Goal: Task Accomplishment & Management: Manage account settings

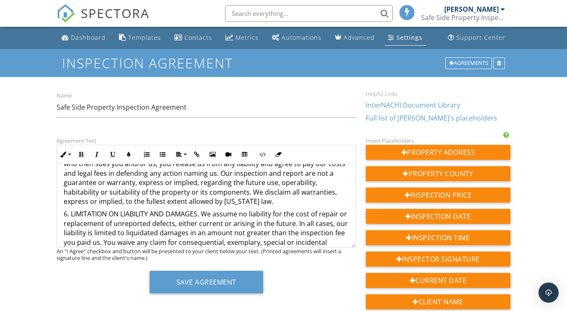
scroll to position [306, 0]
drag, startPoint x: 201, startPoint y: 205, endPoint x: 71, endPoint y: 207, distance: 129.9
click at [71, 210] on p "6. LIMITATION ON LIABILITY AND DAMAGES. We assume no liability for the cost of …" at bounding box center [206, 247] width 285 height 75
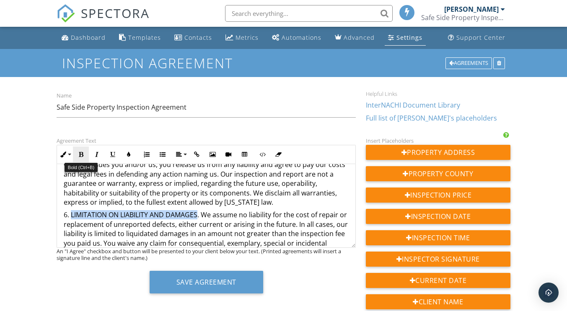
click at [82, 153] on icon "button" at bounding box center [81, 155] width 6 height 6
drag, startPoint x: 200, startPoint y: 205, endPoint x: 59, endPoint y: 209, distance: 140.9
click at [59, 209] on div "HOME INSPECTION SERVICE AGREEMENT This Agreement is between you, the undersigne…" at bounding box center [206, 302] width 298 height 889
click at [82, 153] on icon "button" at bounding box center [81, 155] width 6 height 6
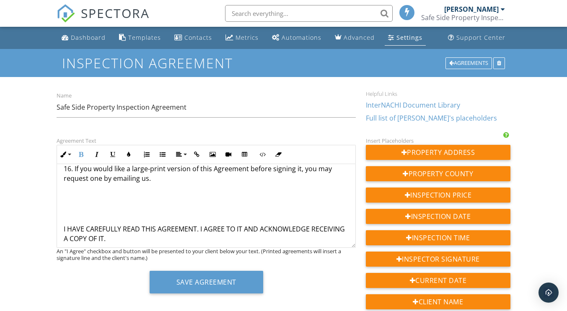
scroll to position [796, 0]
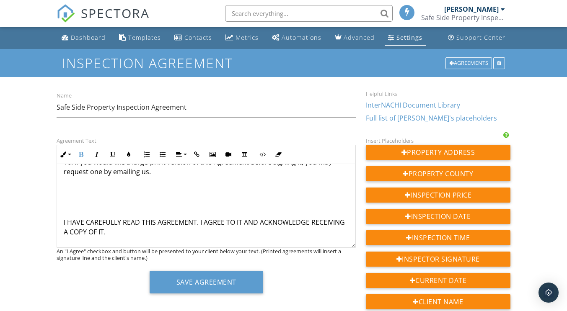
click at [65, 218] on p "I HAVE CAREFULLY READ THIS AGREEMENT. I AGREE TO IT AND ACKNOWLEDGE RECEIVING A…" at bounding box center [206, 227] width 285 height 19
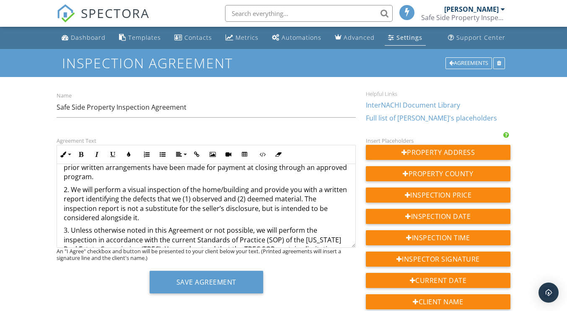
scroll to position [0, 0]
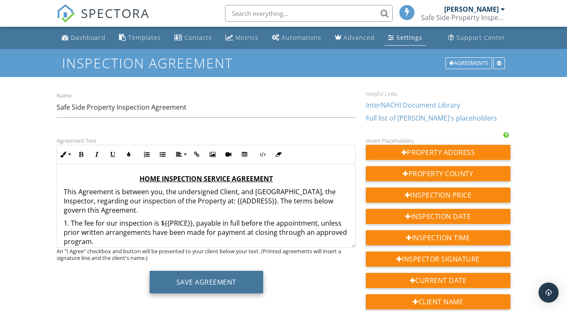
click at [207, 277] on button "Save Agreement" at bounding box center [207, 282] width 114 height 23
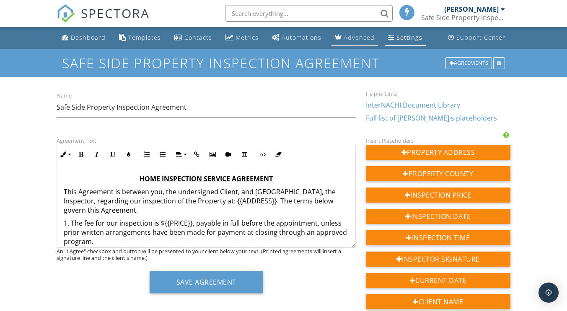
click at [346, 37] on div "Advanced" at bounding box center [359, 38] width 31 height 8
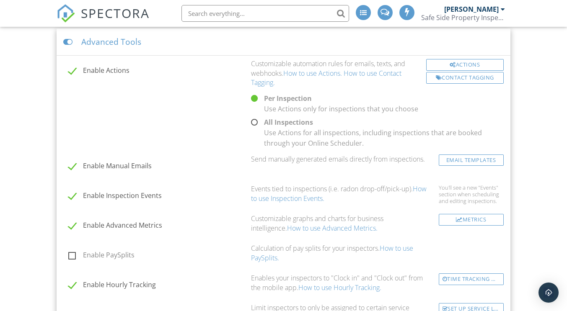
click at [254, 119] on label "All Inspections Use Actions for all inspections, including inspections that are…" at bounding box center [378, 122] width 259 height 10
click at [254, 121] on input "All Inspections Use Actions for all inspections, including inspections that are…" at bounding box center [251, 123] width 5 height 5
radio input "true"
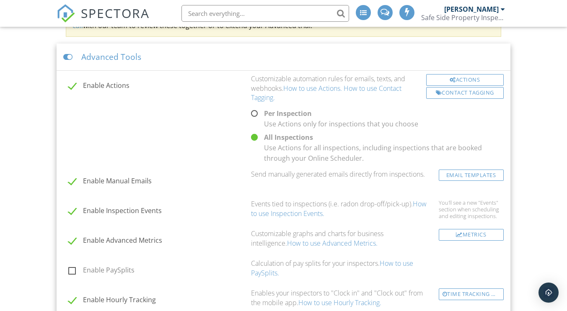
scroll to position [785, 0]
click at [461, 171] on link "Email Templates" at bounding box center [471, 174] width 65 height 11
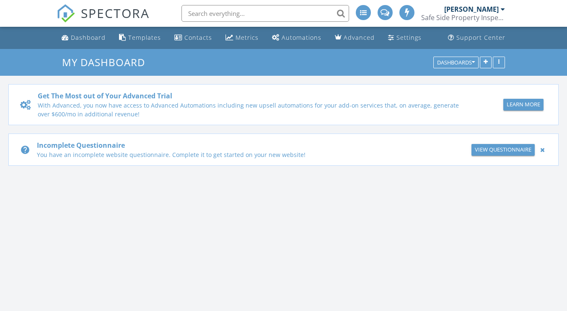
scroll to position [776, 580]
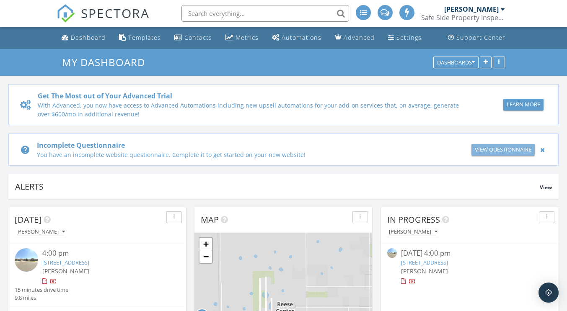
click at [497, 148] on div "View Questionnaire" at bounding box center [503, 150] width 57 height 8
click at [541, 148] on div at bounding box center [542, 150] width 9 height 10
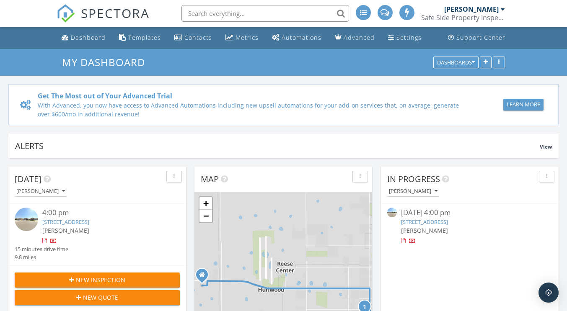
click at [541, 148] on span "View" at bounding box center [546, 146] width 12 height 7
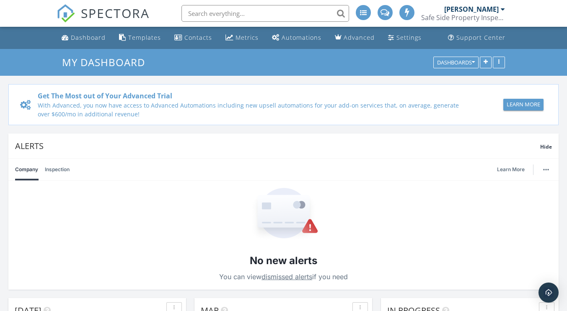
click at [55, 169] on link "Inspection" at bounding box center [57, 170] width 25 height 22
click at [544, 144] on span "Hide" at bounding box center [546, 146] width 12 height 7
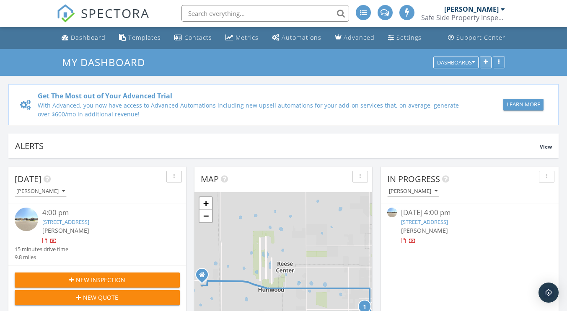
click at [486, 62] on icon "button" at bounding box center [486, 63] width 4 height 6
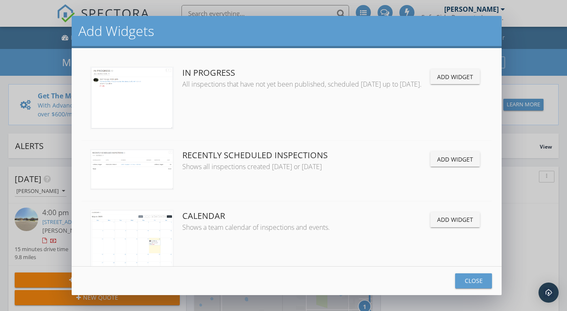
click at [437, 218] on div "Add Widget" at bounding box center [455, 219] width 36 height 9
click at [466, 282] on div "Close" at bounding box center [473, 281] width 23 height 9
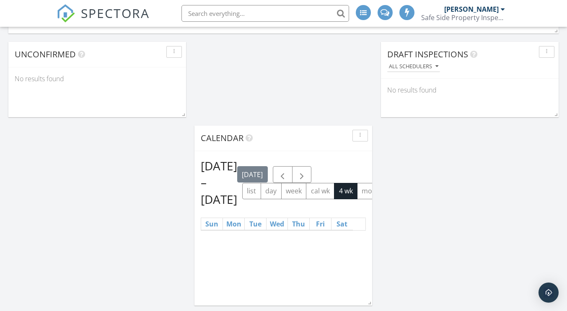
scroll to position [811, 0]
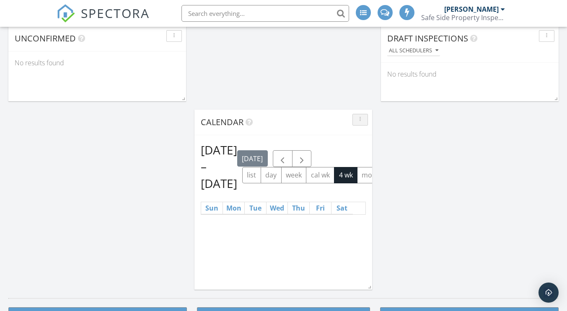
click at [358, 122] on div "button" at bounding box center [360, 120] width 8 height 6
click at [371, 155] on div "Delete" at bounding box center [374, 159] width 30 height 10
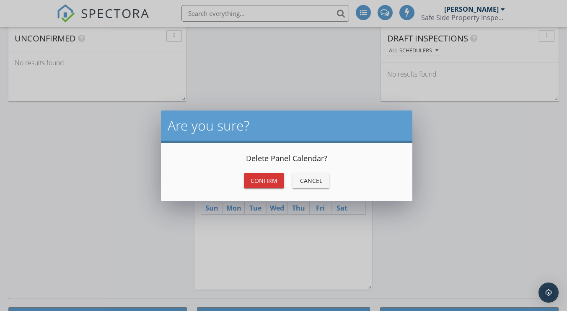
click at [271, 180] on div "Confirm" at bounding box center [264, 180] width 27 height 9
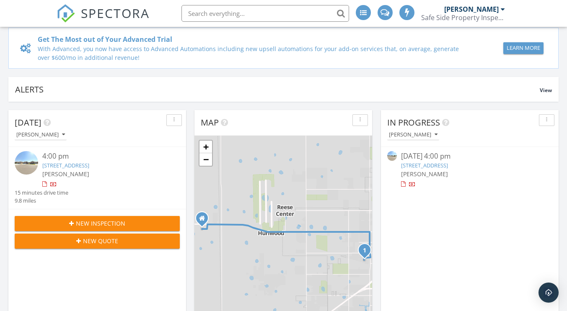
scroll to position [0, 0]
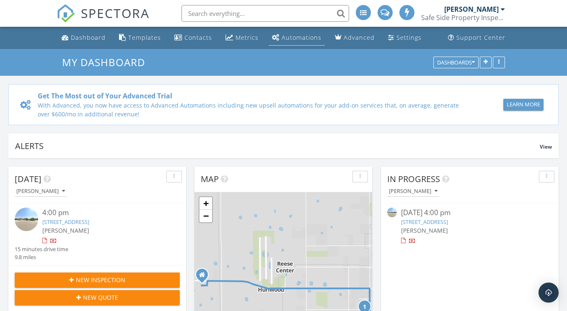
click at [287, 37] on div "Automations" at bounding box center [302, 38] width 40 height 8
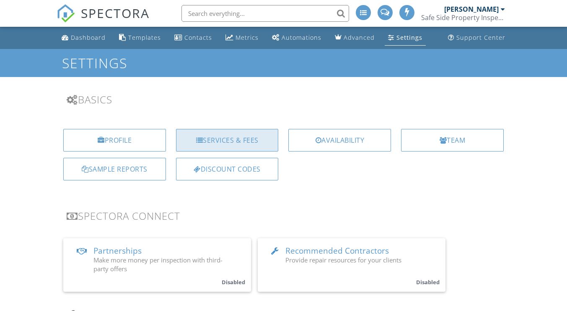
click at [233, 135] on div "Services & Fees" at bounding box center [227, 140] width 103 height 23
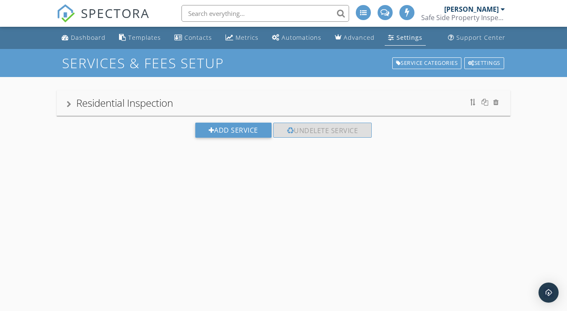
click at [67, 102] on div at bounding box center [69, 104] width 5 height 7
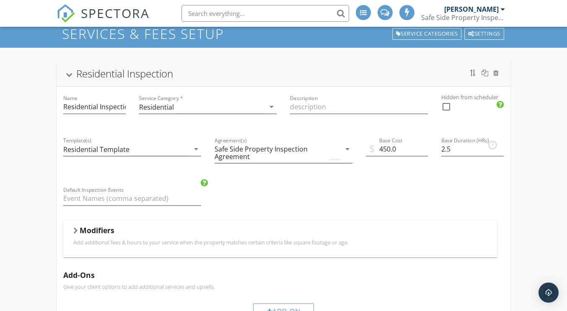
scroll to position [67, 0]
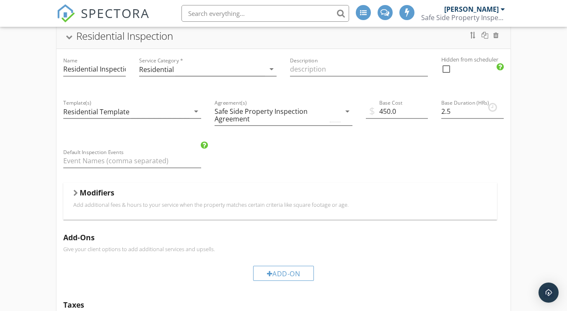
click at [74, 191] on div at bounding box center [75, 193] width 5 height 7
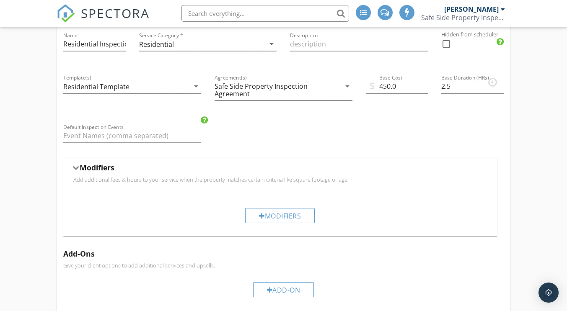
scroll to position [95, 0]
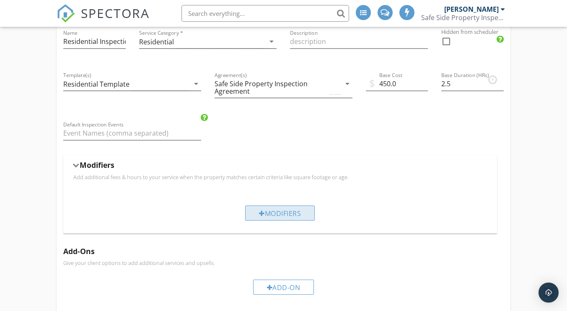
click at [282, 213] on div "Modifiers" at bounding box center [280, 213] width 70 height 15
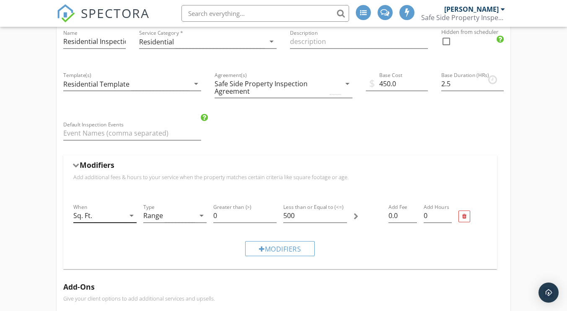
click at [130, 215] on icon "arrow_drop_down" at bounding box center [132, 216] width 10 height 10
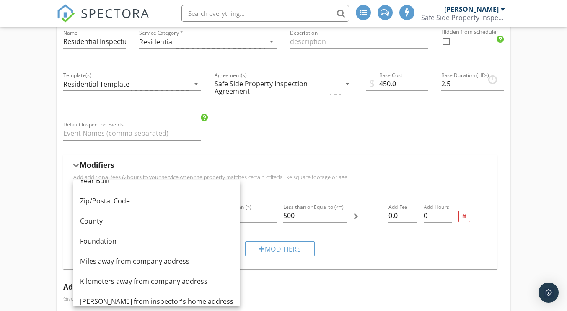
scroll to position [76, 0]
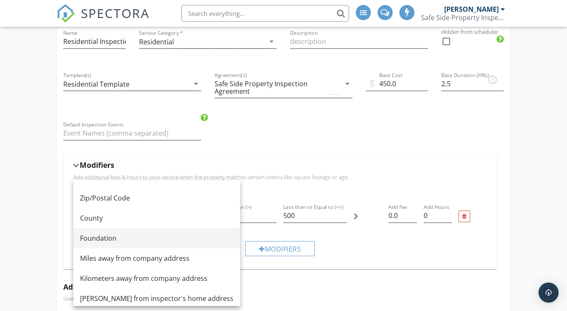
click at [127, 236] on div "Foundation" at bounding box center [156, 238] width 153 height 10
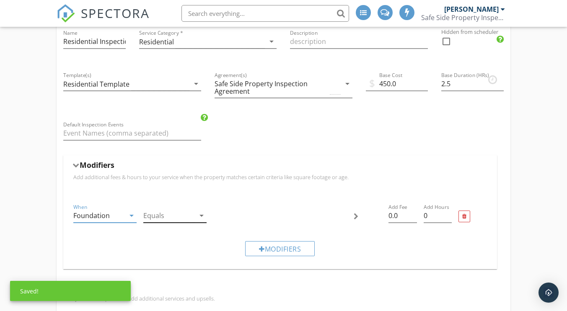
click at [203, 216] on icon "arrow_drop_down" at bounding box center [202, 216] width 10 height 10
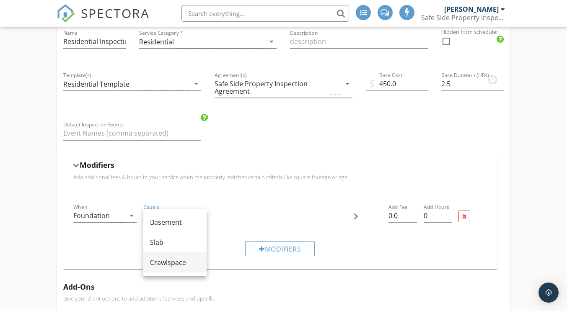
click at [172, 265] on div "Crawlspace" at bounding box center [175, 263] width 50 height 10
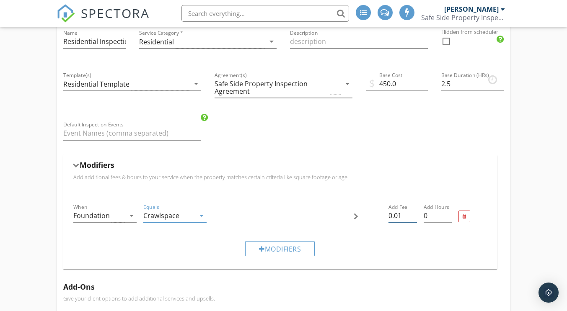
click at [414, 214] on input "0.01" at bounding box center [402, 216] width 28 height 14
click at [414, 214] on input "0.02" at bounding box center [402, 216] width 28 height 14
click at [414, 214] on input "0.03" at bounding box center [402, 216] width 28 height 14
type input "0.04"
click at [414, 214] on input "0.04" at bounding box center [402, 216] width 28 height 14
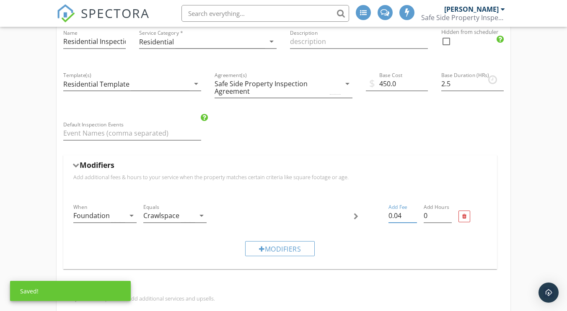
drag, startPoint x: 406, startPoint y: 215, endPoint x: 382, endPoint y: 216, distance: 23.9
click at [382, 216] on div "When Foundation arrow_drop_down Equals Crawlspace arrow_drop_down Add Fee 0.04 …" at bounding box center [280, 217] width 420 height 36
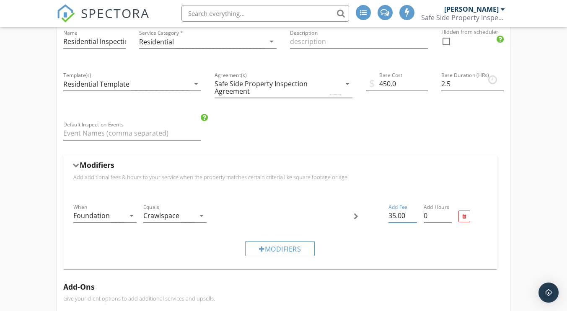
type input "35.00"
click at [433, 215] on input "0" at bounding box center [438, 216] width 28 height 14
click at [450, 212] on input "0.25" at bounding box center [438, 216] width 28 height 14
type input "0.5"
click at [450, 212] on input "0.5" at bounding box center [438, 216] width 28 height 14
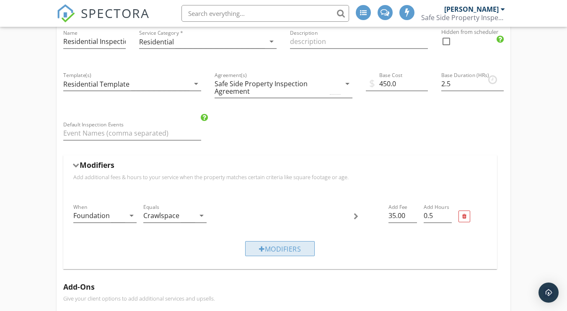
click at [280, 248] on div "Modifiers" at bounding box center [280, 248] width 70 height 15
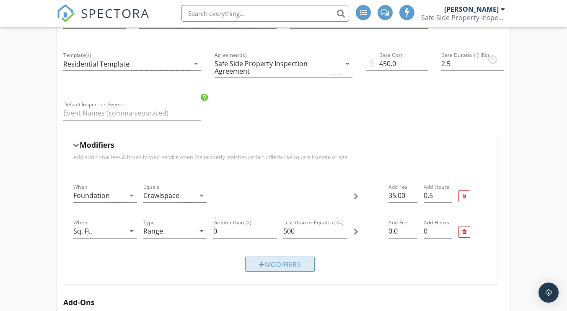
scroll to position [137, 0]
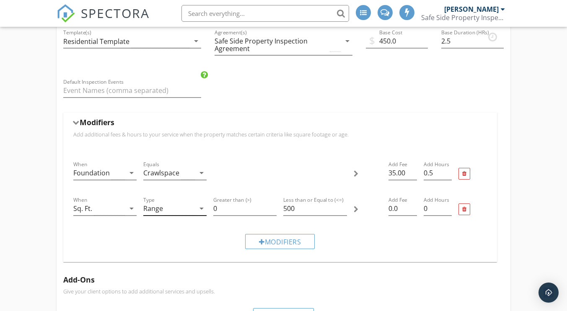
click at [200, 208] on icon "arrow_drop_down" at bounding box center [202, 209] width 10 height 10
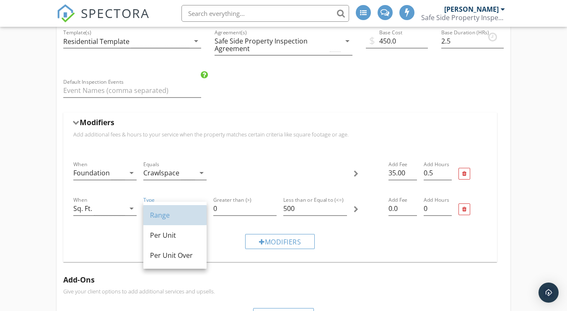
click at [182, 218] on div "Range" at bounding box center [175, 215] width 50 height 10
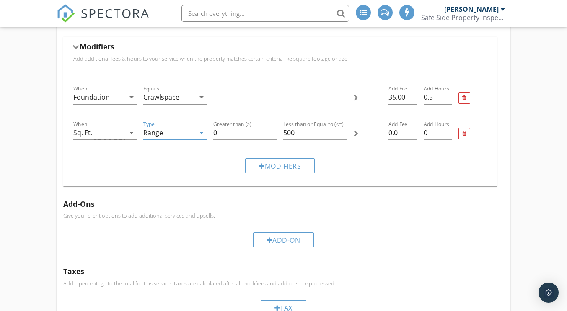
scroll to position [214, 0]
click at [268, 238] on div at bounding box center [270, 240] width 6 height 7
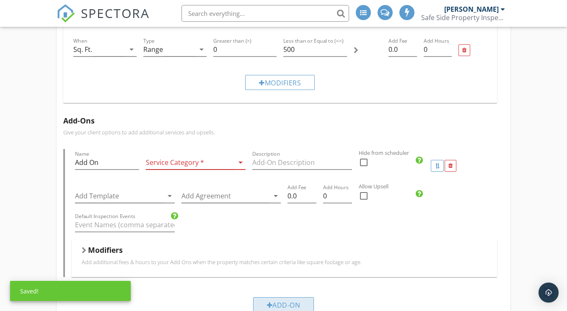
scroll to position [297, 0]
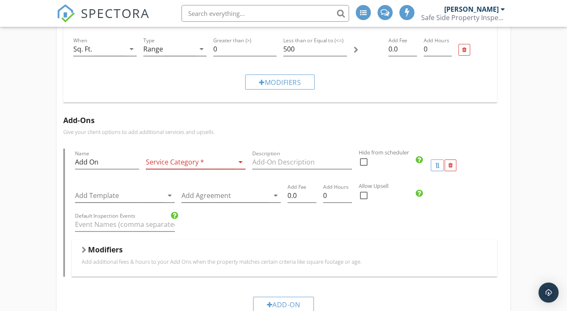
click at [240, 162] on icon "arrow_drop_down" at bounding box center [241, 162] width 10 height 10
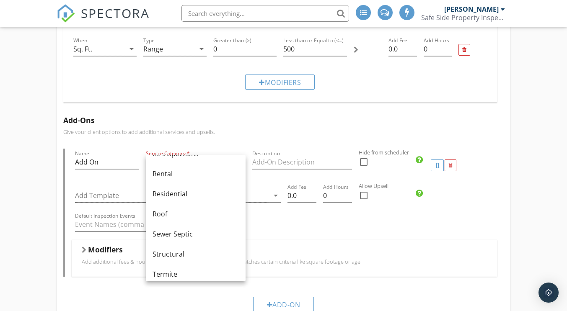
scroll to position [398, 0]
click at [199, 236] on div "Sewer Septic" at bounding box center [196, 233] width 86 height 10
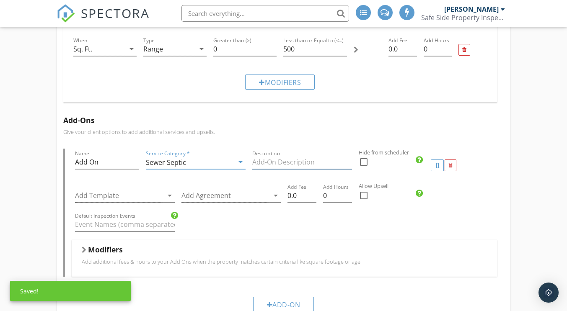
click at [277, 165] on input "Description" at bounding box center [302, 162] width 100 height 14
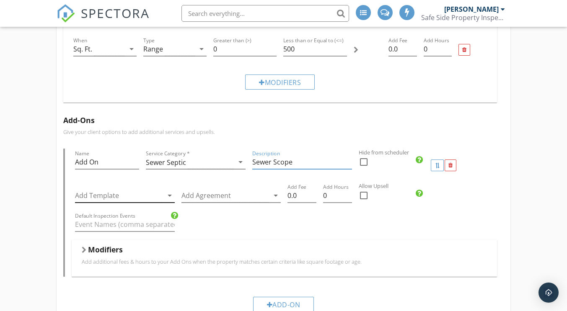
type input "Sewer Scope"
click at [170, 197] on icon "arrow_drop_down" at bounding box center [170, 196] width 10 height 10
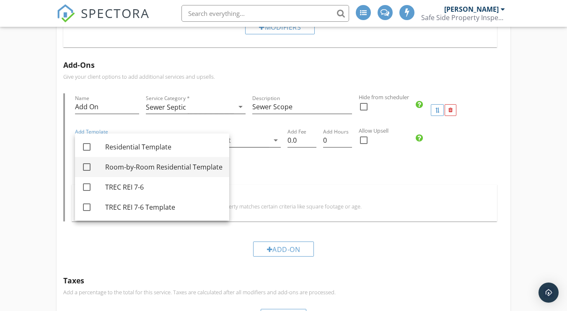
scroll to position [353, 0]
click at [238, 176] on div "Default Inspection Events" at bounding box center [284, 169] width 425 height 29
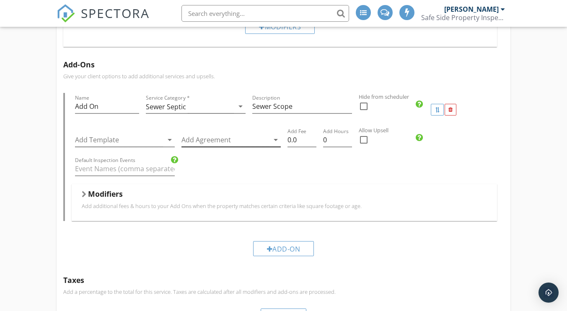
click at [277, 140] on icon "arrow_drop_down" at bounding box center [276, 140] width 10 height 10
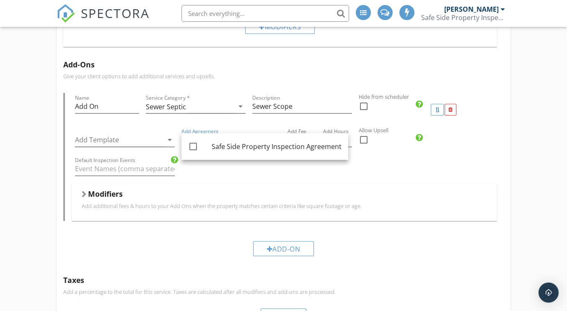
click at [266, 171] on div "Default Inspection Events" at bounding box center [284, 169] width 425 height 29
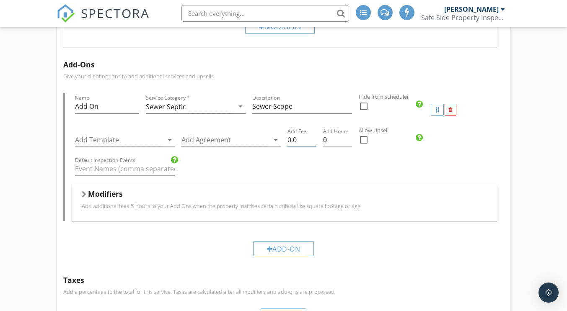
click at [298, 141] on input "0.0" at bounding box center [301, 140] width 29 height 14
click at [313, 138] on input "0.01" at bounding box center [301, 140] width 29 height 14
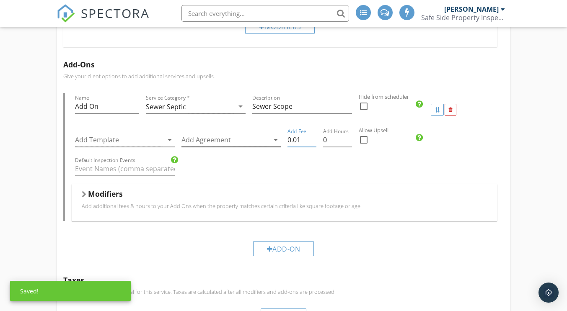
drag, startPoint x: 303, startPoint y: 140, endPoint x: 271, endPoint y: 139, distance: 32.7
click at [271, 139] on div "Add Template arrow_drop_down Add Agreement arrow_drop_down Add Fee 0.01 Add Hou…" at bounding box center [284, 141] width 425 height 29
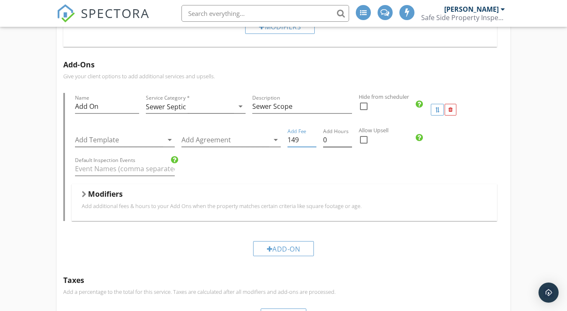
type input "149"
click at [348, 138] on input "0.25" at bounding box center [337, 140] width 29 height 14
type input "0.5"
click at [348, 138] on input "0.5" at bounding box center [337, 140] width 29 height 14
click at [306, 143] on input "149" at bounding box center [301, 140] width 29 height 14
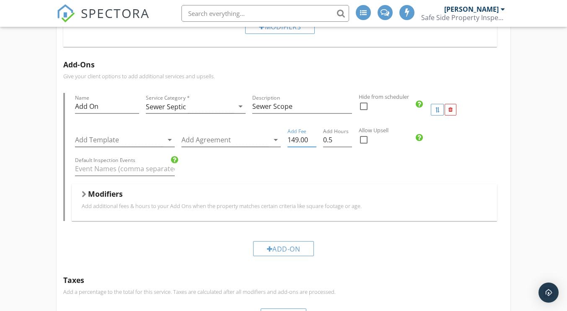
type input "149.00"
click at [363, 137] on div at bounding box center [364, 140] width 14 height 14
checkbox input "true"
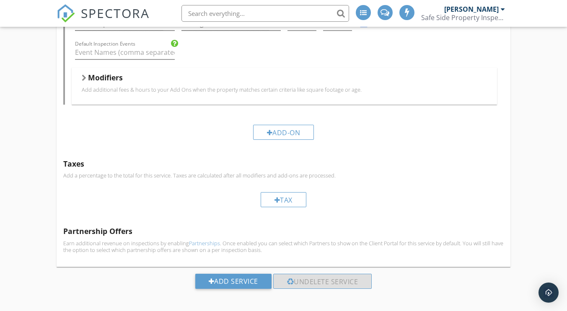
scroll to position [474, 0]
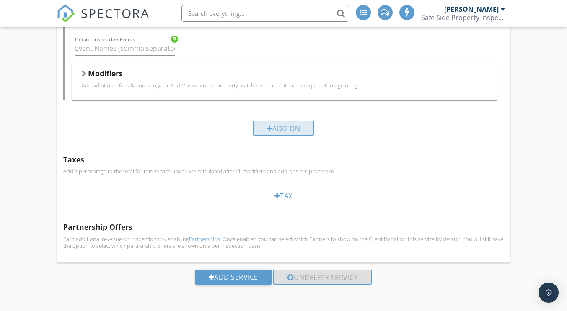
click at [277, 126] on div "Add-On" at bounding box center [283, 128] width 61 height 15
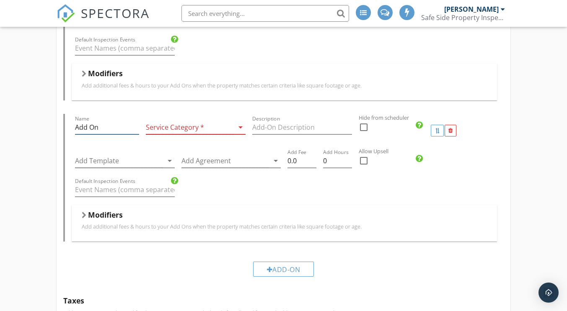
click at [100, 124] on input "Add On" at bounding box center [107, 128] width 64 height 14
type input "A"
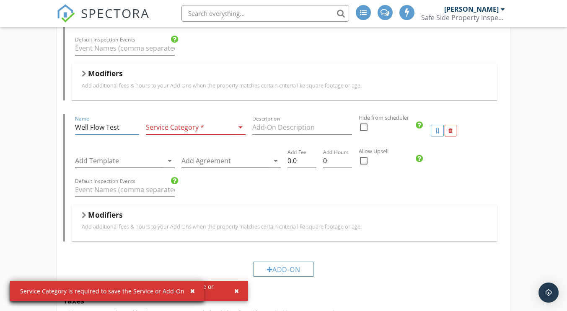
type input "Well Flow Test"
click at [242, 128] on icon "arrow_drop_down" at bounding box center [241, 127] width 10 height 10
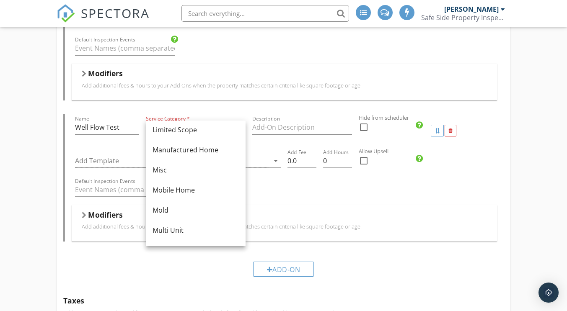
scroll to position [149, 0]
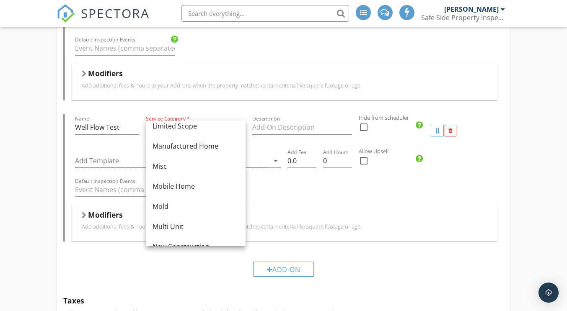
click at [184, 162] on div "Misc" at bounding box center [196, 166] width 86 height 10
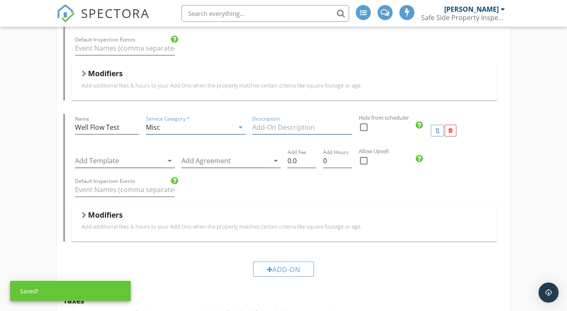
click at [262, 126] on input "Description" at bounding box center [302, 128] width 100 height 14
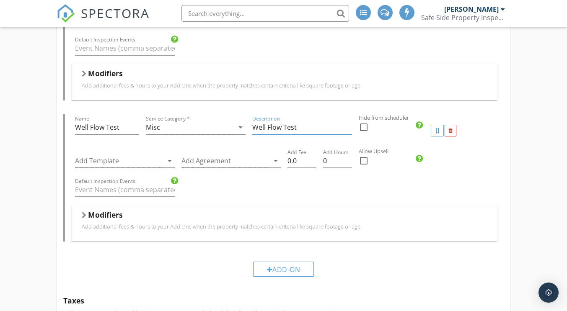
type input "Well Flow Test"
drag, startPoint x: 301, startPoint y: 159, endPoint x: 286, endPoint y: 160, distance: 14.7
click at [286, 160] on div "Add Fee 0.0" at bounding box center [302, 162] width 36 height 29
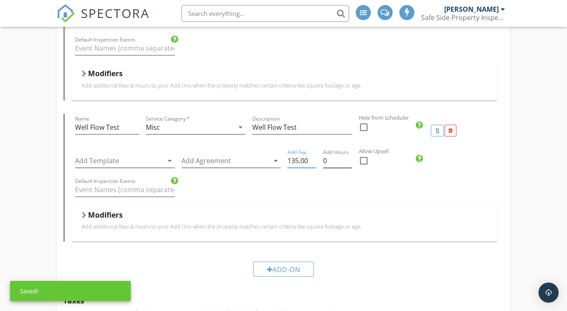
type input "135.00"
click at [347, 158] on input "0.25" at bounding box center [337, 161] width 29 height 14
click at [347, 158] on input "0.5" at bounding box center [337, 161] width 29 height 14
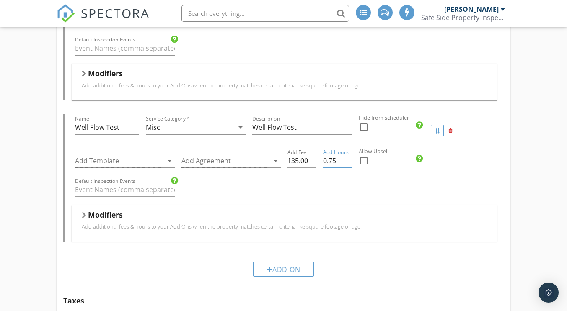
type input "0.75"
click at [347, 158] on input "0.75" at bounding box center [337, 161] width 29 height 14
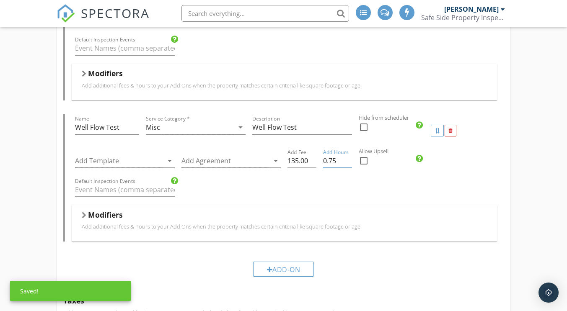
click at [366, 161] on div at bounding box center [364, 161] width 14 height 14
checkbox input "true"
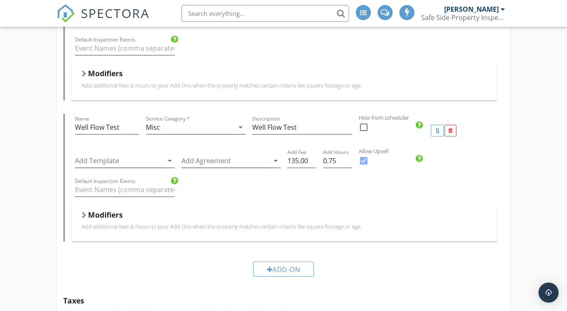
click at [84, 215] on div at bounding box center [84, 215] width 5 height 7
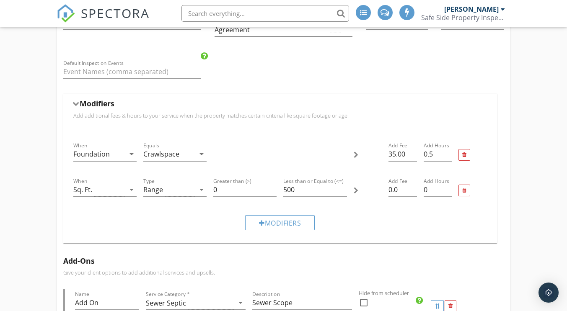
scroll to position [156, 0]
click at [222, 189] on input "0" at bounding box center [244, 191] width 63 height 14
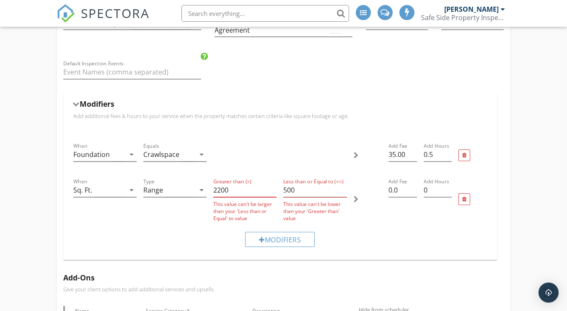
type input "2200"
click at [343, 188] on input "501" at bounding box center [314, 191] width 63 height 14
drag, startPoint x: 304, startPoint y: 192, endPoint x: 288, endPoint y: 191, distance: 16.0
click at [288, 191] on input "501" at bounding box center [314, 191] width 63 height 14
type input "5"
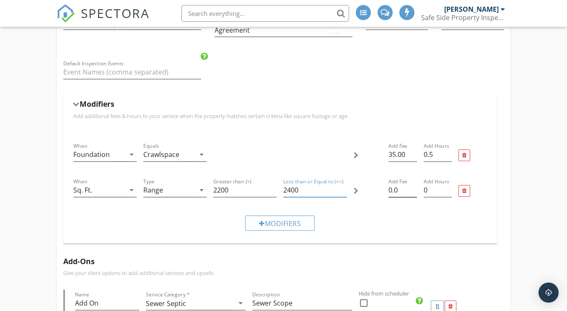
type input "2400"
drag, startPoint x: 401, startPoint y: 193, endPoint x: 382, endPoint y: 192, distance: 18.5
click at [382, 192] on div "When Sq. Ft. arrow_drop_down Type Range arrow_drop_down Greater than (>) 2200 L…" at bounding box center [280, 191] width 420 height 36
type input "50.00"
click at [448, 187] on input "0.25" at bounding box center [438, 191] width 28 height 14
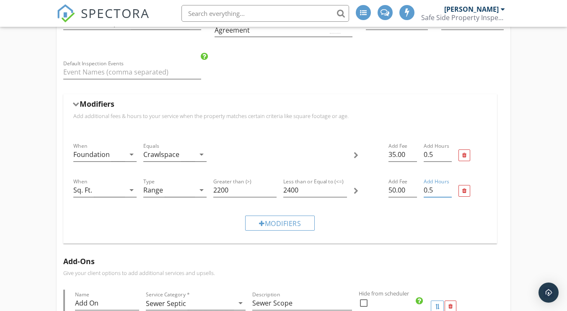
type input "0.5"
click at [448, 187] on input "0.5" at bounding box center [438, 191] width 28 height 14
click at [300, 189] on input "2400" at bounding box center [314, 191] width 63 height 14
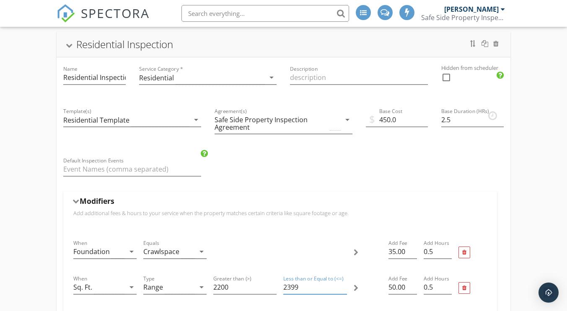
scroll to position [60, 0]
type input "2399"
click at [389, 117] on input "450.0" at bounding box center [397, 119] width 62 height 14
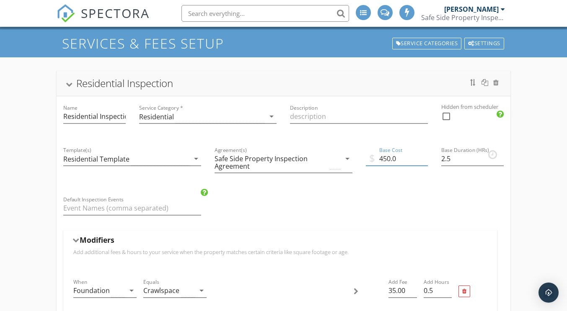
scroll to position [19, 0]
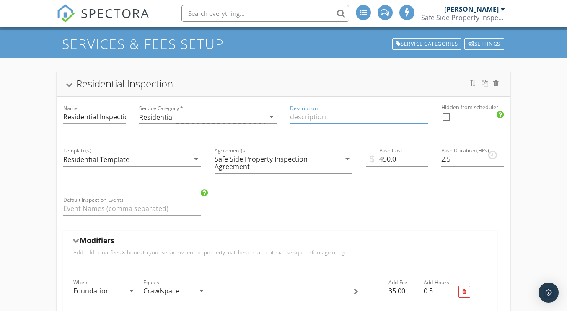
click at [325, 115] on input "Description" at bounding box center [359, 117] width 138 height 14
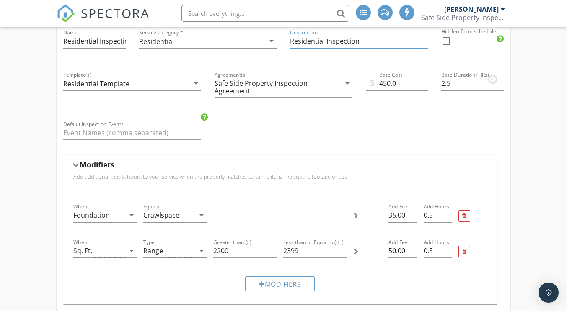
scroll to position [127, 0]
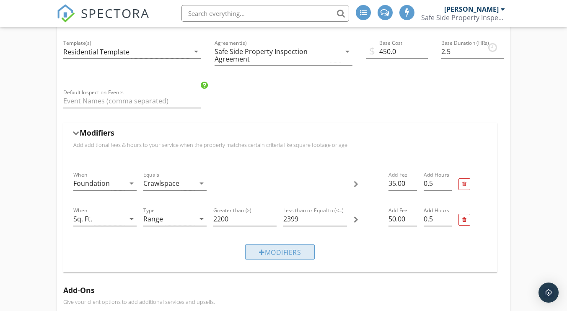
type input "Residential Inspection"
click at [268, 249] on div "Modifiers" at bounding box center [280, 252] width 70 height 15
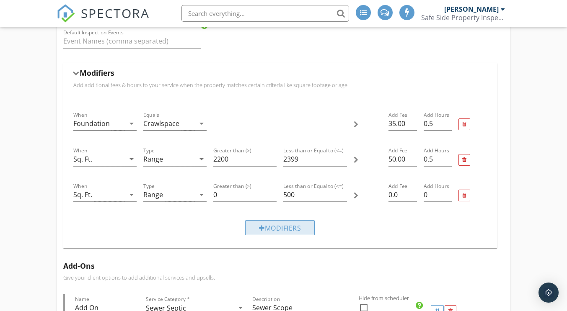
scroll to position [189, 0]
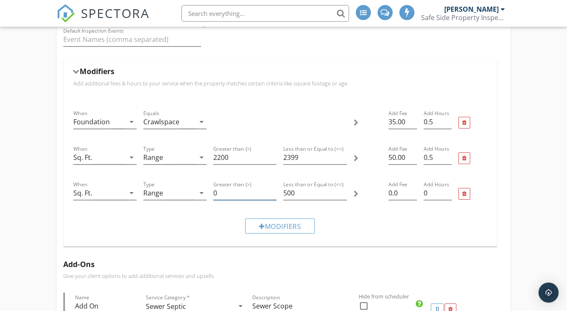
click at [219, 193] on input "0" at bounding box center [244, 193] width 63 height 14
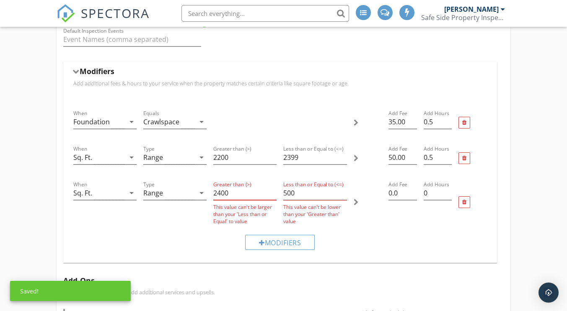
type input "2400"
click at [304, 194] on input "500" at bounding box center [314, 193] width 63 height 14
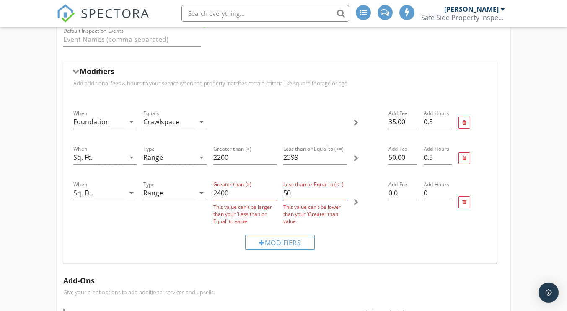
type input "5"
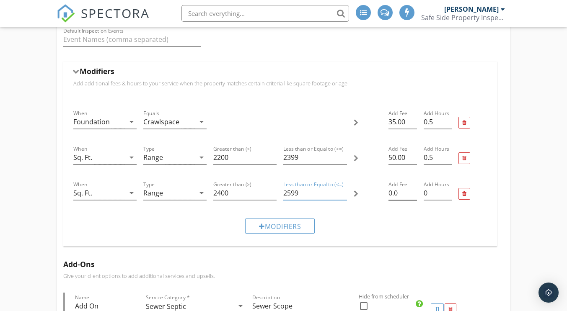
type input "2599"
drag, startPoint x: 401, startPoint y: 191, endPoint x: 365, endPoint y: 195, distance: 36.7
click at [365, 195] on div "When Sq. Ft. arrow_drop_down Type Range arrow_drop_down Greater than (>) 2400 L…" at bounding box center [280, 194] width 420 height 36
type input "50.00"
type input "0.25"
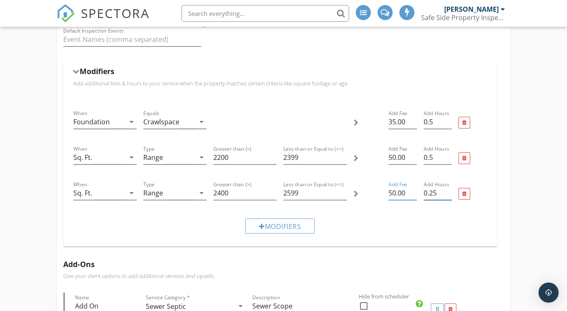
click at [450, 191] on input "0.25" at bounding box center [438, 193] width 28 height 14
click at [294, 223] on div "Modifiers" at bounding box center [280, 226] width 70 height 15
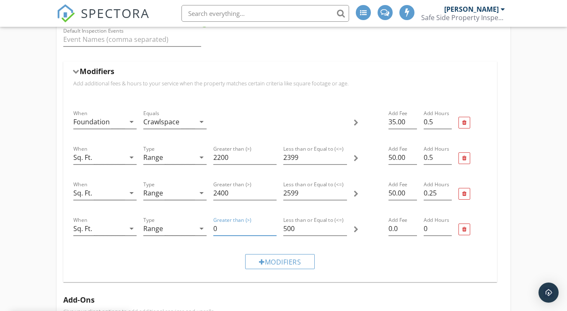
click at [238, 230] on input "0" at bounding box center [244, 229] width 63 height 14
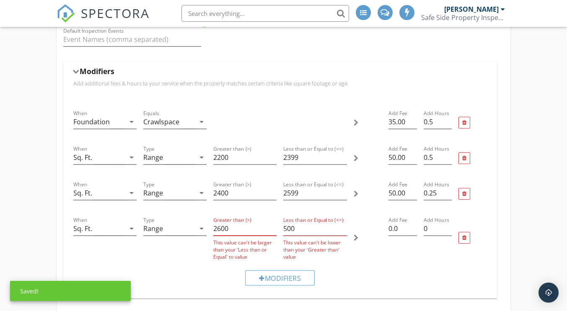
type input "2600"
click at [306, 225] on input "500" at bounding box center [314, 229] width 63 height 14
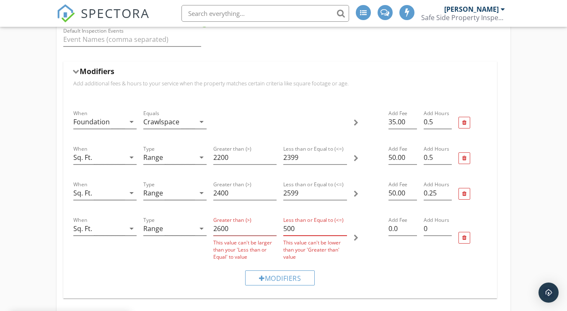
click at [306, 225] on input "500" at bounding box center [314, 229] width 63 height 14
type input "5"
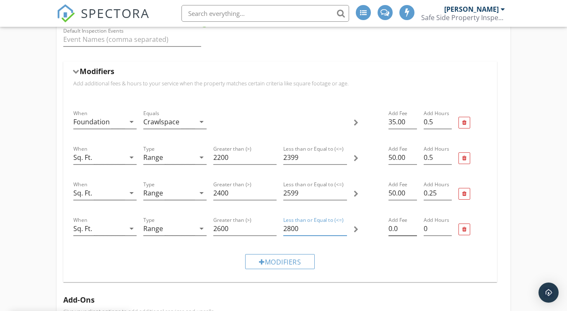
type input "2800"
drag, startPoint x: 401, startPoint y: 227, endPoint x: 386, endPoint y: 229, distance: 15.2
click at [386, 229] on div "Add Fee 0.0" at bounding box center [402, 230] width 35 height 36
type input "50.00"
click at [448, 188] on input "0.25" at bounding box center [438, 193] width 28 height 14
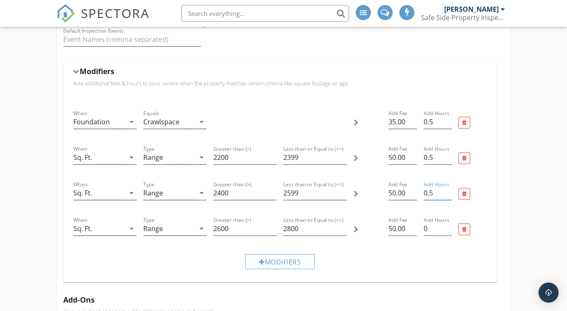
type input "0.5"
click at [448, 190] on input "0.5" at bounding box center [438, 193] width 28 height 14
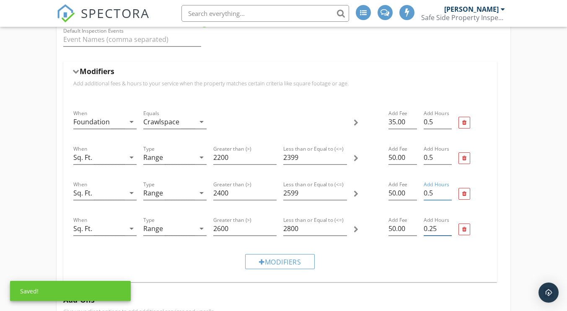
click at [449, 226] on input "0.25" at bounding box center [438, 229] width 28 height 14
type input "0.5"
click at [449, 226] on input "0.5" at bounding box center [438, 229] width 28 height 14
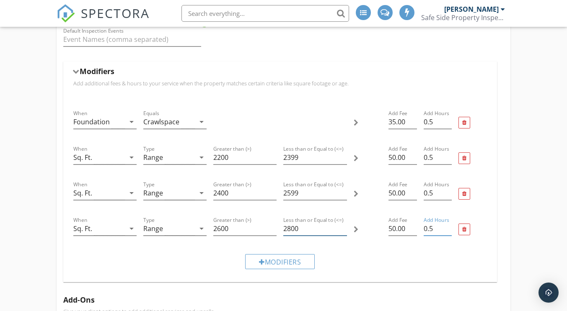
click at [303, 228] on input "2800" at bounding box center [314, 229] width 63 height 14
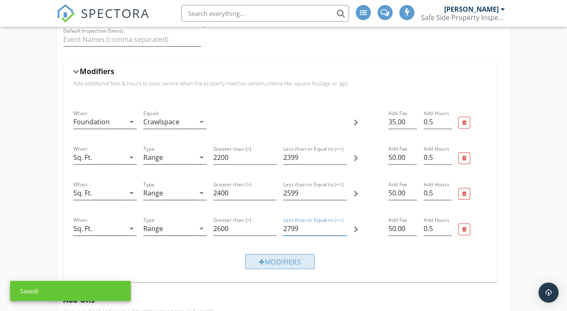
type input "2799"
click at [297, 262] on div "Modifiers" at bounding box center [280, 261] width 70 height 15
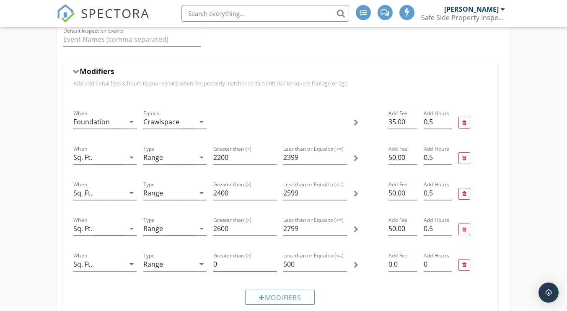
click at [240, 265] on input "0" at bounding box center [244, 265] width 63 height 14
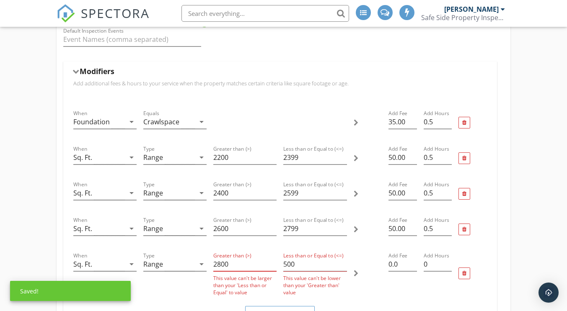
type input "2800"
click at [305, 264] on input "500" at bounding box center [314, 265] width 63 height 14
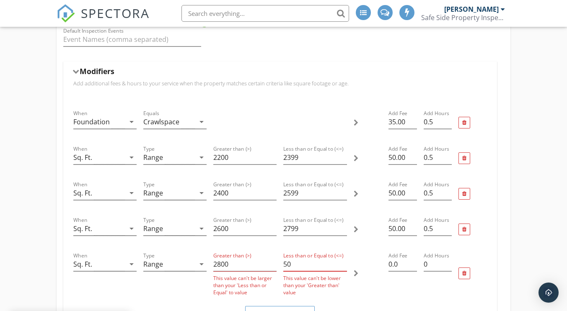
type input "5"
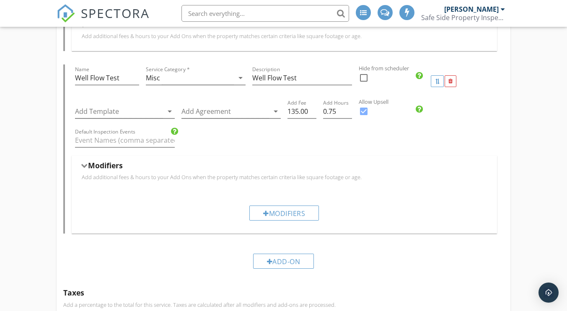
scroll to position [630, 0]
type input "3100"
click at [305, 264] on div "Add-On" at bounding box center [283, 261] width 61 height 15
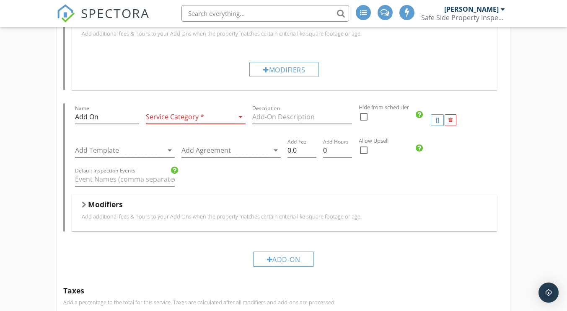
scroll to position [774, 0]
click at [452, 117] on div at bounding box center [451, 120] width 12 height 12
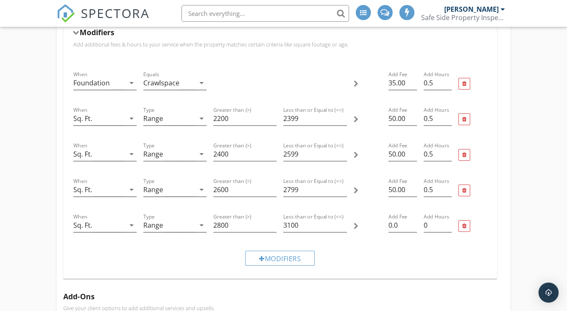
scroll to position [228, 0]
click at [392, 118] on input "50.00" at bounding box center [402, 118] width 28 height 14
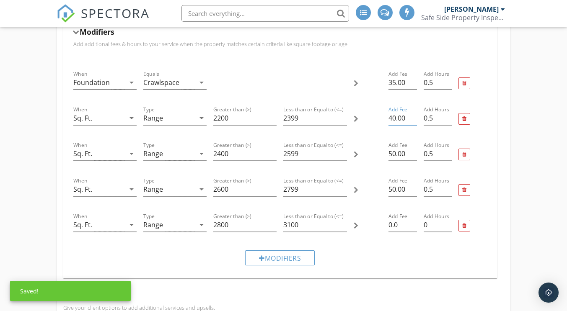
type input "40.00"
click at [391, 156] on input "50.00" at bounding box center [402, 154] width 28 height 14
type input "40.00"
click at [391, 191] on input "50.00" at bounding box center [402, 190] width 28 height 14
type input "40.00"
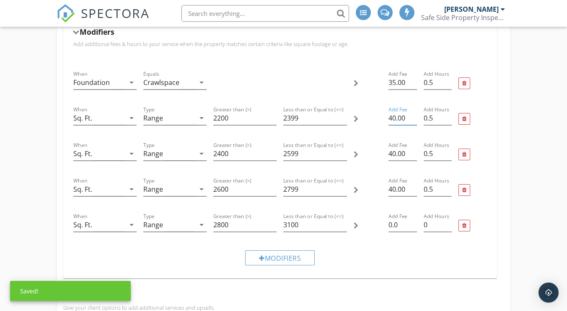
click at [396, 118] on input "40.00" at bounding box center [402, 118] width 28 height 14
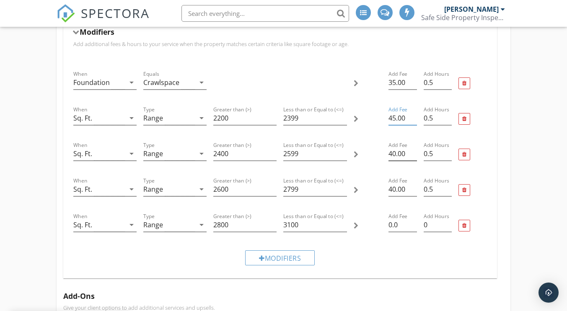
type input "45.00"
click at [394, 155] on input "40.00" at bounding box center [402, 154] width 28 height 14
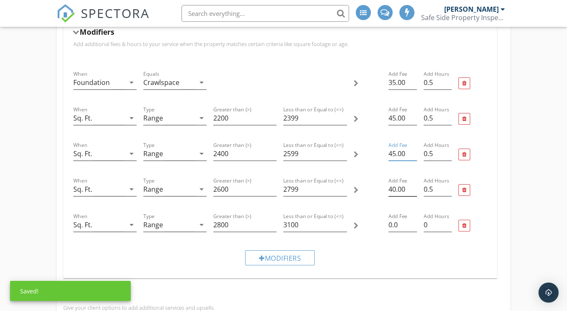
type input "45.00"
click at [397, 190] on input "40.00" at bounding box center [402, 190] width 28 height 14
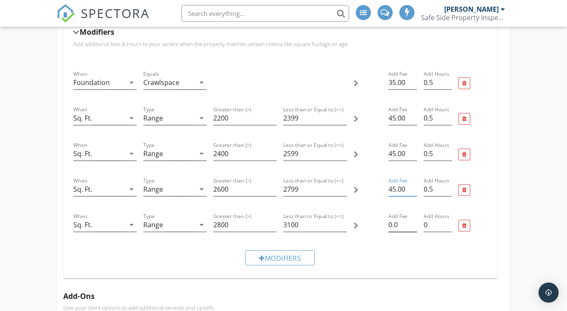
type input "45.00"
click at [393, 225] on input "0.0" at bounding box center [402, 225] width 28 height 14
type input "45.0"
click at [449, 220] on input "0.25" at bounding box center [438, 225] width 28 height 14
type input "0.5"
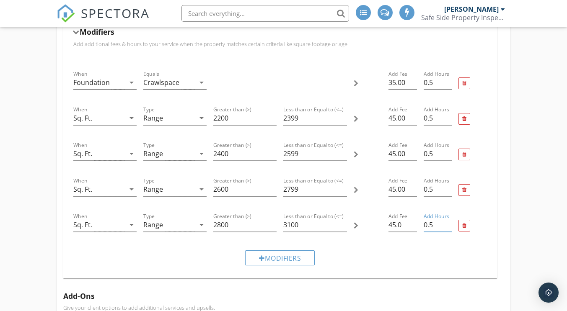
click at [449, 220] on input "0.5" at bounding box center [438, 225] width 28 height 14
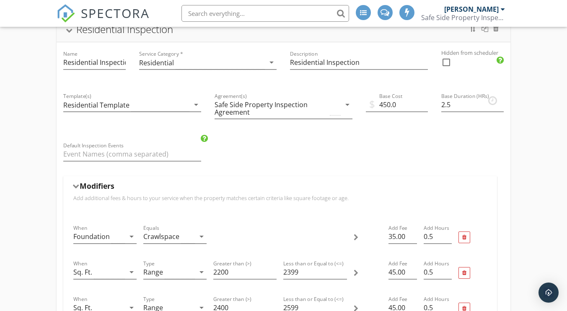
scroll to position [0, 0]
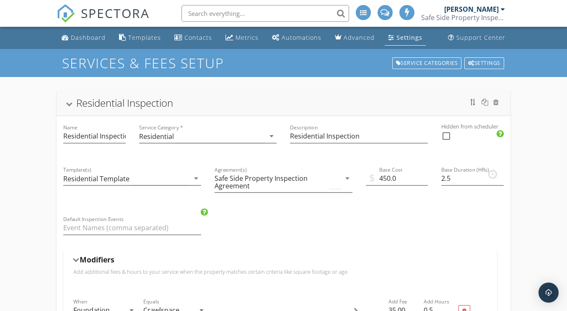
click at [71, 104] on div at bounding box center [69, 104] width 7 height 5
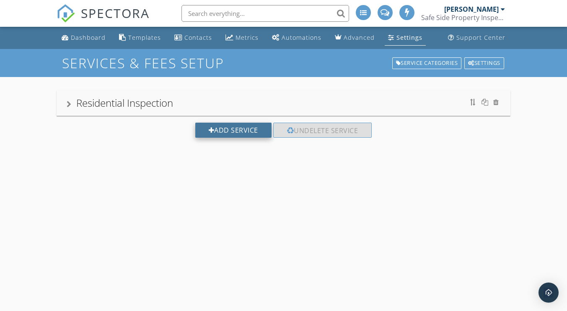
click at [221, 126] on div "Add Service" at bounding box center [233, 130] width 76 height 15
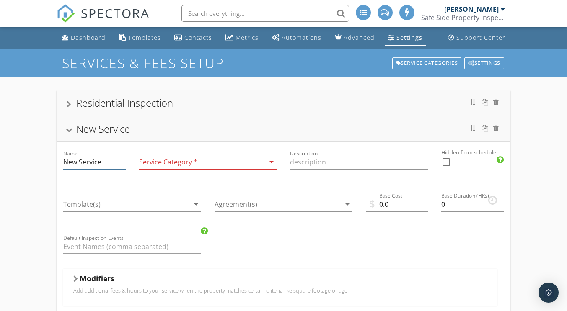
click at [114, 161] on input "New Service" at bounding box center [94, 162] width 62 height 14
type input "N"
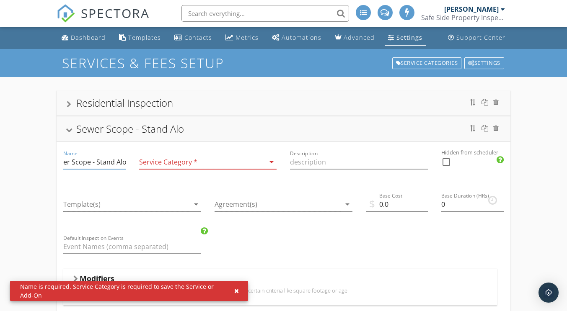
scroll to position [0, 21]
type input "Sewer Scope - Stand Alone"
click at [270, 161] on icon "arrow_drop_down" at bounding box center [272, 162] width 10 height 10
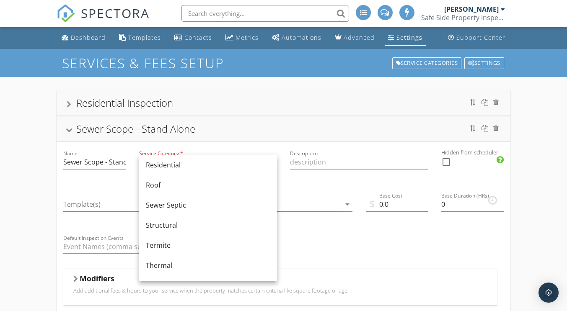
scroll to position [427, 0]
click at [193, 203] on div "Sewer Septic" at bounding box center [208, 205] width 124 height 10
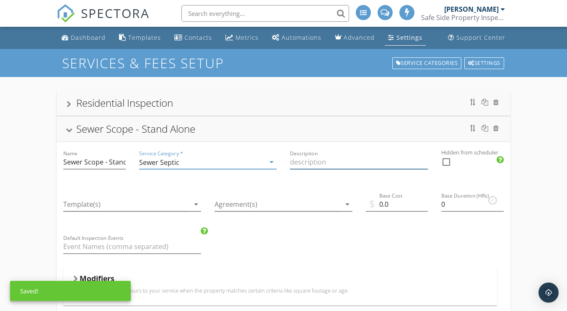
click at [311, 162] on input "Description" at bounding box center [359, 162] width 138 height 14
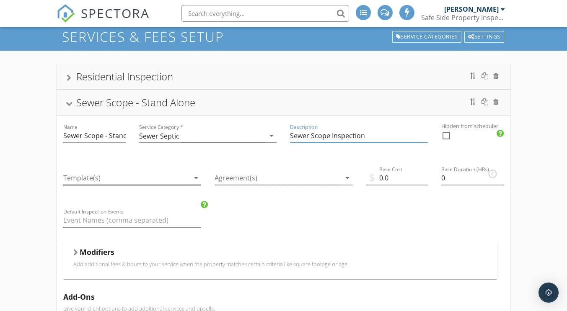
scroll to position [25, 0]
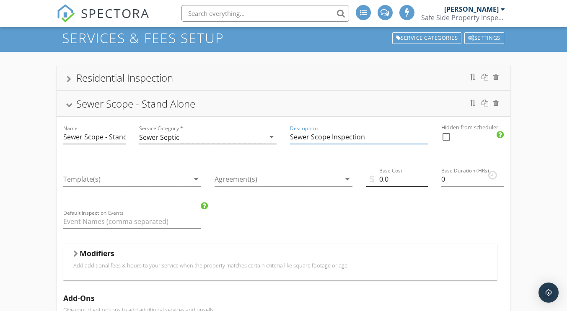
type input "Sewer Scope Inspection"
drag, startPoint x: 395, startPoint y: 181, endPoint x: 370, endPoint y: 182, distance: 25.6
click at [370, 182] on div "$ Base Cost 0.0" at bounding box center [397, 181] width 62 height 27
type input "275"
click at [453, 178] on input "0" at bounding box center [472, 180] width 62 height 14
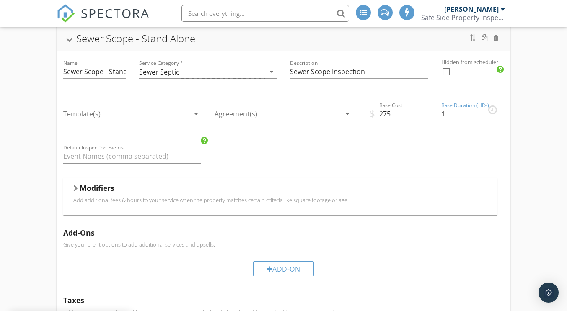
scroll to position [92, 0]
type input "1"
click at [74, 186] on div at bounding box center [75, 187] width 5 height 7
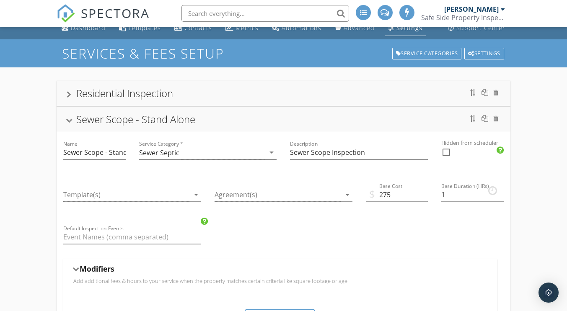
scroll to position [0, 0]
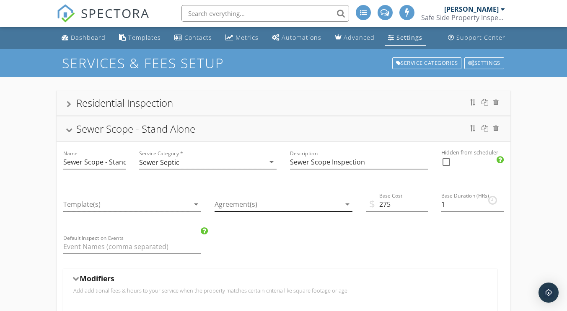
click at [351, 206] on icon "arrow_drop_down" at bounding box center [347, 204] width 10 height 10
click at [68, 132] on div at bounding box center [69, 130] width 7 height 5
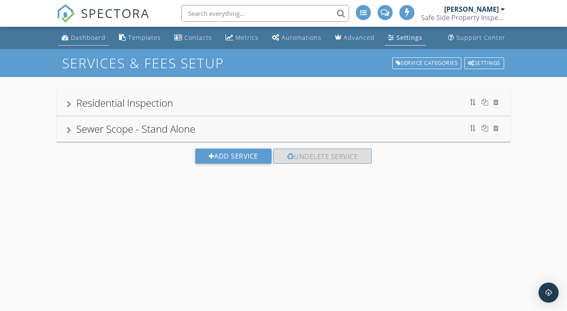
click at [84, 34] on div "Dashboard" at bounding box center [88, 38] width 35 height 8
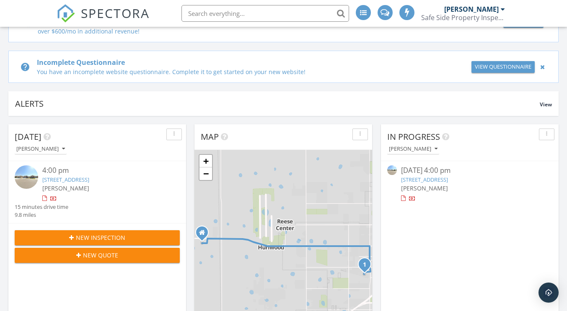
scroll to position [83, 0]
click at [89, 177] on link "3721 Oakridge Ave, Lubbock, TX 79407" at bounding box center [65, 180] width 47 height 8
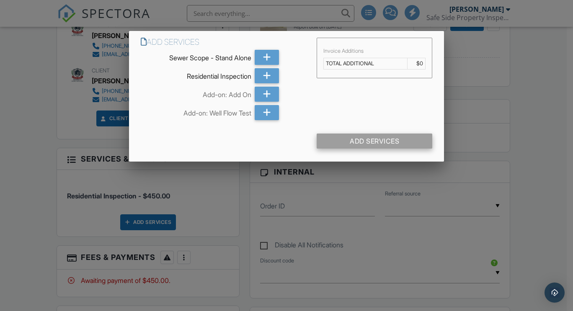
click at [352, 138] on div "Add Services" at bounding box center [375, 141] width 116 height 15
click at [242, 188] on div at bounding box center [286, 152] width 573 height 389
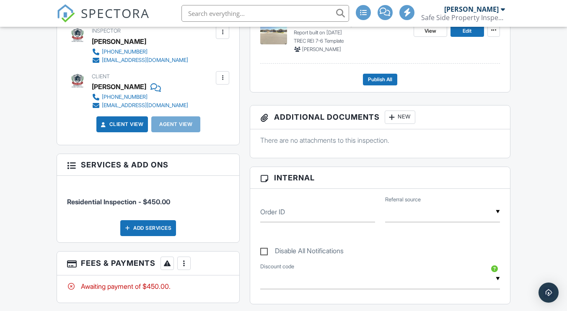
scroll to position [268, 0]
click at [153, 225] on div "Add Services" at bounding box center [148, 228] width 56 height 16
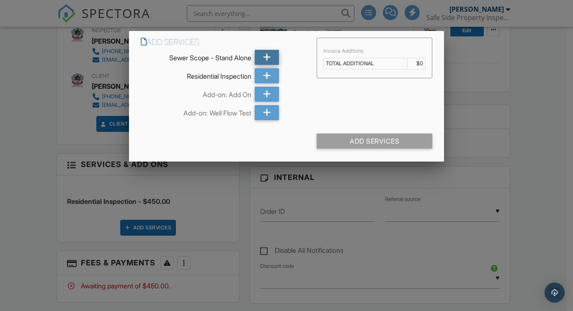
click at [264, 61] on icon at bounding box center [267, 57] width 8 height 15
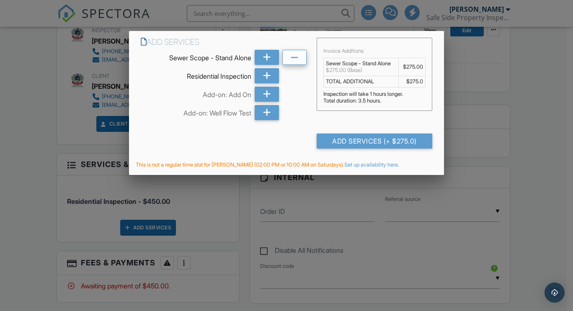
click at [294, 61] on icon at bounding box center [295, 57] width 8 height 15
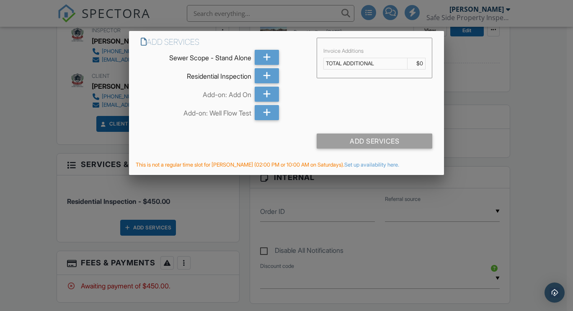
click at [464, 80] on div at bounding box center [286, 152] width 573 height 389
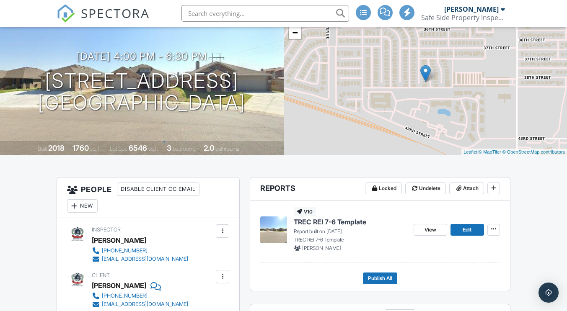
scroll to position [0, 0]
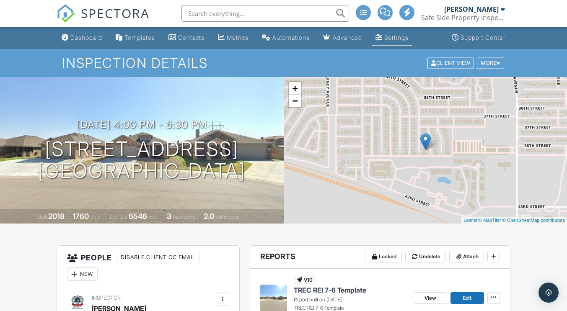
click at [404, 38] on div "Settings" at bounding box center [396, 37] width 24 height 7
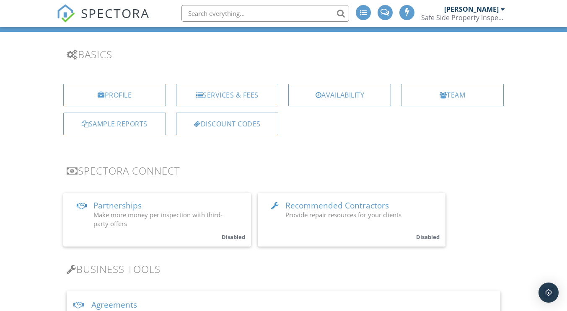
scroll to position [46, 0]
click at [334, 98] on div "Availability" at bounding box center [339, 94] width 103 height 23
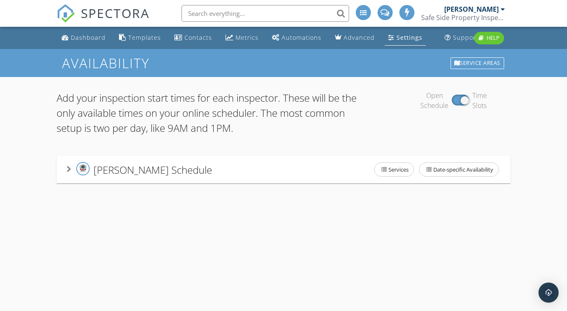
click at [65, 171] on div "Jordan Parker's Schedule Services Date-specific Availability" at bounding box center [283, 170] width 453 height 28
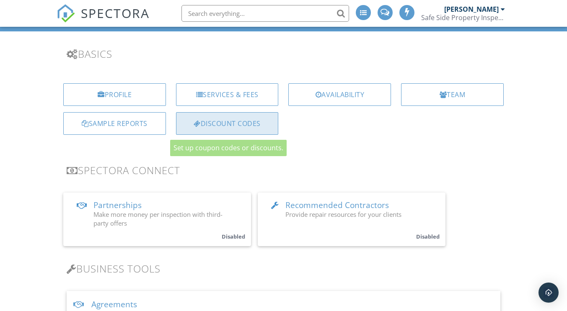
click at [209, 121] on div "Discount Codes" at bounding box center [227, 123] width 103 height 23
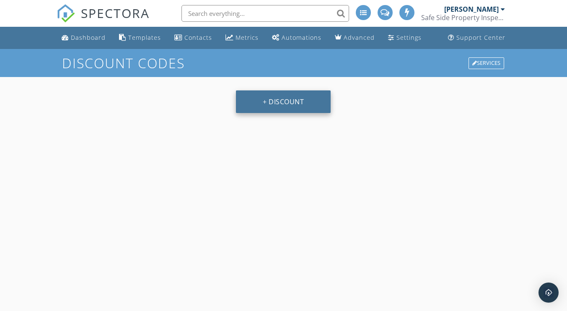
click at [261, 105] on button "+ Discount" at bounding box center [283, 102] width 95 height 23
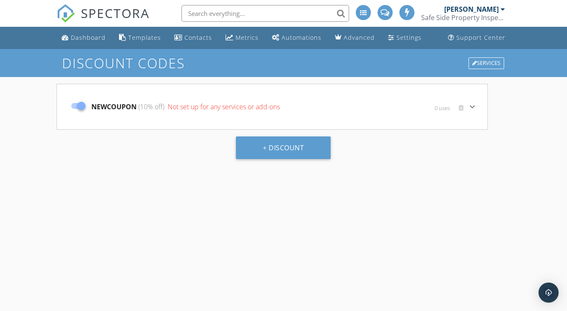
click at [259, 106] on span "Not set up for any services or add-ons" at bounding box center [223, 106] width 114 height 9
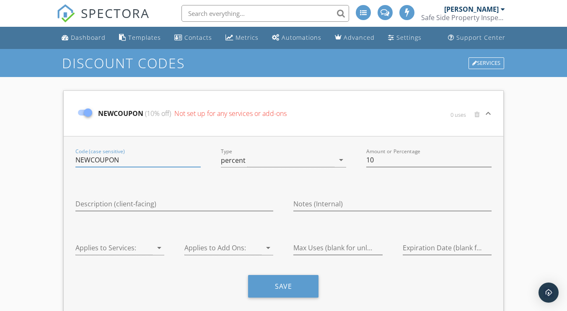
click at [120, 163] on input "NEWCOUPON" at bounding box center [137, 160] width 125 height 14
type input "N"
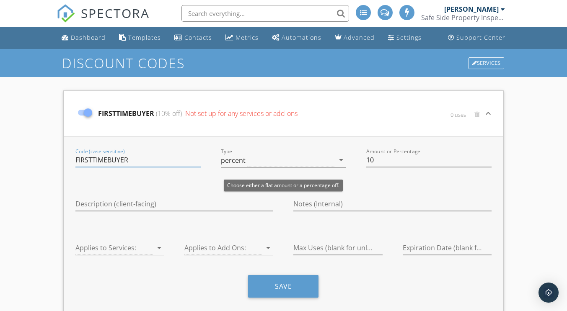
type input "FIRSTTIMEBUYER"
click at [340, 161] on icon "arrow_drop_down" at bounding box center [341, 160] width 10 height 10
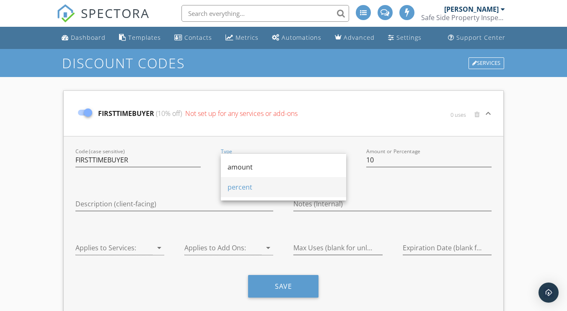
click at [308, 191] on div "percent" at bounding box center [284, 187] width 112 height 10
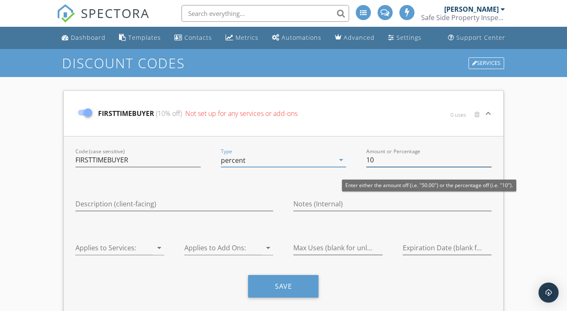
click at [383, 157] on input "10" at bounding box center [428, 160] width 125 height 14
click at [489, 158] on input "11" at bounding box center [428, 160] width 125 height 14
click at [489, 158] on input "12" at bounding box center [428, 160] width 125 height 14
click at [489, 158] on input "13" at bounding box center [428, 160] width 125 height 14
click at [489, 158] on input "14" at bounding box center [428, 160] width 125 height 14
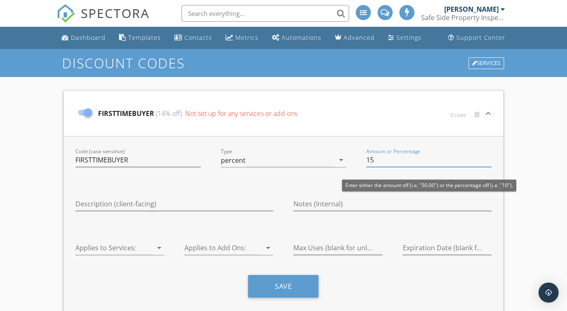
click at [489, 158] on input "15" at bounding box center [428, 160] width 125 height 14
click at [489, 158] on input "16" at bounding box center [428, 160] width 125 height 14
click at [489, 158] on input "17" at bounding box center [428, 160] width 125 height 14
click at [489, 158] on input "18" at bounding box center [428, 160] width 125 height 14
click at [489, 158] on input "19" at bounding box center [428, 160] width 125 height 14
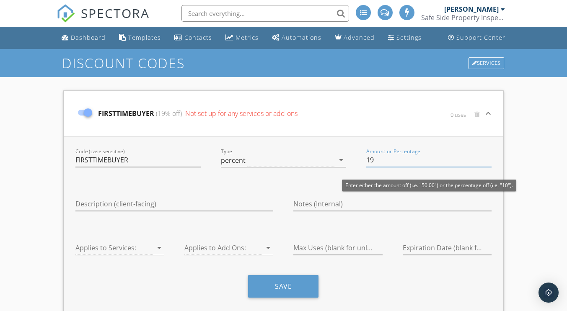
type input "20"
click at [489, 158] on input "20" at bounding box center [428, 160] width 125 height 14
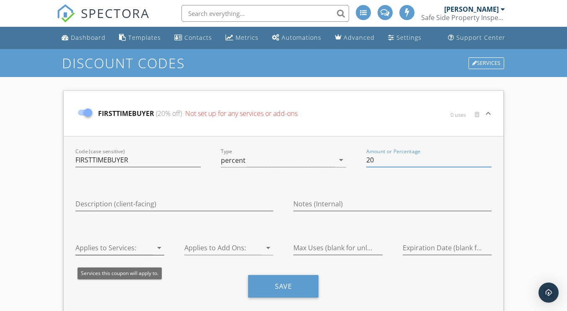
click at [161, 252] on icon "arrow_drop_down" at bounding box center [159, 248] width 10 height 10
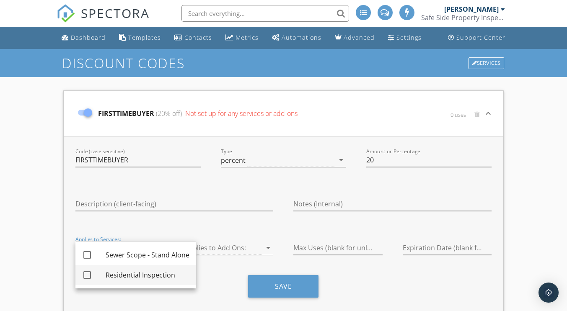
click at [87, 276] on div at bounding box center [87, 275] width 14 height 14
checkbox input "true"
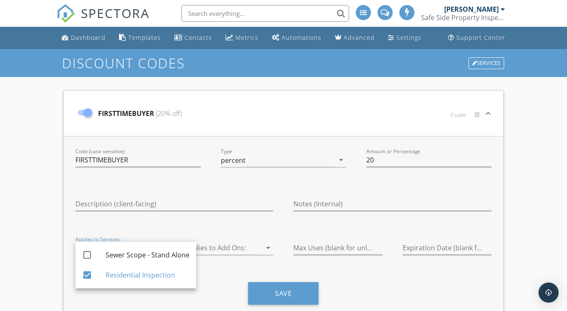
click at [258, 222] on div "Description (client-facing)" at bounding box center [174, 205] width 218 height 36
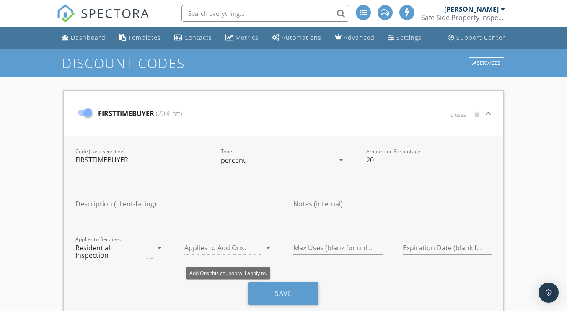
click at [271, 247] on icon "arrow_drop_down" at bounding box center [268, 248] width 10 height 10
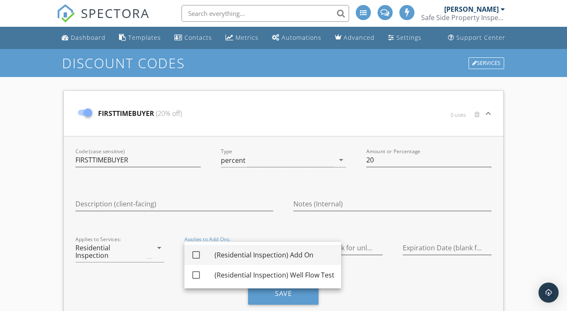
scroll to position [27, 0]
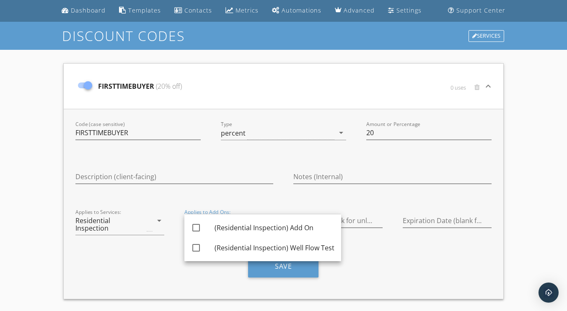
click at [283, 195] on div "Description (client-facing)" at bounding box center [174, 178] width 218 height 36
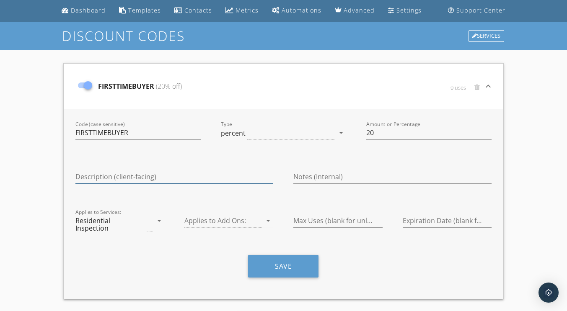
click at [122, 179] on input "Description (client-facing)" at bounding box center [174, 177] width 198 height 14
type input "f"
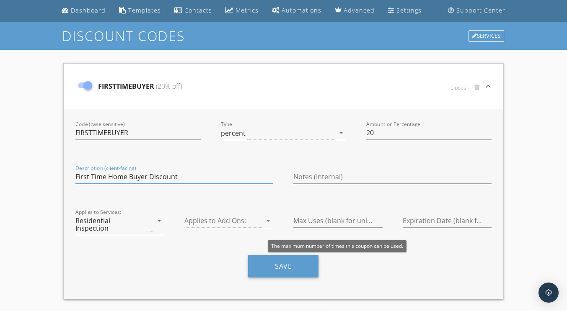
type input "First Time Home Buyer Discount"
click at [311, 221] on input "Max Uses (blank for unlimited)" at bounding box center [337, 221] width 89 height 14
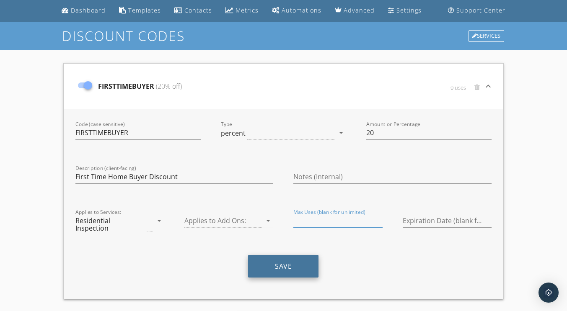
scroll to position [51, 0]
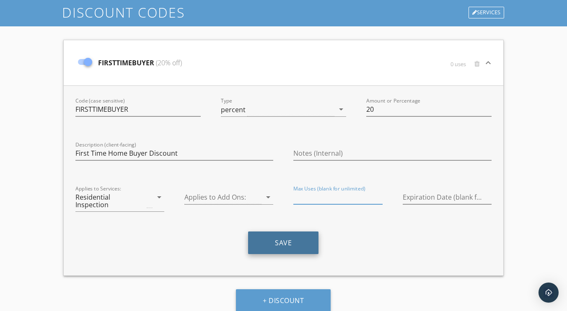
click at [282, 232] on button "Save" at bounding box center [283, 243] width 70 height 23
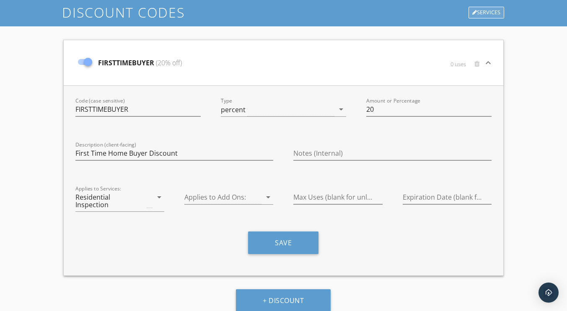
click at [483, 8] on div "Services" at bounding box center [487, 13] width 36 height 12
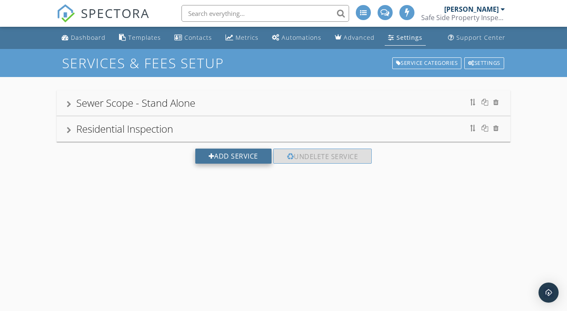
click at [235, 155] on div "Add Service" at bounding box center [233, 156] width 76 height 15
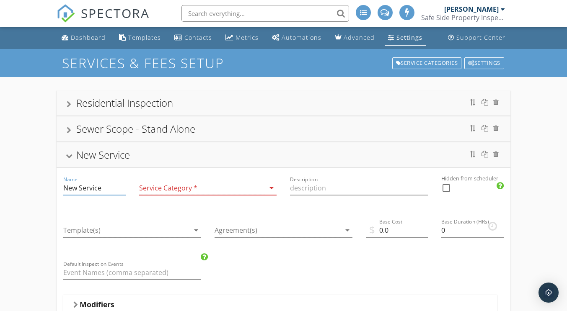
click at [111, 187] on input "New Service" at bounding box center [94, 188] width 62 height 14
type input "N"
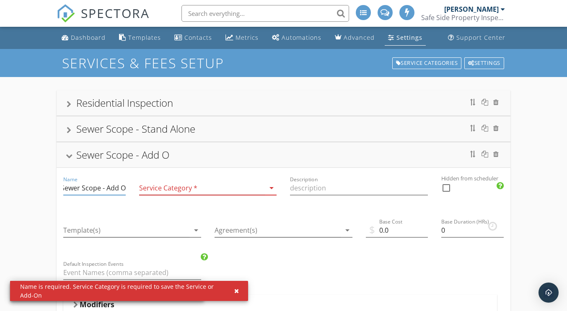
scroll to position [0, 6]
type input "Sewer Scope - Add On"
click at [271, 191] on icon "arrow_drop_down" at bounding box center [272, 188] width 10 height 10
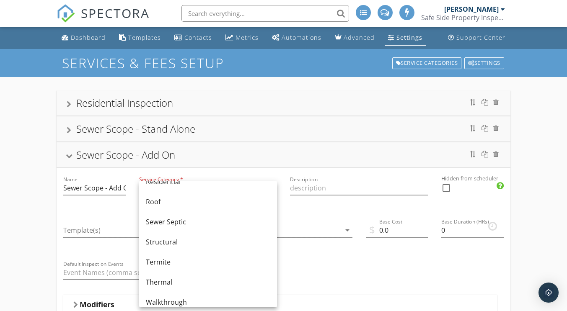
scroll to position [436, 0]
click at [163, 225] on div "Sewer Septic" at bounding box center [208, 222] width 124 height 10
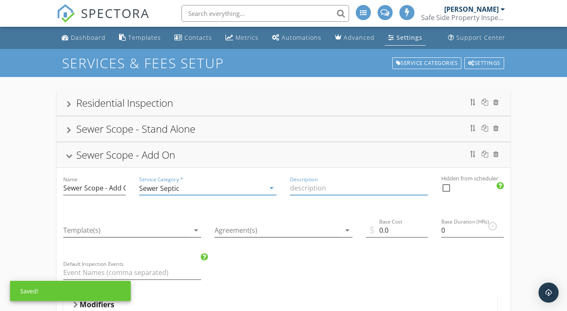
click at [301, 186] on input "Description" at bounding box center [359, 188] width 138 height 14
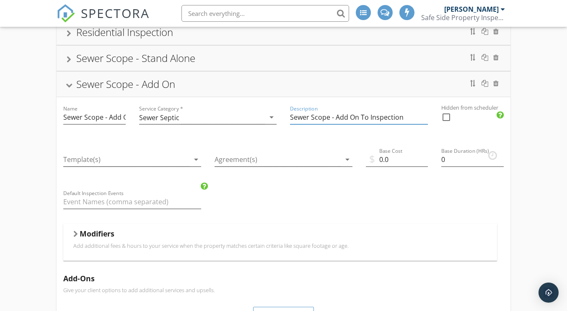
scroll to position [73, 0]
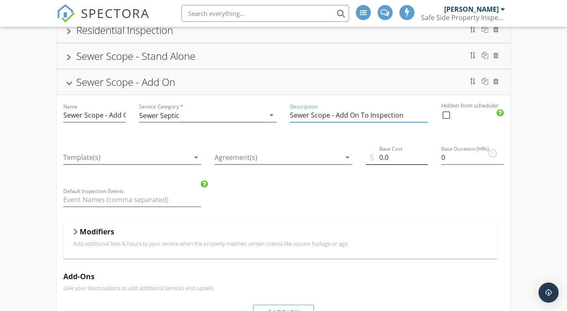
type input "Sewer Scope - Add On To Inspection"
click at [391, 156] on input "0.0" at bounding box center [397, 158] width 62 height 14
type input "0"
type input "150.00"
click at [500, 155] on input "0.25" at bounding box center [472, 158] width 62 height 14
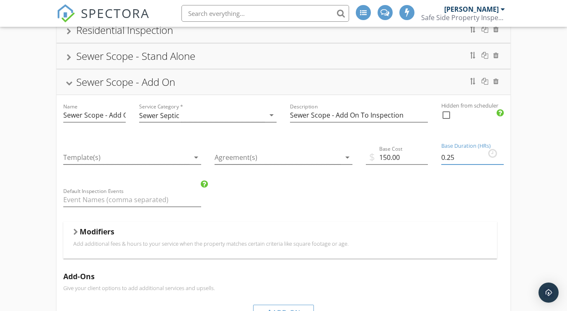
type input "0.5"
click at [500, 155] on input "0.5" at bounding box center [472, 158] width 62 height 14
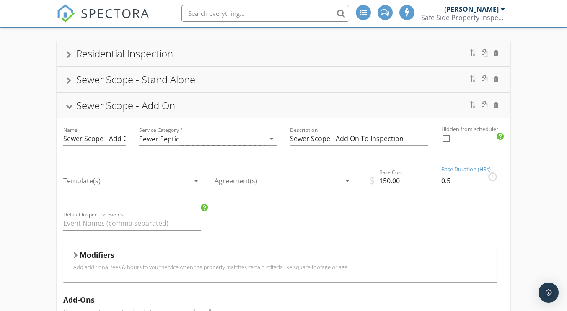
scroll to position [0, 0]
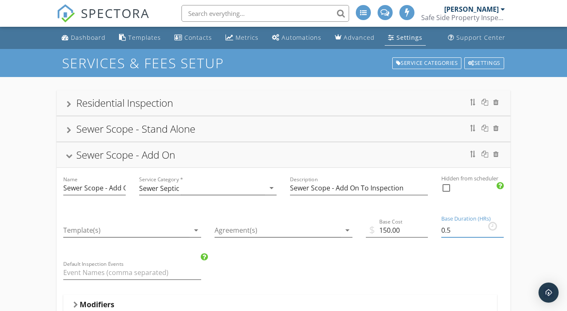
click at [70, 154] on div at bounding box center [69, 156] width 7 height 5
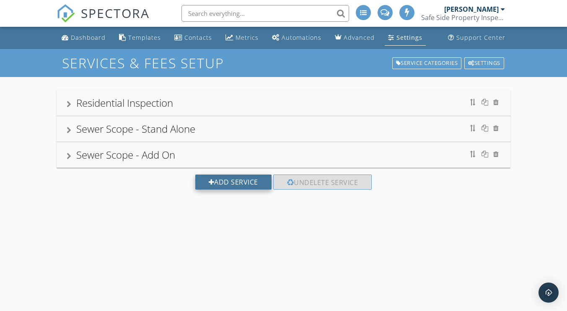
click at [206, 185] on div "Add Service" at bounding box center [233, 182] width 76 height 15
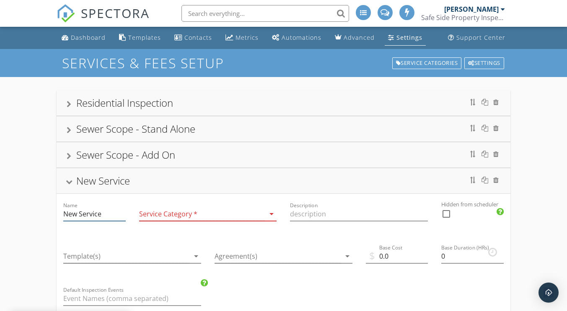
click at [109, 214] on input "New Service" at bounding box center [94, 214] width 62 height 14
type input "N"
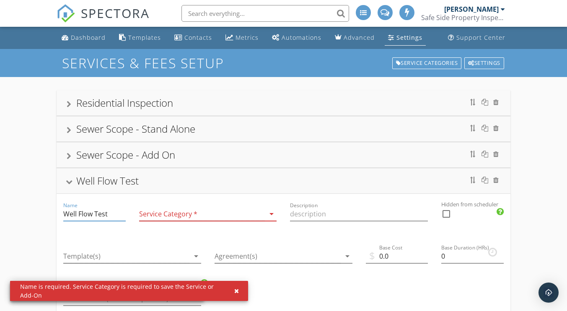
type input "Well Flow Test"
click at [270, 215] on icon "arrow_drop_down" at bounding box center [272, 214] width 10 height 10
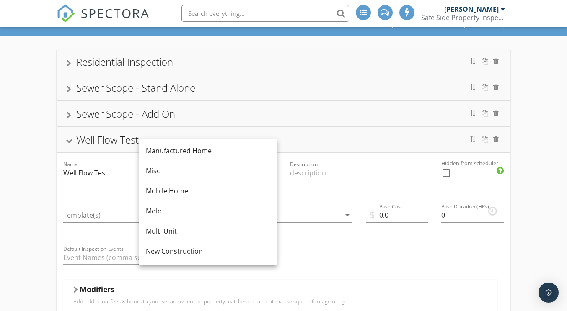
scroll to position [162, 0]
click at [163, 171] on div "Misc" at bounding box center [208, 172] width 124 height 10
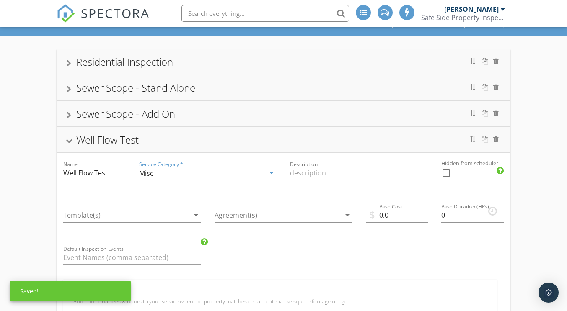
click at [300, 174] on input "Description" at bounding box center [359, 173] width 138 height 14
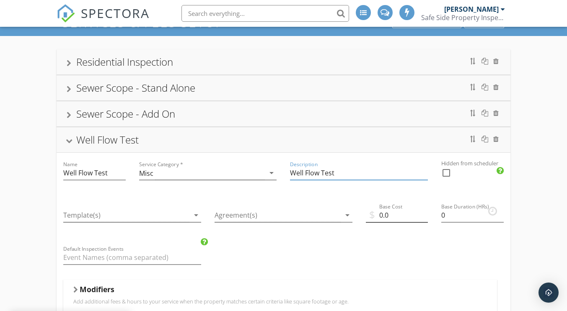
type input "Well Flow Test"
click at [425, 213] on input "0.01" at bounding box center [397, 216] width 62 height 14
type input "0.02"
click at [425, 213] on input "0.02" at bounding box center [397, 216] width 62 height 14
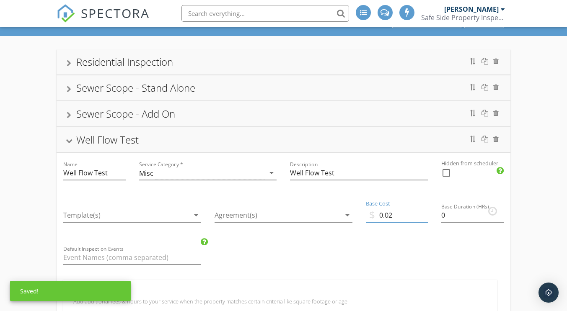
drag, startPoint x: 403, startPoint y: 218, endPoint x: 367, endPoint y: 218, distance: 36.0
click at [367, 218] on input "0.02" at bounding box center [397, 216] width 62 height 14
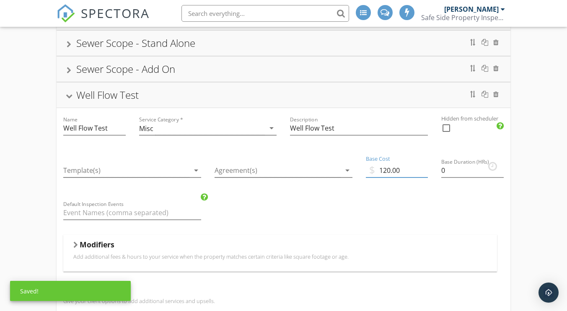
scroll to position [111, 0]
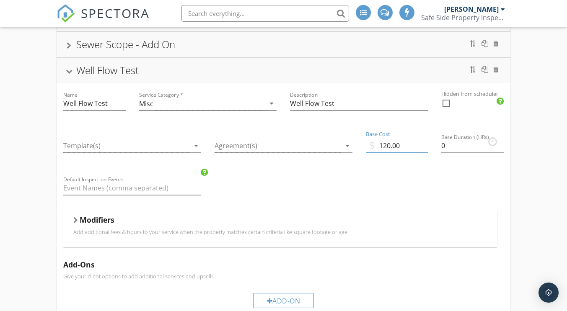
type input "120.00"
click at [499, 142] on input "0.25" at bounding box center [472, 146] width 62 height 14
click at [499, 142] on input "0.5" at bounding box center [472, 146] width 62 height 14
type input "0.75"
click at [499, 142] on input "0.75" at bounding box center [472, 146] width 62 height 14
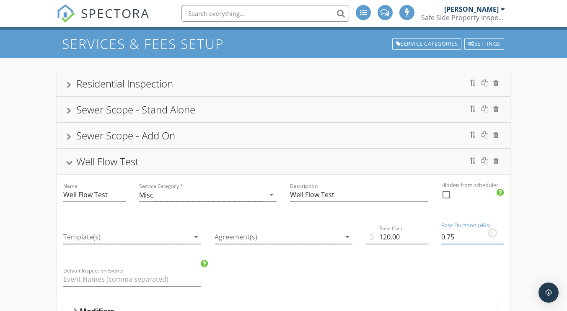
scroll to position [24, 0]
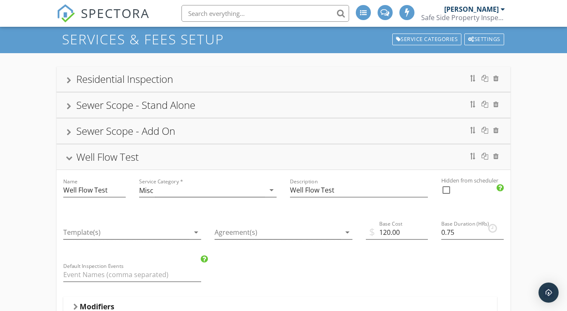
click at [69, 157] on div at bounding box center [69, 158] width 7 height 5
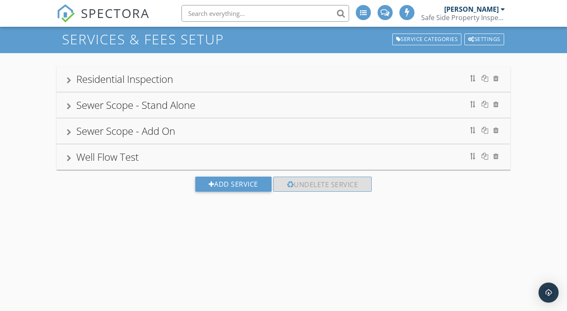
click at [70, 80] on div at bounding box center [69, 80] width 5 height 7
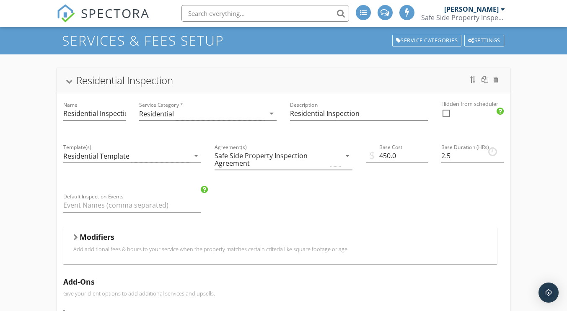
scroll to position [0, 0]
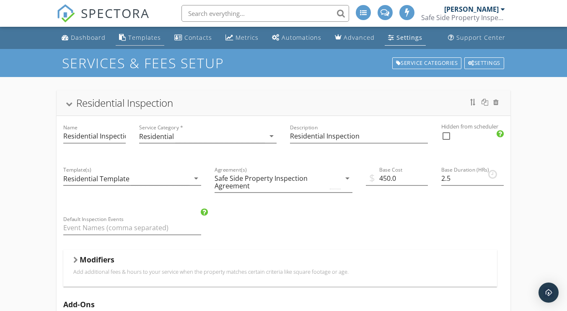
click at [138, 40] on div "Templates" at bounding box center [144, 38] width 33 height 8
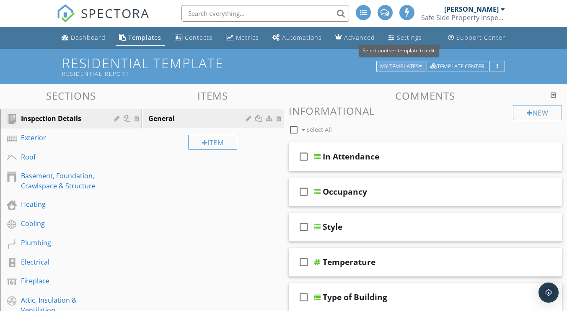
click at [412, 64] on div "My Templates" at bounding box center [400, 67] width 41 height 6
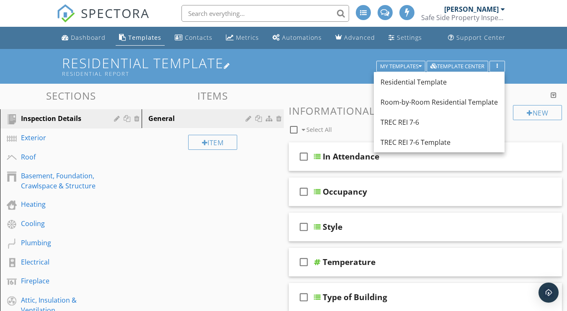
click at [328, 67] on h1 "Residential Template Residential Report" at bounding box center [283, 66] width 443 height 21
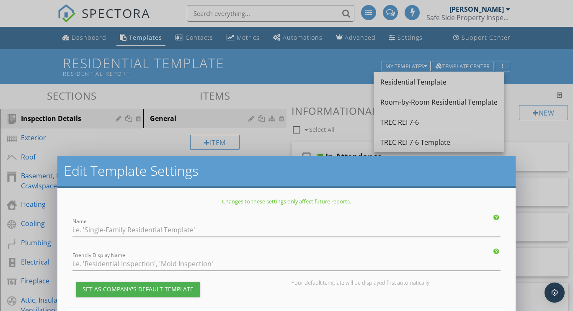
type input "Residential Template"
type input "Residential Report"
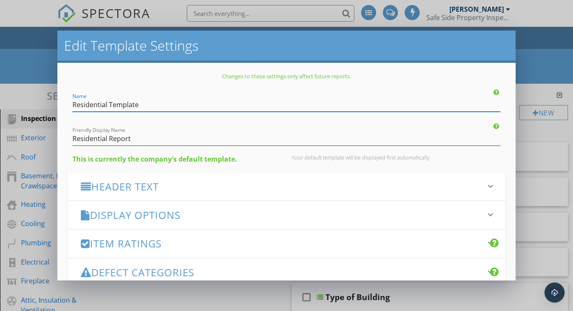
click at [528, 44] on div "Edit Template Settings Changes to these settings only affect future reports. Na…" at bounding box center [286, 155] width 573 height 311
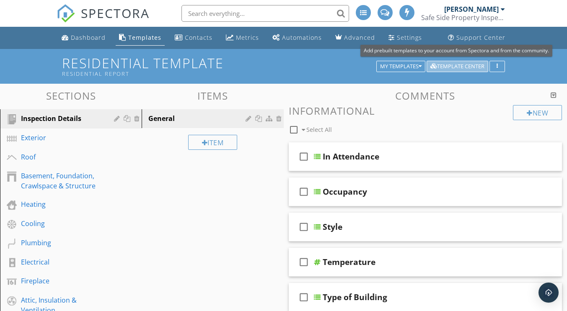
click at [455, 64] on div "Template Center" at bounding box center [457, 67] width 54 height 6
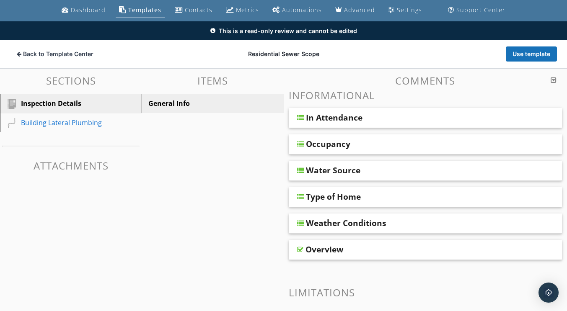
scroll to position [26, 0]
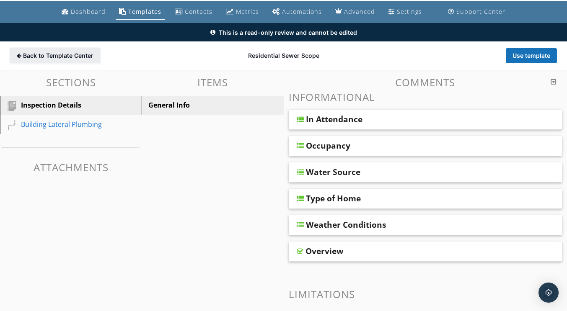
click at [68, 54] on span "Back to Template Center" at bounding box center [58, 56] width 70 height 8
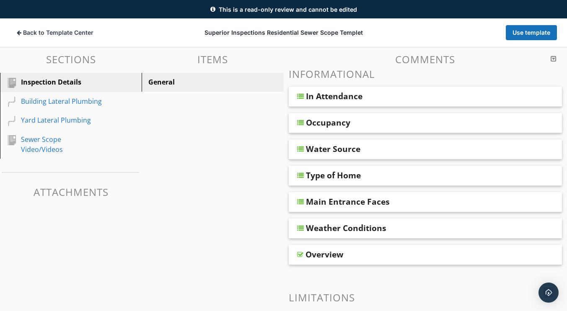
click at [318, 145] on div "Water Source" at bounding box center [333, 149] width 54 height 10
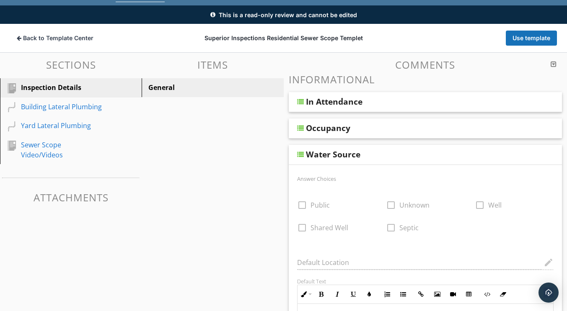
scroll to position [42, 0]
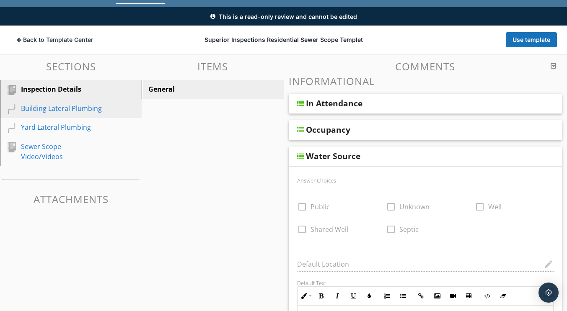
click at [73, 111] on div "Building Lateral Plumbing" at bounding box center [61, 109] width 81 height 10
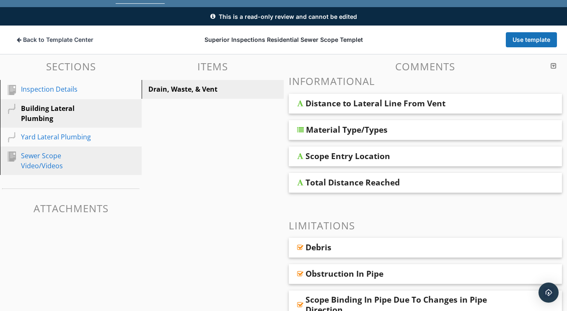
click at [52, 159] on div "Sewer Scope Video/Videos" at bounding box center [61, 161] width 81 height 20
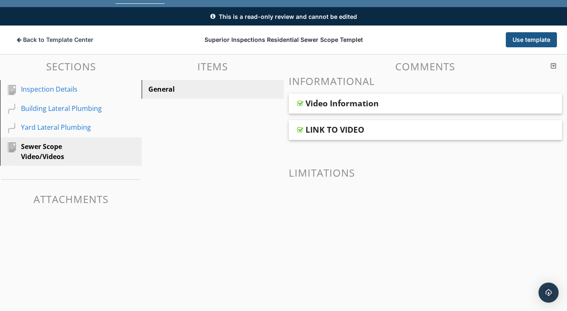
click at [526, 46] on button "Use template" at bounding box center [531, 39] width 51 height 15
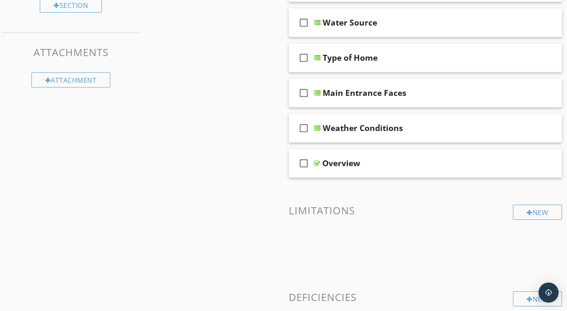
scroll to position [200, 0]
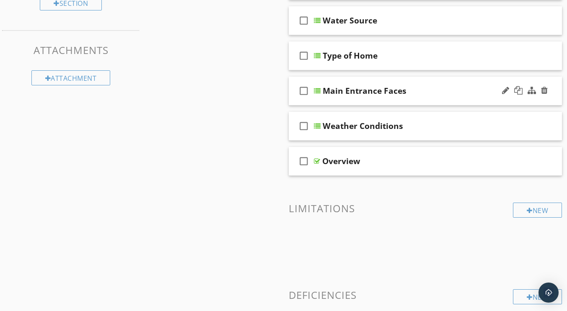
click at [541, 91] on div at bounding box center [524, 91] width 49 height 20
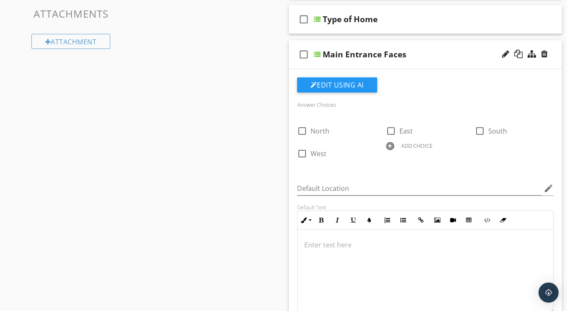
scroll to position [222, 0]
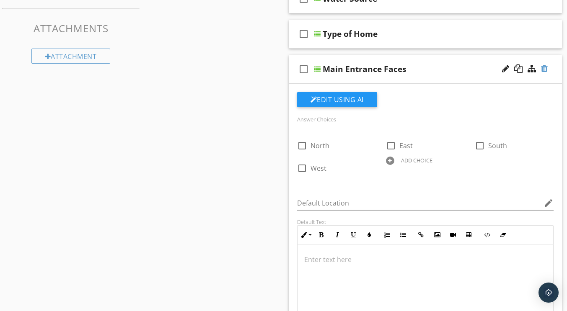
click at [545, 69] on div at bounding box center [544, 69] width 7 height 8
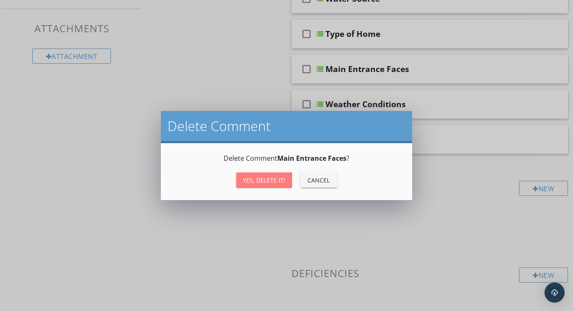
click at [254, 179] on div "Yes, Delete it!" at bounding box center [264, 180] width 42 height 9
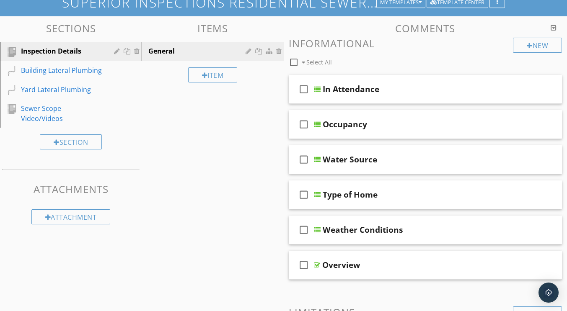
scroll to position [95, 0]
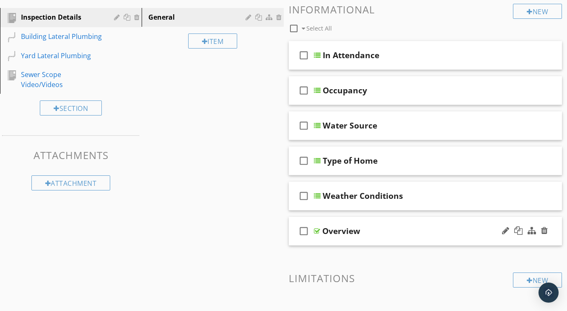
click at [334, 233] on div "Overview" at bounding box center [341, 231] width 38 height 10
click at [316, 232] on div at bounding box center [317, 231] width 6 height 7
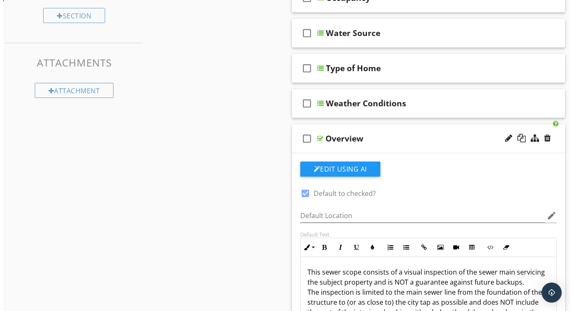
scroll to position [0, 0]
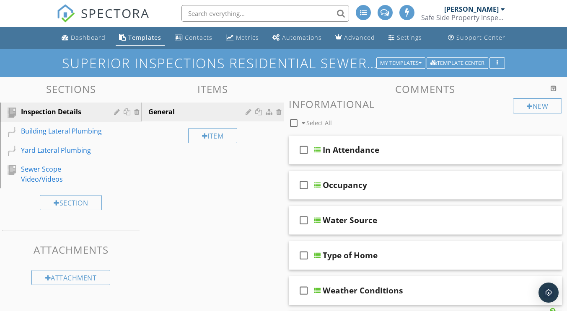
click at [259, 62] on h1 "Superior Inspections Residential Sewer Scope Templet" at bounding box center [283, 63] width 443 height 15
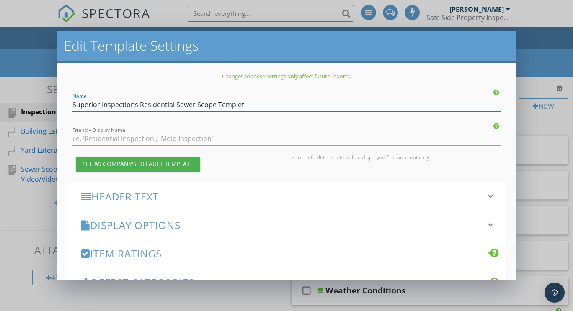
click at [240, 104] on input "Superior Inspections Residential Sewer Scope Templet" at bounding box center [287, 105] width 428 height 14
drag, startPoint x: 139, startPoint y: 106, endPoint x: 55, endPoint y: 109, distance: 83.5
click at [55, 109] on div "Edit Template Settings Changes to these settings only affect future reports. Na…" at bounding box center [286, 155] width 573 height 311
type input "Residential Sewer Scope Template"
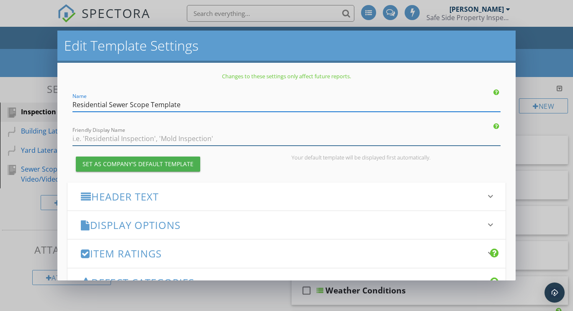
click at [76, 138] on input "Friendly Display Name" at bounding box center [287, 139] width 428 height 14
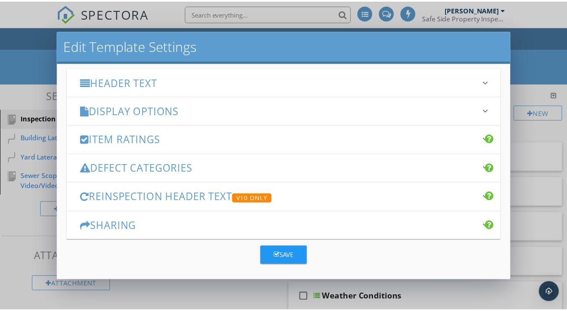
scroll to position [117, 0]
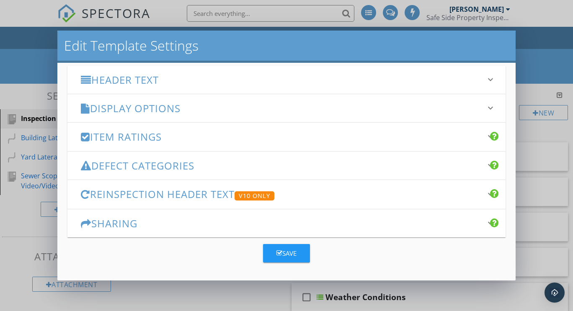
type input "Sewer Scope Inspection"
click at [272, 251] on button "Save" at bounding box center [286, 253] width 47 height 18
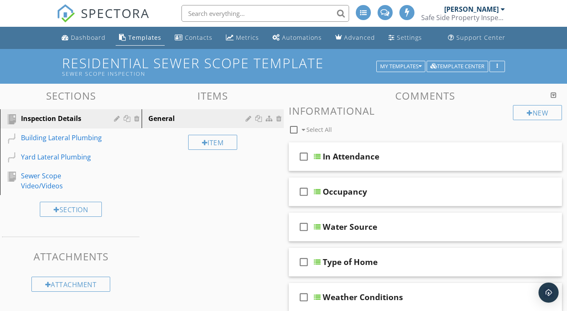
click at [85, 37] on div "Dashboard" at bounding box center [88, 38] width 35 height 8
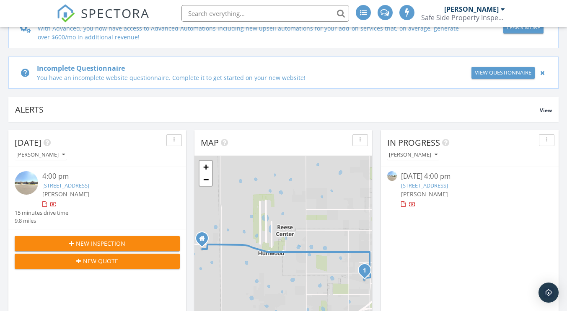
scroll to position [78, 0]
click at [89, 186] on link "[STREET_ADDRESS]" at bounding box center [65, 185] width 47 height 8
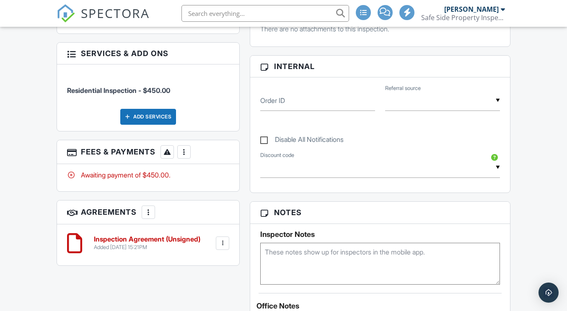
scroll to position [379, 0]
click at [150, 212] on div at bounding box center [148, 212] width 8 height 8
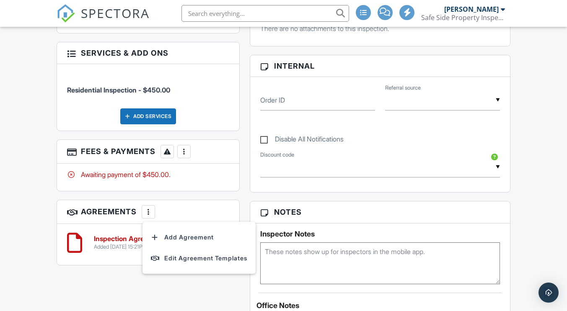
click at [175, 263] on li "Edit Agreement Templates" at bounding box center [199, 258] width 103 height 21
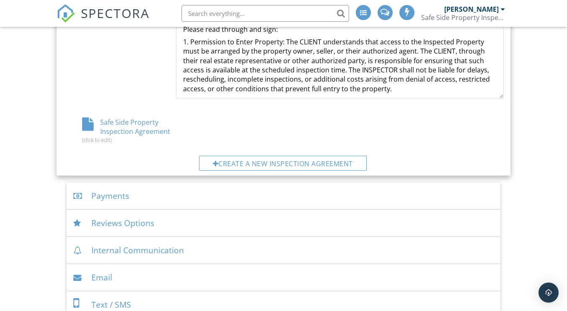
scroll to position [462, 0]
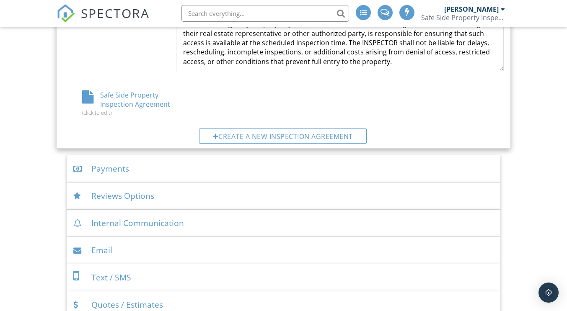
click at [231, 133] on div "Create a new inspection agreement" at bounding box center [283, 136] width 168 height 15
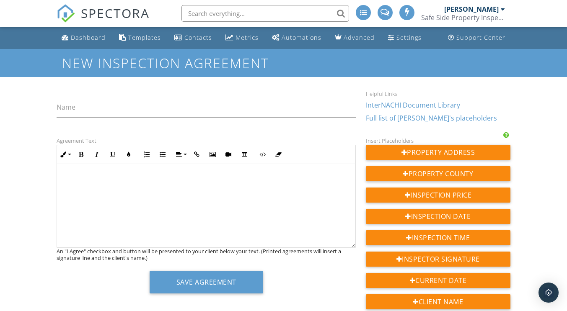
click at [87, 179] on p at bounding box center [206, 178] width 285 height 9
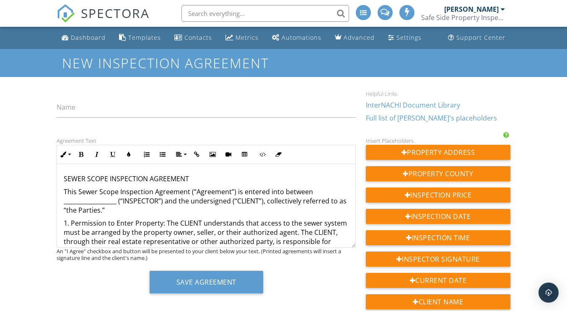
click at [117, 202] on p "This Sewer Scope Inspection Agreement (“Agreement”) is entered into between ___…" at bounding box center [206, 201] width 285 height 28
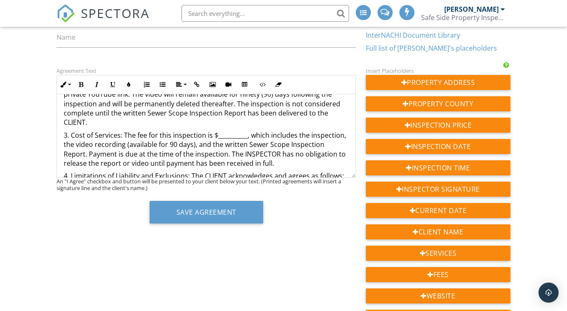
scroll to position [194, 0]
click at [245, 137] on p "3. Cost of Services: The fee for this inspection is $__________, which includes…" at bounding box center [206, 149] width 285 height 38
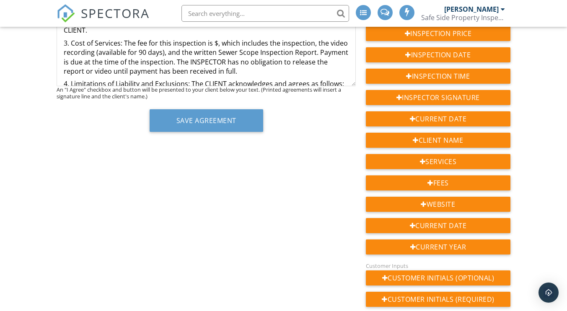
scroll to position [161, 0]
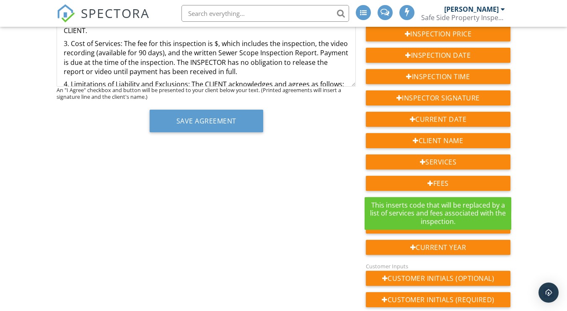
click at [459, 185] on div "Fees" at bounding box center [438, 183] width 145 height 15
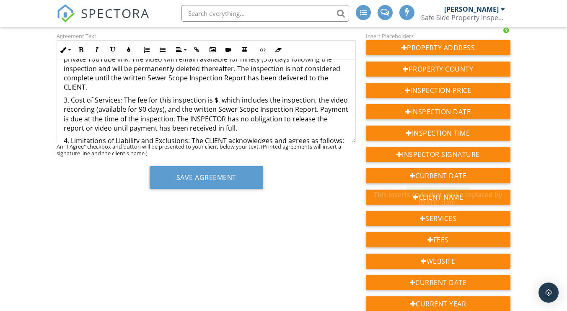
scroll to position [104, 0]
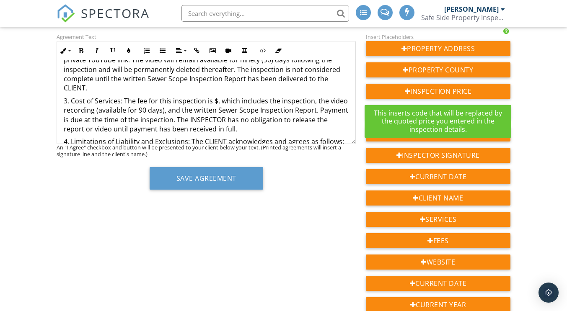
click at [445, 91] on div "Inspection Price" at bounding box center [438, 91] width 145 height 15
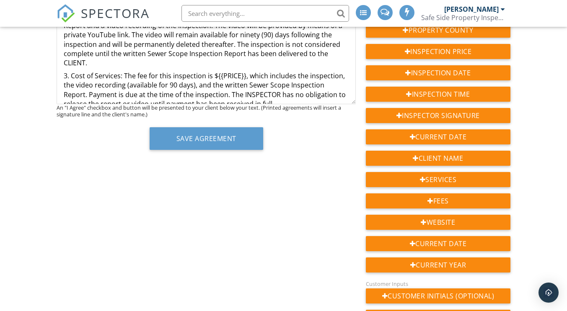
scroll to position [177, 0]
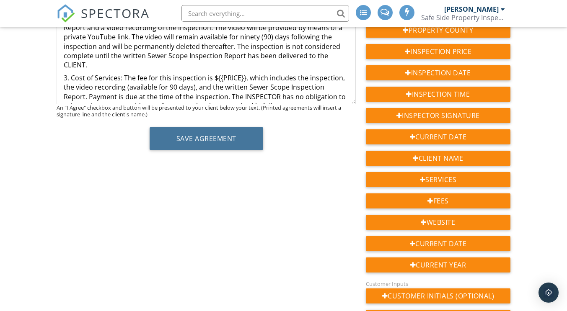
click at [239, 140] on button "Save Agreement" at bounding box center [207, 138] width 114 height 23
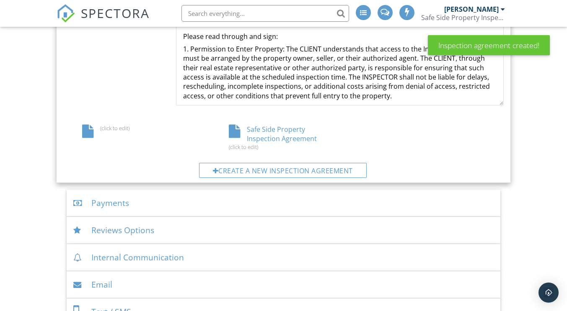
scroll to position [431, 0]
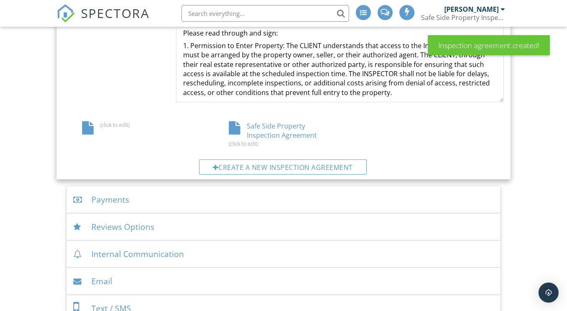
click at [132, 206] on div "Payments" at bounding box center [283, 199] width 433 height 27
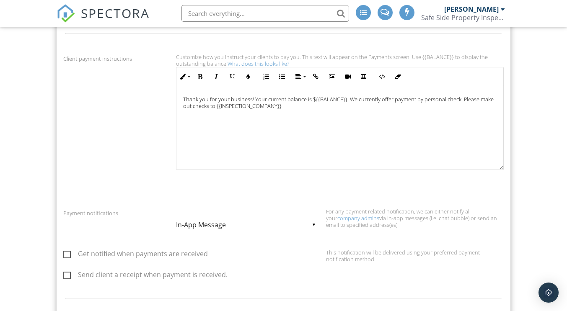
scroll to position [475, 0]
click at [69, 251] on label "Get notified when payments are received" at bounding box center [135, 255] width 145 height 10
click at [69, 252] on input "Get notified when payments are received" at bounding box center [65, 254] width 5 height 5
checkbox input "true"
click at [67, 277] on label "Send client a receipt when payment is received." at bounding box center [145, 276] width 164 height 10
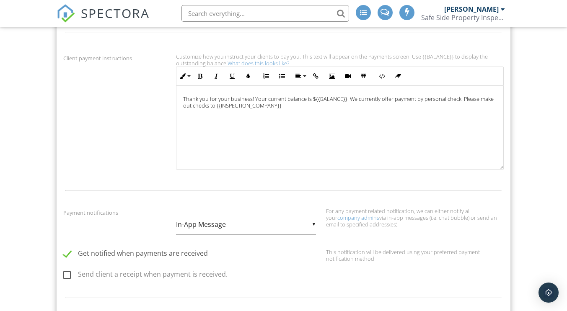
click at [67, 277] on input "Send client a receipt when payment is received." at bounding box center [65, 275] width 5 height 5
checkbox input "true"
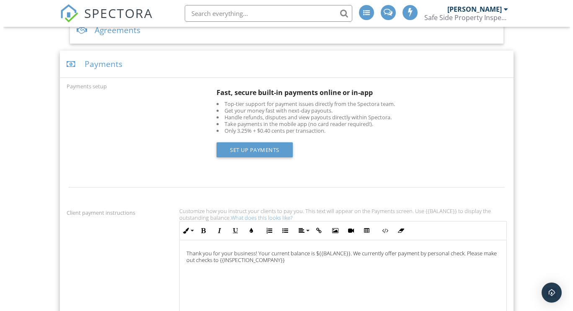
scroll to position [320, 0]
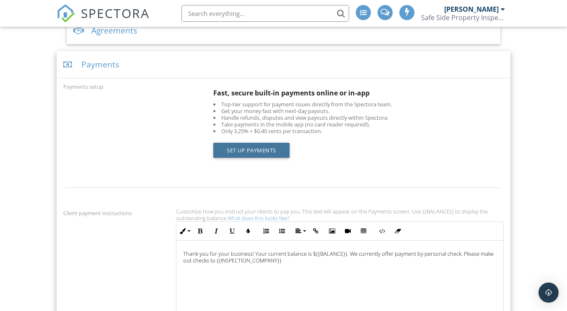
click at [230, 149] on link "Set up Payments" at bounding box center [251, 150] width 76 height 15
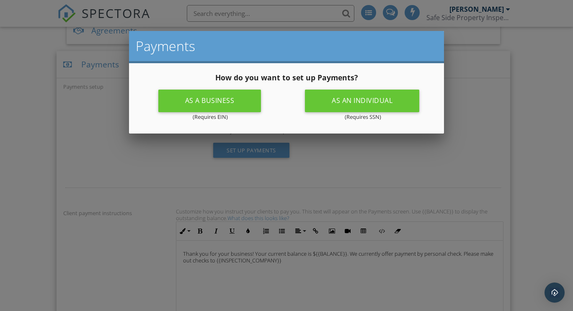
click at [326, 102] on div "As an individual" at bounding box center [362, 101] width 114 height 23
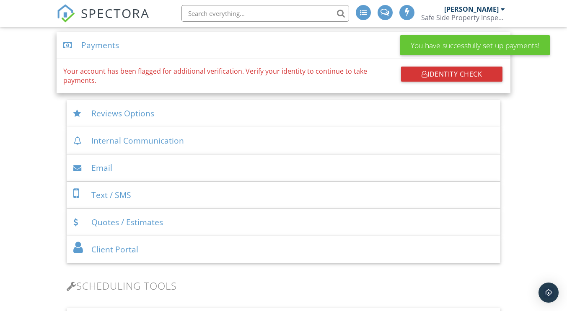
click at [447, 73] on div "Identity Check" at bounding box center [451, 74] width 101 height 15
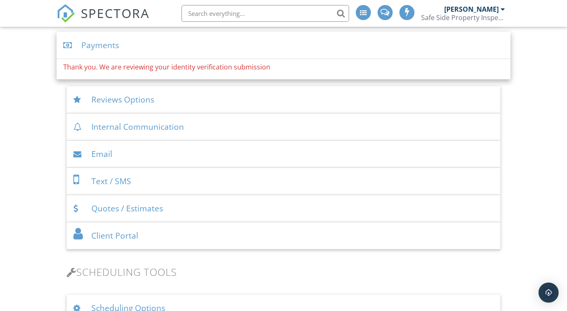
click at [115, 101] on div "Reviews Options" at bounding box center [283, 99] width 433 height 27
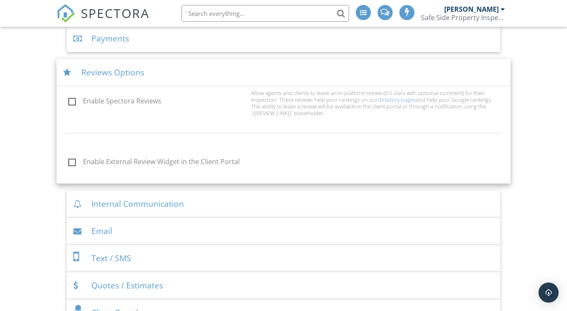
click at [78, 104] on label "Enable Spectora Reviews" at bounding box center [157, 102] width 178 height 10
click at [69, 104] on input "Enable Spectora Reviews" at bounding box center [65, 102] width 5 height 5
checkbox input "true"
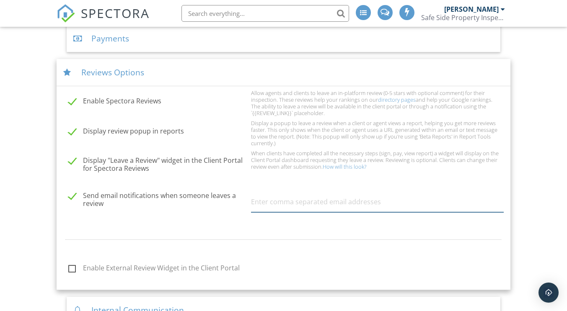
click at [267, 205] on input "text" at bounding box center [377, 202] width 253 height 21
type input "j"
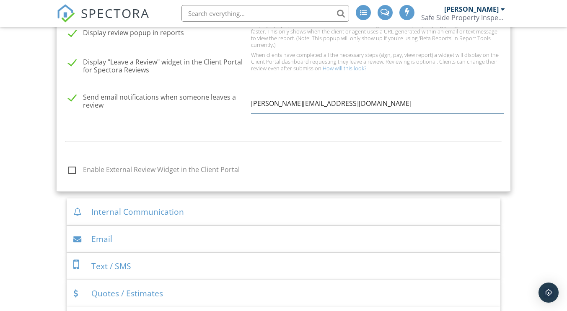
scroll to position [439, 0]
type input "[PERSON_NAME][EMAIL_ADDRESS][DOMAIN_NAME]"
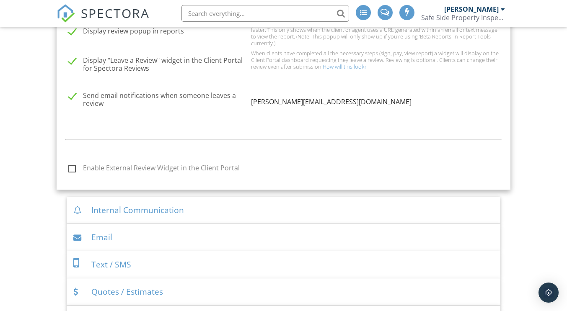
click at [166, 211] on div "Internal Communication" at bounding box center [283, 210] width 433 height 27
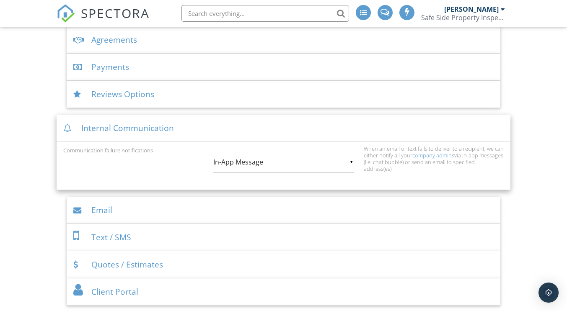
scroll to position [321, 0]
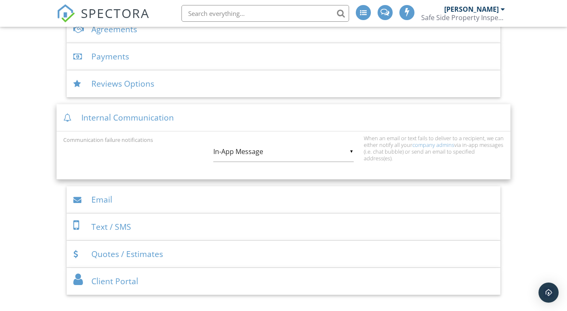
click at [354, 151] on div "▼ In-App Message In-App Message Email In-App Message Email" at bounding box center [283, 153] width 150 height 23
click at [351, 150] on div "▼ In-App Message In-App Message Email In-App Message Email" at bounding box center [283, 152] width 140 height 21
click at [351, 150] on span "In-App Message" at bounding box center [283, 152] width 140 height 21
click at [115, 197] on div "Email" at bounding box center [283, 199] width 433 height 27
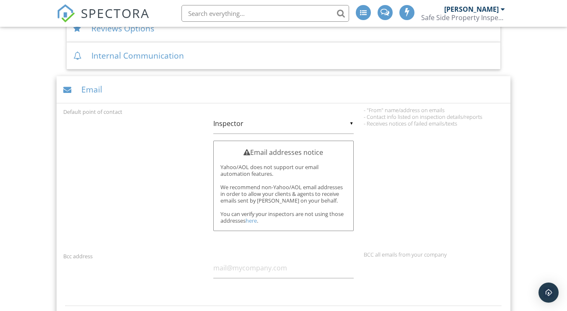
scroll to position [377, 0]
click at [353, 124] on input "Inspector" at bounding box center [283, 123] width 140 height 21
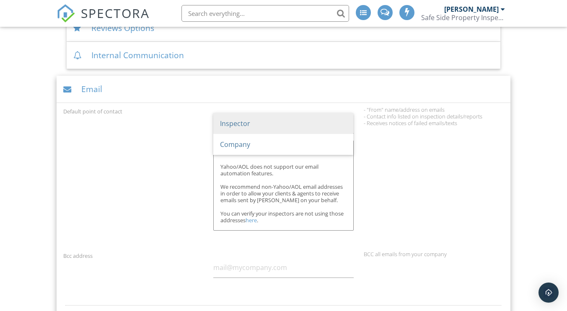
click at [373, 149] on div "Default point of contact ▼ Inspector Inspector Company Inspector Company Email …" at bounding box center [283, 176] width 450 height 141
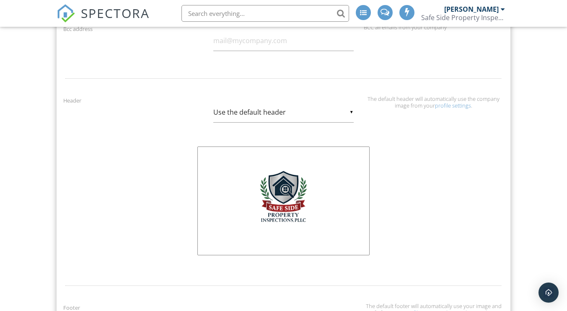
scroll to position [604, 0]
click at [278, 205] on img at bounding box center [283, 199] width 79 height 79
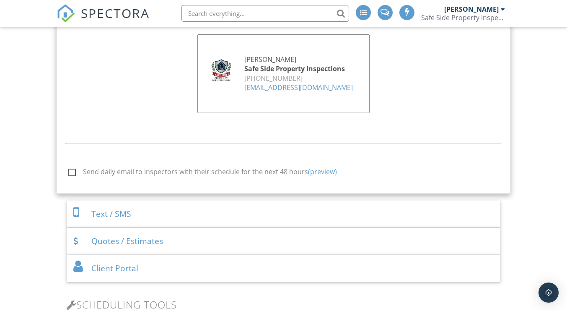
scroll to position [924, 0]
click at [107, 277] on div "Client Portal" at bounding box center [283, 268] width 433 height 27
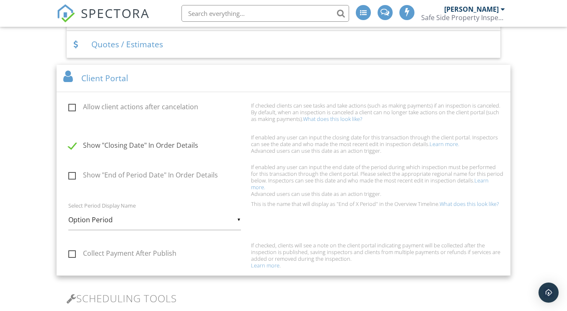
scroll to position [471, 0]
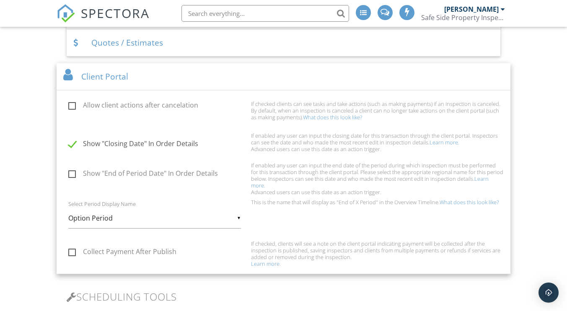
click at [241, 218] on div "Select Period Display Name ▼ Option Period Option Period Inspection Period Due …" at bounding box center [152, 218] width 188 height 38
click at [239, 218] on div "▼ Option Period Option Period Inspection Period Due Diligence Period Contingenc…" at bounding box center [154, 218] width 173 height 21
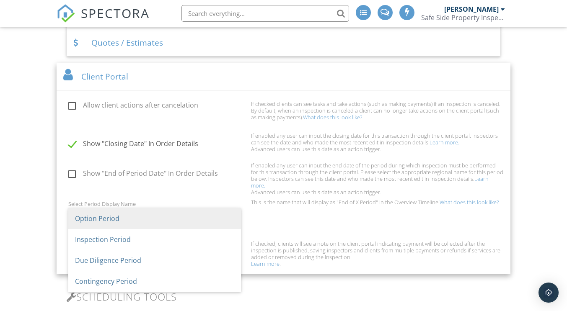
click at [239, 218] on span "Option Period" at bounding box center [154, 218] width 173 height 21
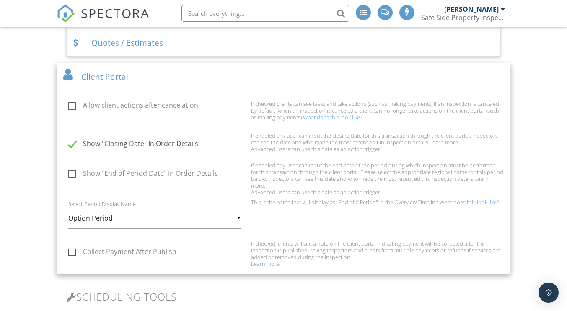
scroll to position [491, 0]
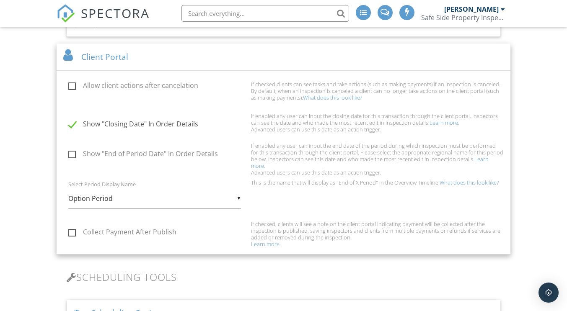
click at [73, 233] on label "Collect Payment After Publish" at bounding box center [157, 233] width 178 height 10
click at [69, 233] on input "Collect Payment After Publish" at bounding box center [65, 233] width 5 height 5
checkbox input "true"
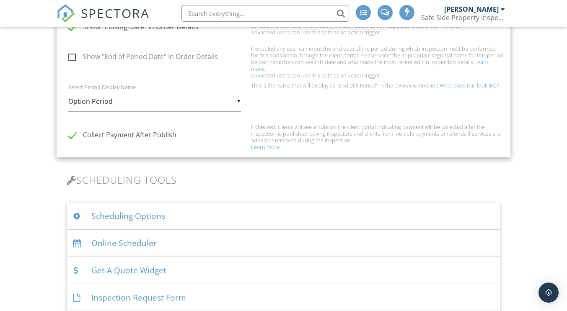
scroll to position [588, 0]
click at [107, 219] on div "Scheduling Options" at bounding box center [283, 215] width 433 height 27
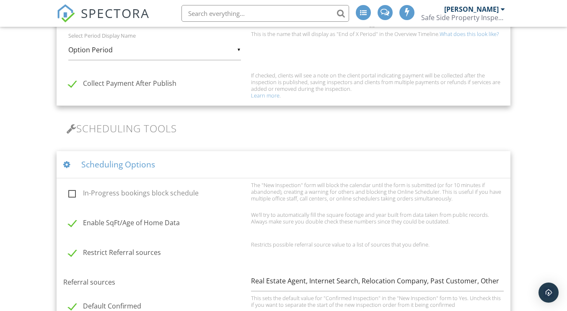
scroll to position [641, 0]
click at [74, 188] on label "In-Progress bookings block schedule" at bounding box center [157, 193] width 178 height 10
click at [69, 191] on input "In-Progress bookings block schedule" at bounding box center [65, 193] width 5 height 5
checkbox input "true"
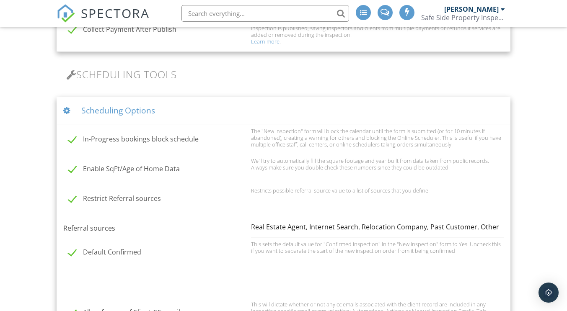
scroll to position [694, 0]
click at [424, 227] on input "Real Estate Agent, Internet Search, Relocation Company, Past Customer, Other" at bounding box center [377, 227] width 253 height 21
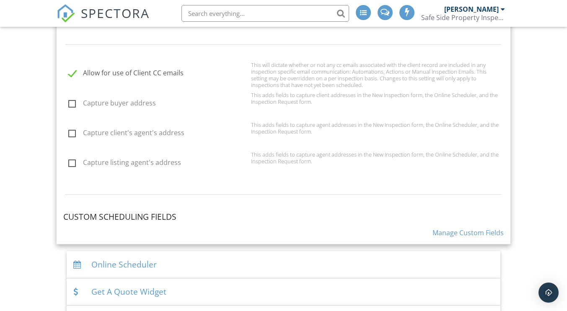
scroll to position [936, 0]
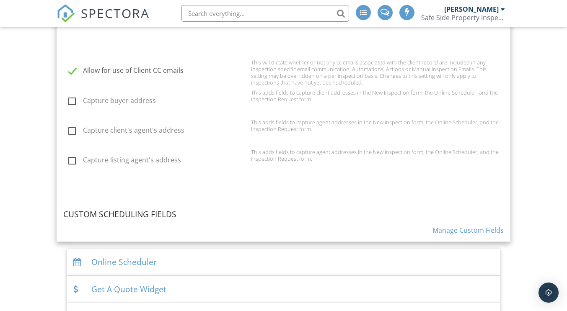
type input "Real Estate Agent, Internet Search, Past Customer, Other"
click at [471, 231] on link "Manage Custom Fields" at bounding box center [467, 230] width 71 height 9
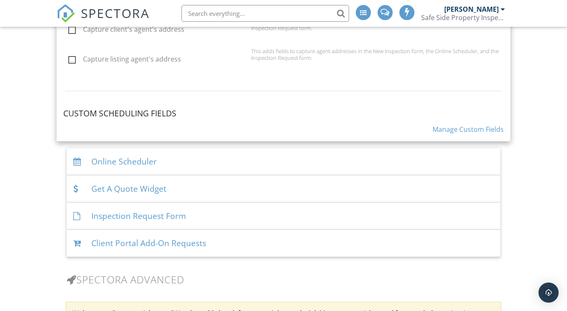
scroll to position [827, 0]
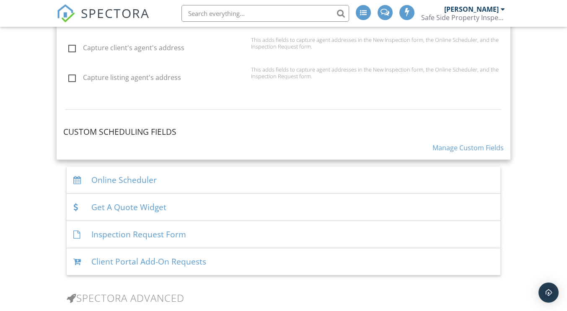
click at [124, 175] on div "Online Scheduler" at bounding box center [283, 180] width 433 height 27
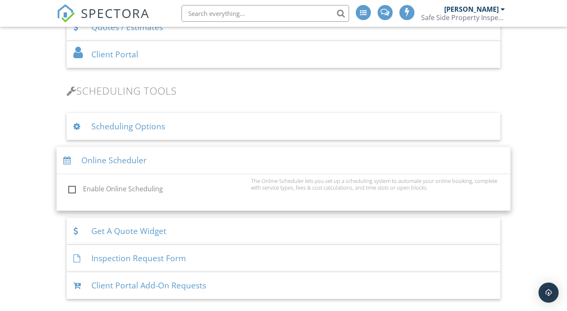
scroll to position [486, 0]
click at [71, 188] on label "Enable Online Scheduling" at bounding box center [157, 191] width 178 height 10
click at [69, 188] on input "Enable Online Scheduling" at bounding box center [65, 190] width 5 height 5
checkbox input "true"
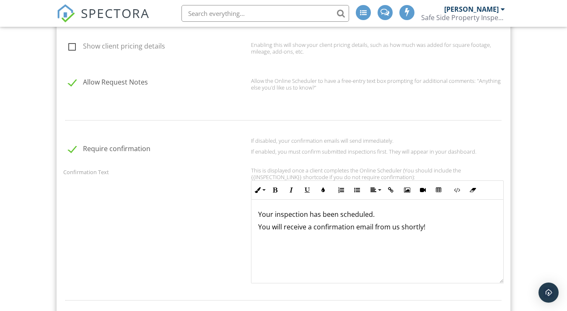
scroll to position [785, 0]
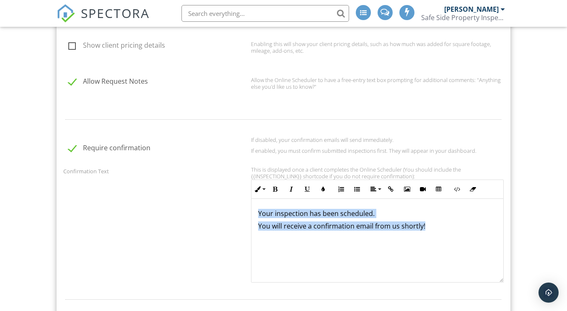
drag, startPoint x: 434, startPoint y: 231, endPoint x: 251, endPoint y: 210, distance: 184.7
click at [251, 210] on div "This is displayed once a client completes the Online Scheduler (You should incl…" at bounding box center [377, 224] width 263 height 117
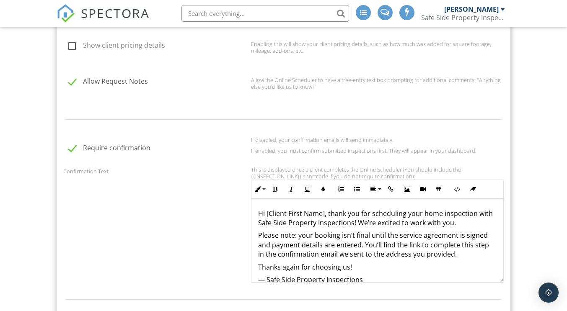
scroll to position [1, 0]
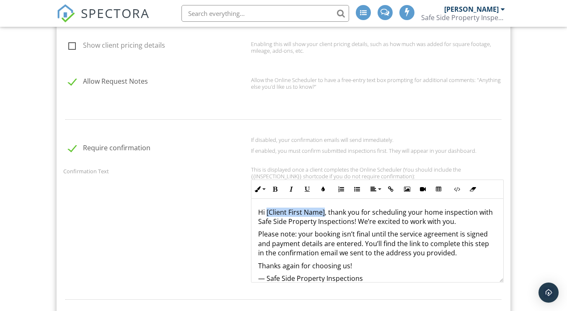
drag, startPoint x: 324, startPoint y: 211, endPoint x: 267, endPoint y: 214, distance: 57.5
click at [267, 214] on p "Hi [Client First Name], thank you for scheduling your home inspection with Safe…" at bounding box center [377, 217] width 238 height 19
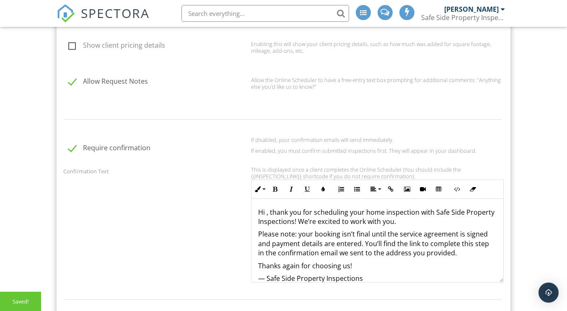
click at [354, 266] on p "Thanks again for choosing us!" at bounding box center [377, 266] width 238 height 9
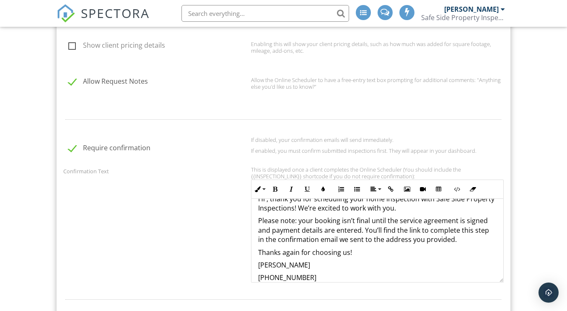
scroll to position [38, 0]
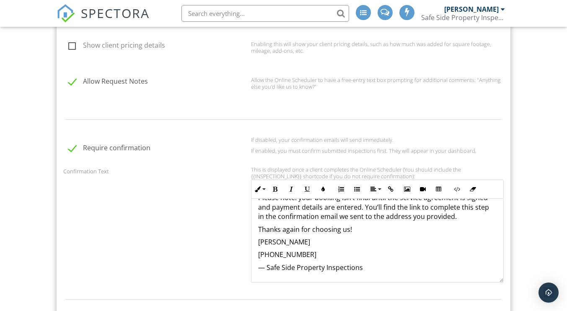
click at [266, 267] on p "— Safe Side Property Inspections" at bounding box center [377, 267] width 238 height 9
click at [360, 269] on p "Safe Side Property Inspections" at bounding box center [377, 267] width 238 height 9
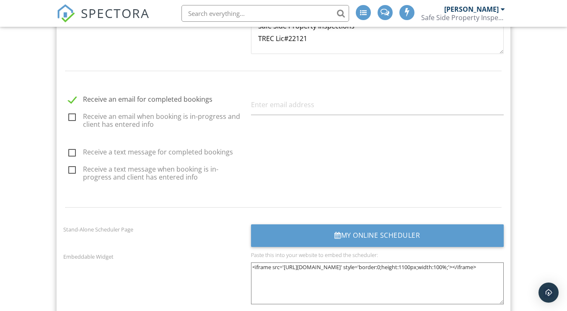
scroll to position [1013, 0]
click at [72, 151] on label "Receive a text message for completed bookings" at bounding box center [157, 153] width 178 height 10
click at [69, 151] on input "Receive a text message for completed bookings" at bounding box center [65, 153] width 5 height 5
checkbox input "true"
type input "f"
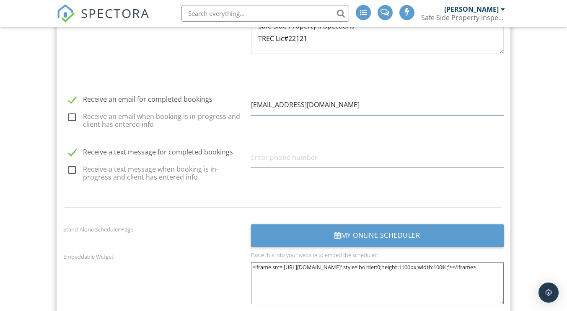
type input "safeside806@gmail.com"
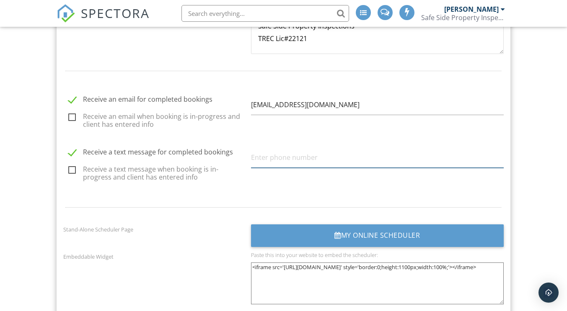
click at [264, 155] on input "text" at bounding box center [377, 158] width 253 height 21
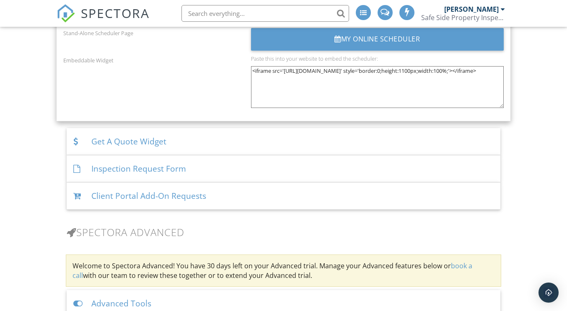
scroll to position [1213, 0]
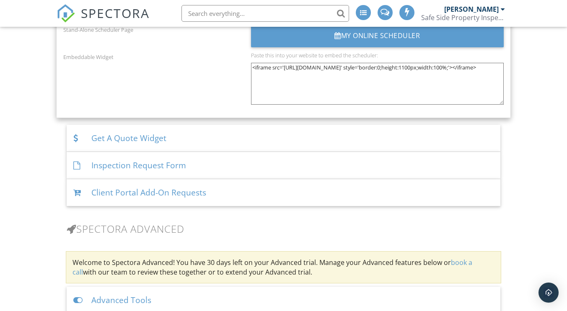
type input "[PHONE_NUMBER]"
click at [167, 192] on div "Client Portal Add-On Requests" at bounding box center [283, 192] width 433 height 27
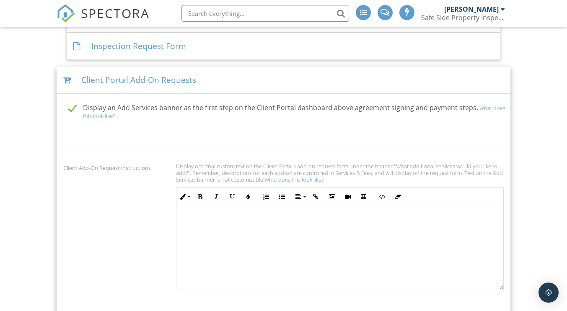
scroll to position [648, 0]
click at [286, 179] on link "What does this look like?" at bounding box center [293, 181] width 59 height 8
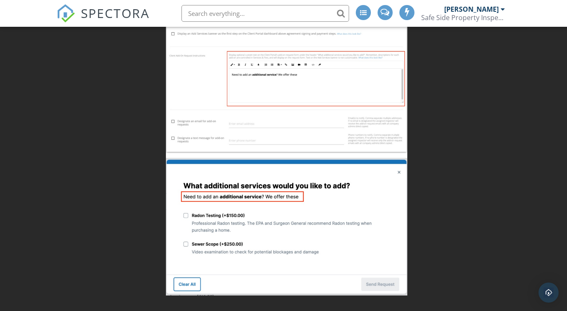
click at [427, 173] on div at bounding box center [283, 155] width 567 height 311
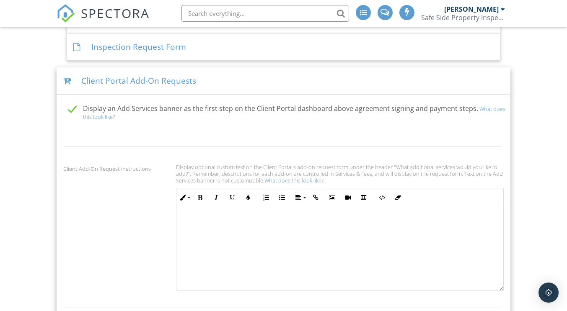
click at [298, 178] on link "What does this look like?" at bounding box center [293, 181] width 59 height 8
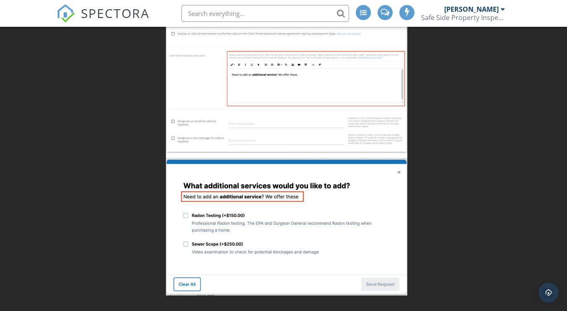
click at [409, 157] on div at bounding box center [283, 155] width 567 height 311
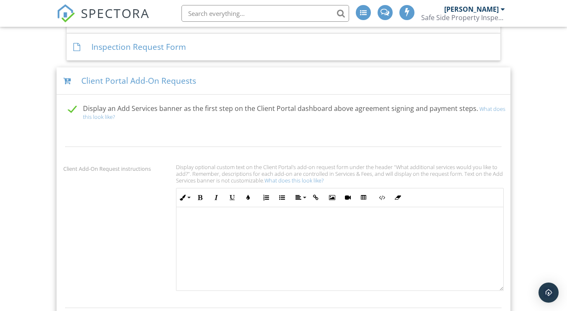
click at [277, 217] on div at bounding box center [339, 249] width 327 height 84
drag, startPoint x: 234, startPoint y: 222, endPoint x: 286, endPoint y: 223, distance: 51.5
click at [286, 223] on p "Need to add an additional service? We offer these:" at bounding box center [339, 222] width 313 height 9
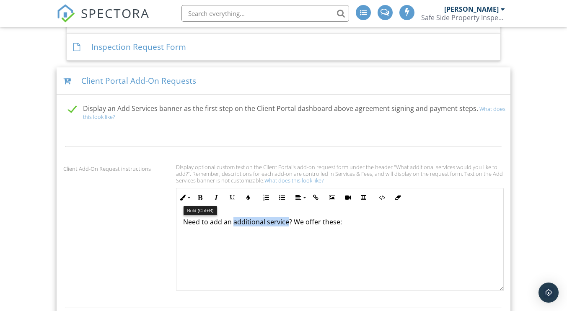
click at [200, 196] on icon "button" at bounding box center [200, 198] width 6 height 6
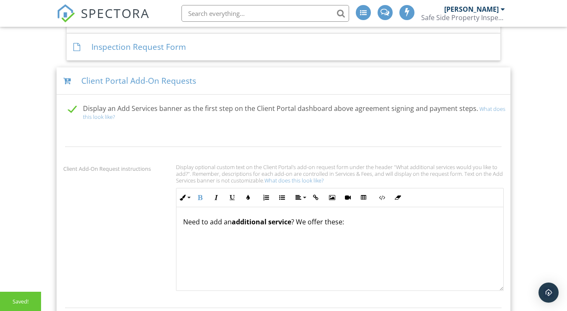
click at [388, 230] on div "Need to add an additional service ? We offer these:" at bounding box center [339, 249] width 327 height 84
click at [480, 109] on link "What does this look like?" at bounding box center [294, 113] width 422 height 16
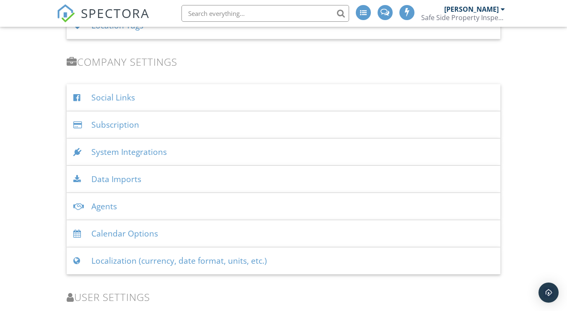
scroll to position [1287, 0]
click at [117, 100] on div "Social Links" at bounding box center [283, 98] width 433 height 27
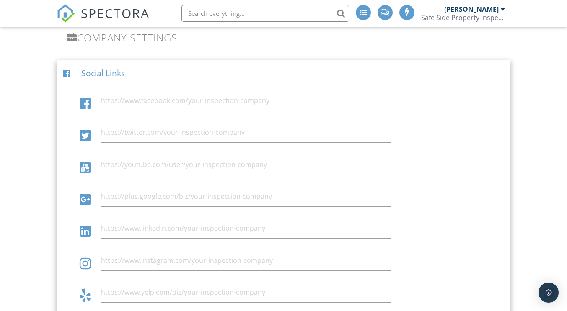
scroll to position [1310, 0]
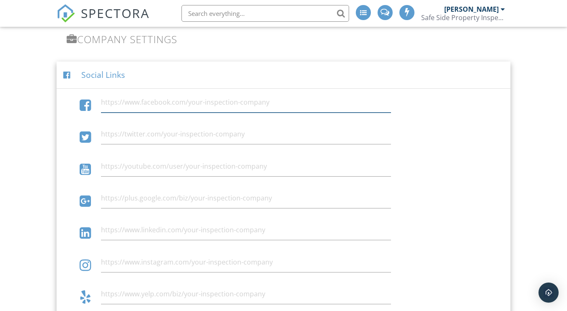
click at [111, 104] on input "text" at bounding box center [246, 102] width 290 height 21
click at [114, 104] on input "text" at bounding box center [246, 102] width 290 height 21
paste input "https://www.facebook.com/share/1GaPVJGas1/"
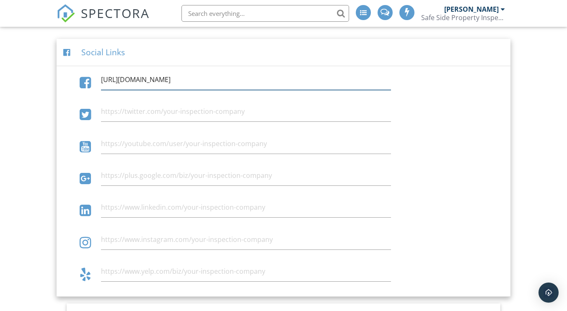
scroll to position [1336, 0]
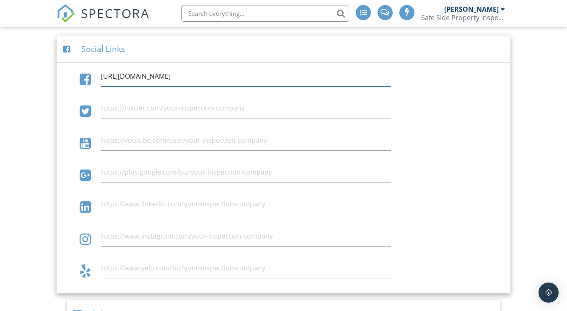
type input "https://www.facebook.com/share/1GaPVJGas1/"
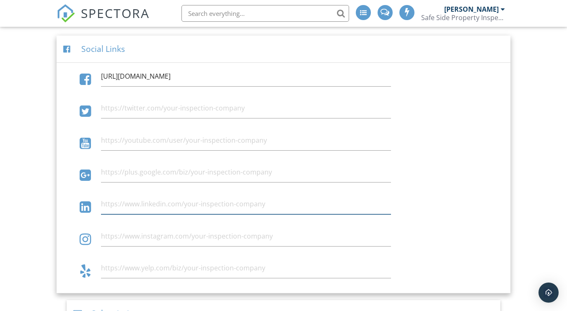
click at [121, 202] on input "text" at bounding box center [246, 204] width 290 height 21
paste input "https://instagram.com/Safe_Side_Inspections"
type input "https://instagram.com/Safe_Side_Inspections"
drag, startPoint x: 241, startPoint y: 205, endPoint x: 94, endPoint y: 212, distance: 147.2
click at [94, 212] on div "https://instagram.com/Safe_Side_Inspections" at bounding box center [283, 208] width 450 height 28
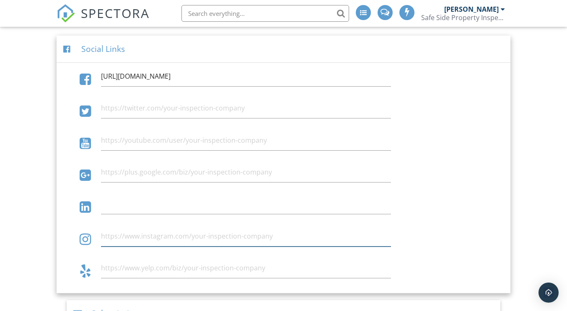
paste input "https://instagram.com/Safe_Side_Inspections"
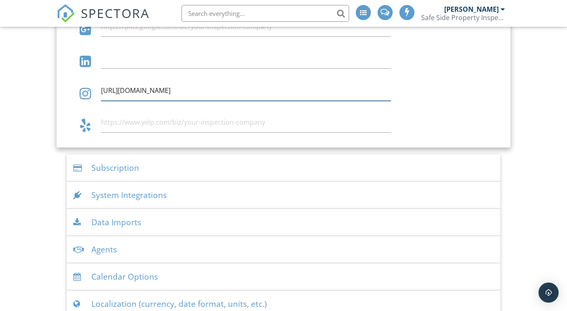
scroll to position [1483, 0]
type input "https://instagram.com/Safe_Side_Inspections"
click at [109, 176] on div "Subscription" at bounding box center [283, 167] width 433 height 27
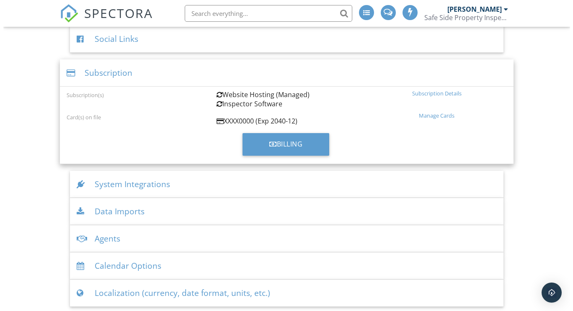
scroll to position [1347, 0]
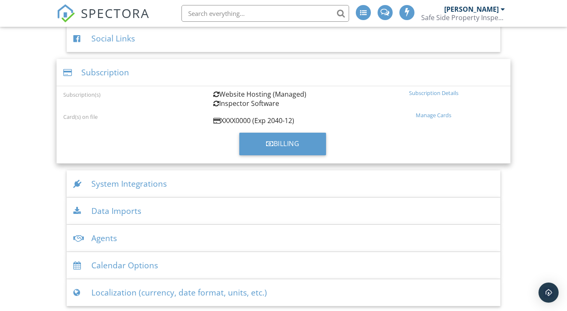
click at [109, 176] on div "System Integrations" at bounding box center [283, 184] width 433 height 27
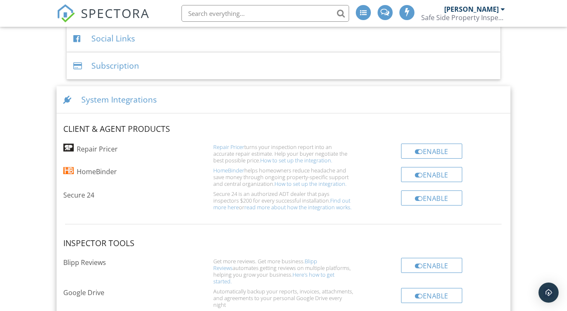
click at [416, 173] on div at bounding box center [419, 175] width 8 height 7
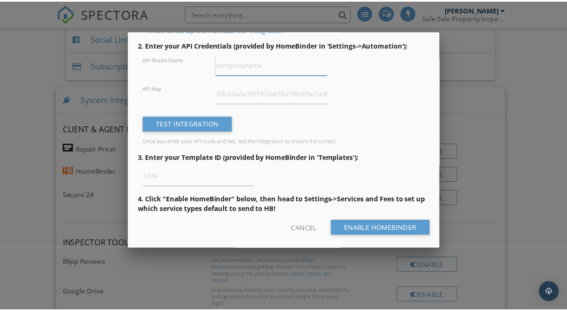
scroll to position [84, 0]
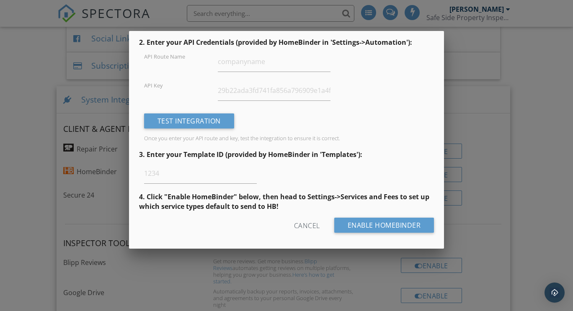
click at [300, 227] on div "Cancel" at bounding box center [307, 225] width 26 height 15
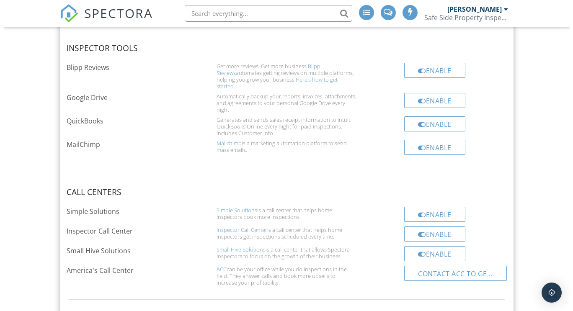
scroll to position [1547, 0]
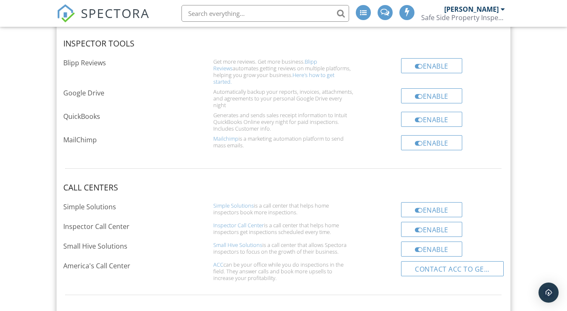
click at [417, 207] on div at bounding box center [419, 210] width 8 height 7
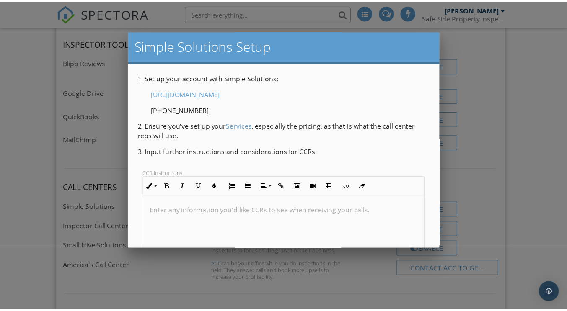
scroll to position [79, 0]
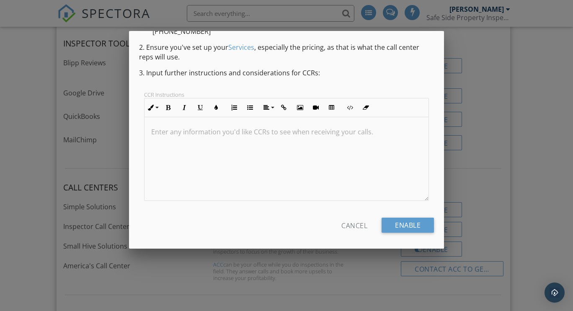
click at [350, 224] on div "Cancel" at bounding box center [355, 225] width 26 height 15
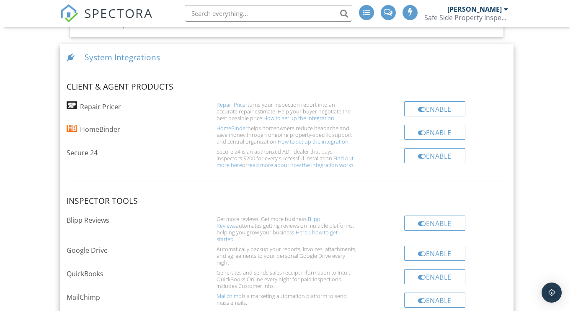
scroll to position [1389, 0]
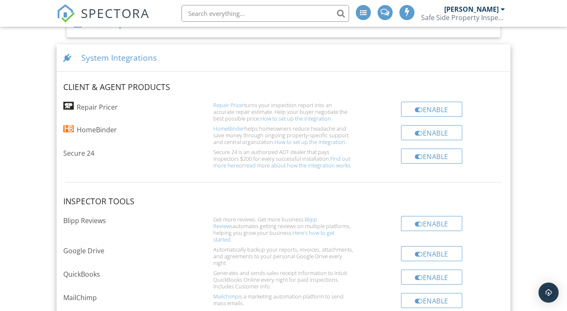
click at [423, 109] on div "Enable" at bounding box center [431, 109] width 61 height 15
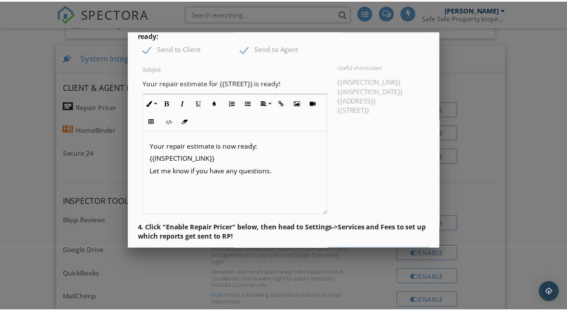
scroll to position [158, 0]
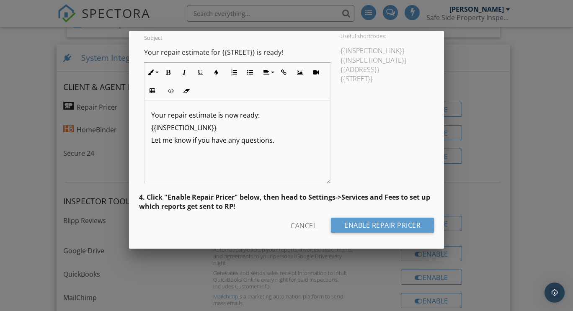
click at [298, 225] on div "Cancel" at bounding box center [304, 225] width 26 height 15
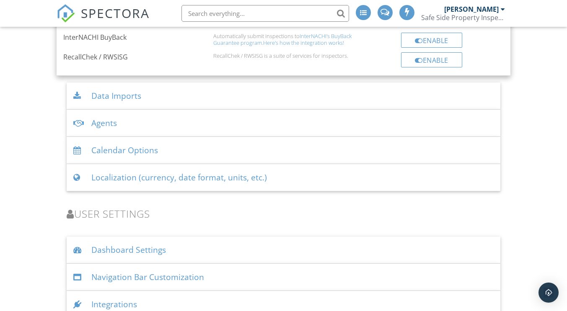
scroll to position [1877, 0]
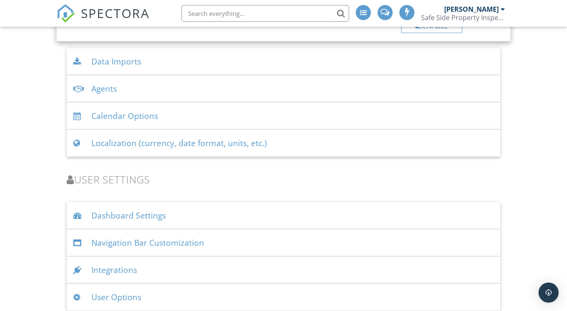
click at [545, 288] on img "Open Intercom Messenger" at bounding box center [549, 293] width 10 height 10
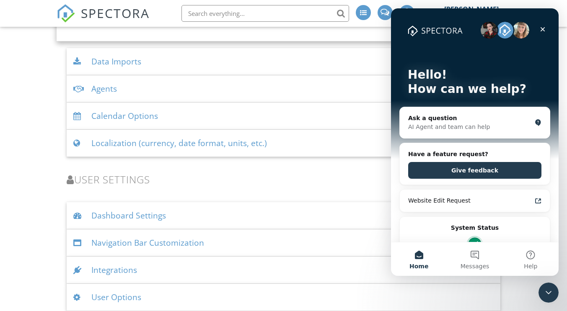
scroll to position [0, 0]
click at [416, 124] on div "AI Agent and team can help" at bounding box center [469, 127] width 123 height 9
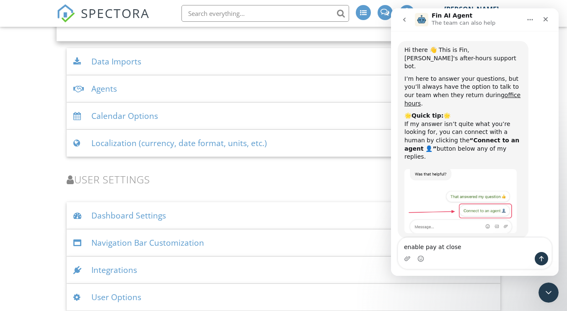
type textarea "enable pay at close"
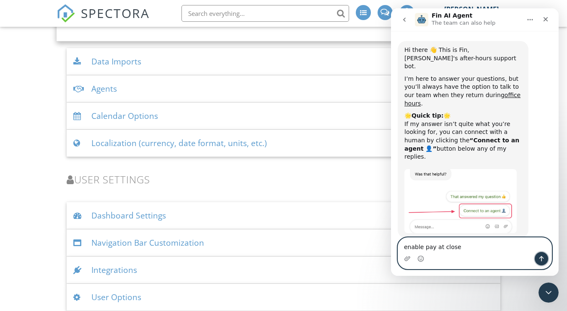
click at [536, 259] on button "Send a message…" at bounding box center [541, 258] width 13 height 13
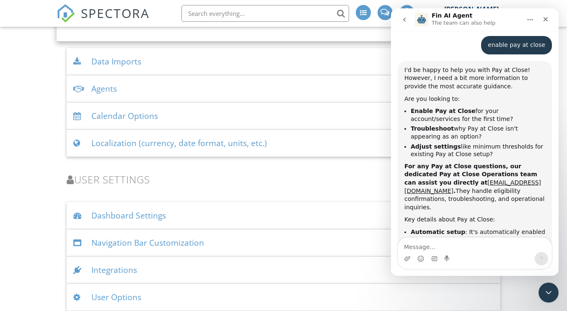
scroll to position [210, 0]
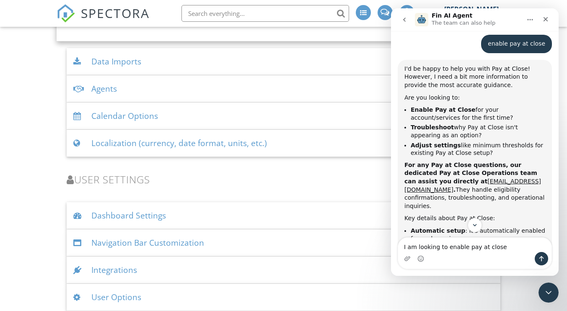
type textarea "I am looking to enable pay at close"
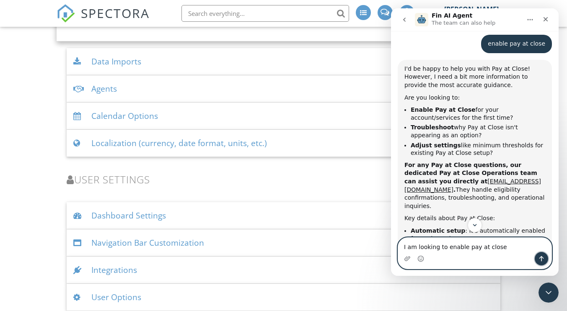
click at [536, 259] on button "Send a message…" at bounding box center [541, 258] width 13 height 13
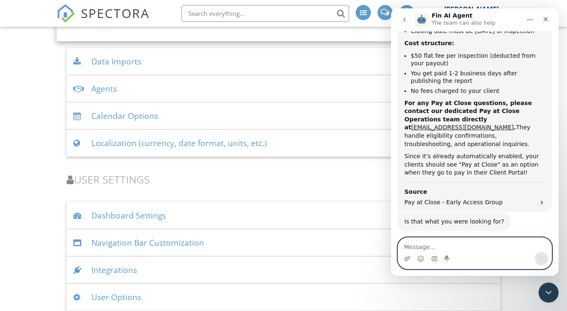
scroll to position [713, 0]
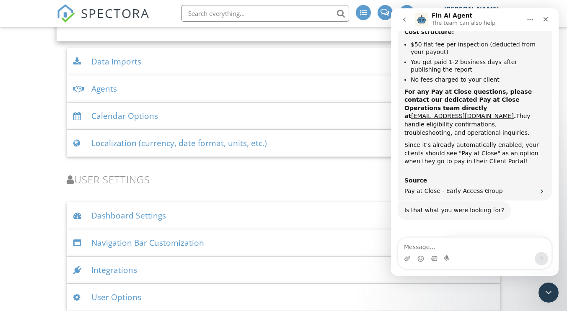
click at [375, 174] on h3 "User Settings" at bounding box center [283, 179] width 433 height 11
click at [543, 18] on icon "Close" at bounding box center [545, 19] width 7 height 7
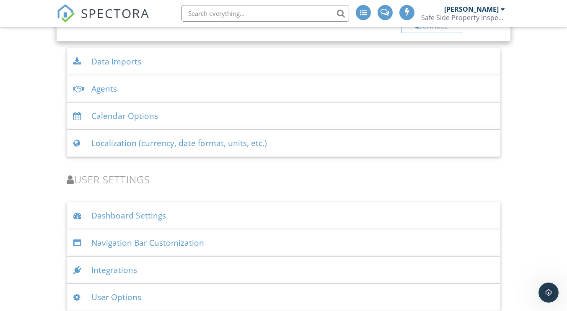
click at [112, 285] on div "User Options" at bounding box center [283, 297] width 433 height 27
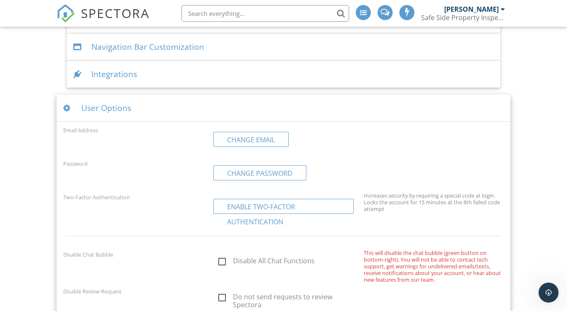
scroll to position [2118, 0]
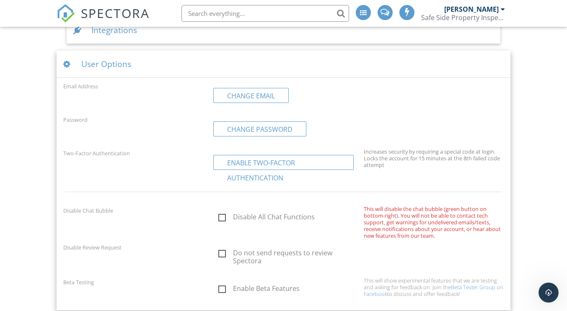
click at [222, 249] on label "Do not send requests to review Spectora" at bounding box center [288, 254] width 140 height 10
click at [219, 253] on input "Do not send requests to review Spectora" at bounding box center [215, 255] width 5 height 5
checkbox input "true"
click at [221, 285] on label "Enable Beta Features" at bounding box center [288, 290] width 140 height 10
click at [219, 287] on input "Enable Beta Features" at bounding box center [215, 289] width 5 height 5
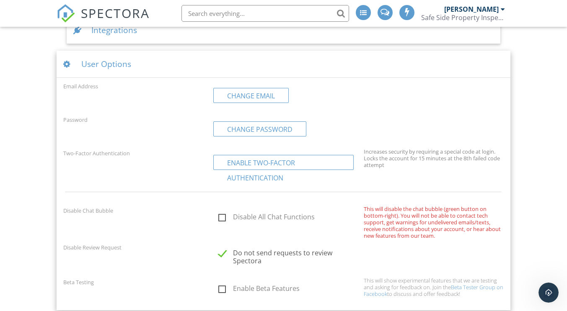
checkbox input "true"
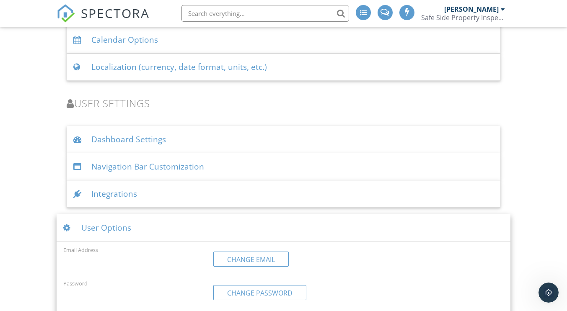
scroll to position [1953, 0]
click at [159, 163] on div "Navigation Bar Customization" at bounding box center [283, 167] width 433 height 27
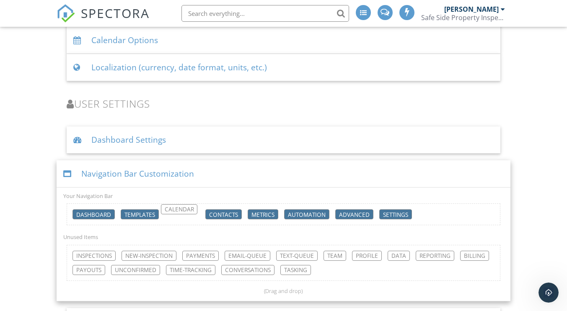
drag, startPoint x: 141, startPoint y: 249, endPoint x: 180, endPoint y: 208, distance: 56.0
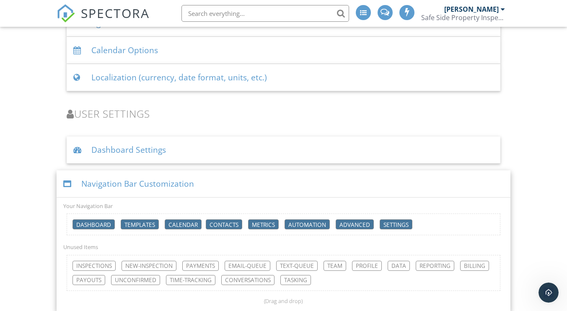
scroll to position [1942, 0]
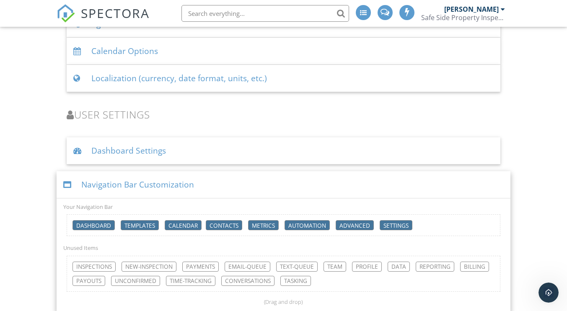
click at [132, 143] on div "Dashboard Settings" at bounding box center [283, 150] width 433 height 27
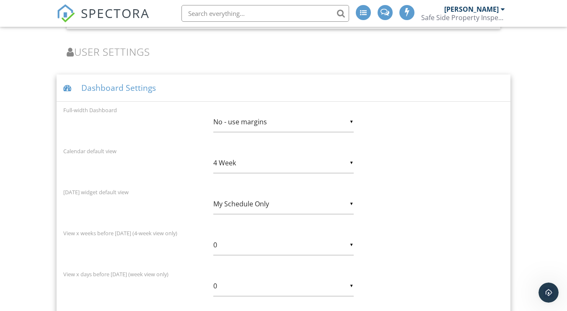
scroll to position [2006, 0]
click at [350, 197] on div "▼ My Schedule Only My Schedule Only All Inspectors' Schedules My Schedule Only …" at bounding box center [283, 204] width 140 height 21
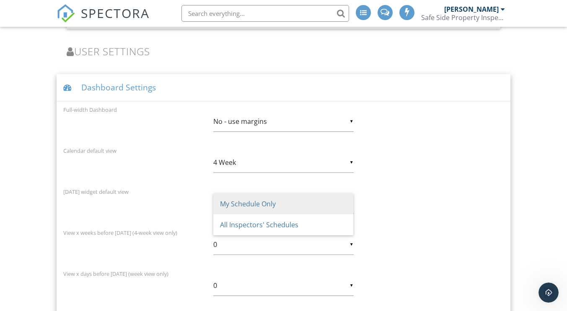
click at [350, 197] on span "My Schedule Only" at bounding box center [283, 204] width 140 height 21
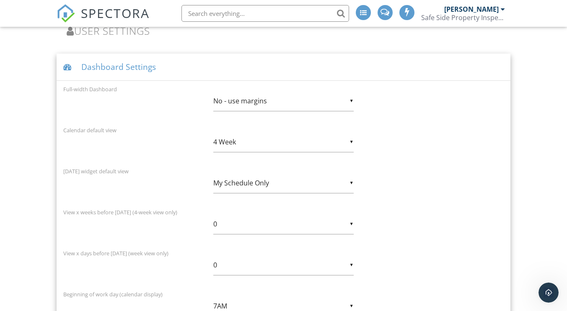
scroll to position [2024, 0]
click at [347, 95] on div "▼ No - use margins No - use margins Yes - full-width No - use margins Yes - ful…" at bounding box center [283, 103] width 140 height 21
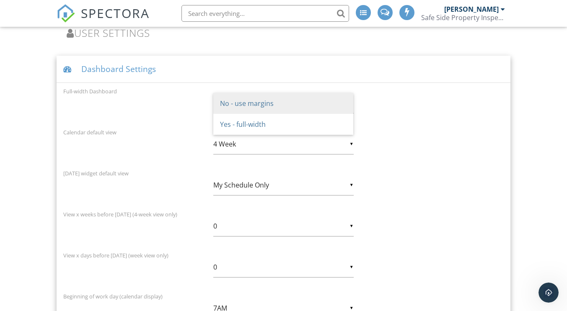
click at [327, 120] on span "Yes - full-width" at bounding box center [283, 124] width 140 height 21
type input "Yes - full-width"
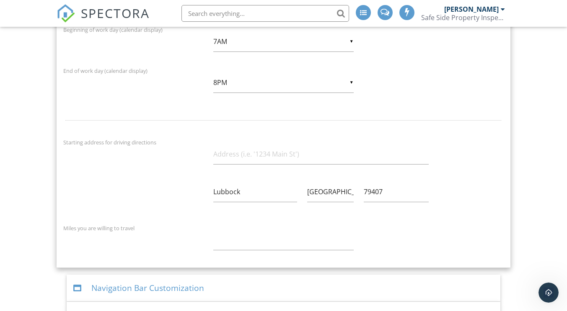
scroll to position [2304, 0]
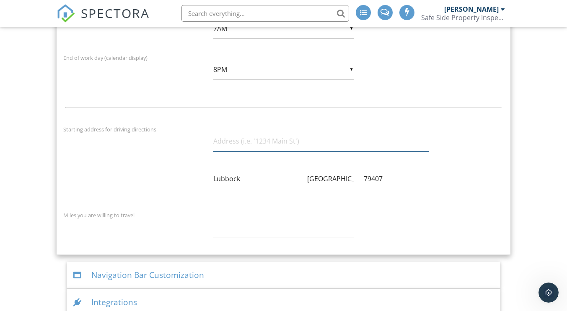
click at [217, 135] on input "text" at bounding box center [320, 141] width 215 height 21
type input "3721 Oakridge Ave"
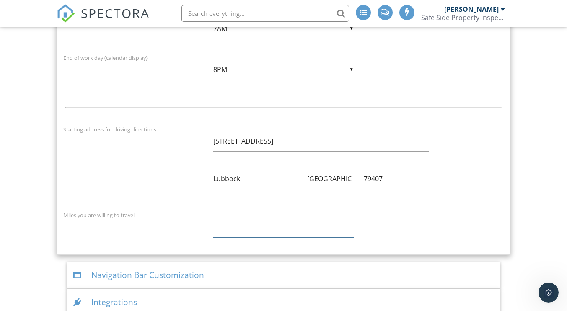
click at [218, 224] on input "number" at bounding box center [283, 227] width 140 height 21
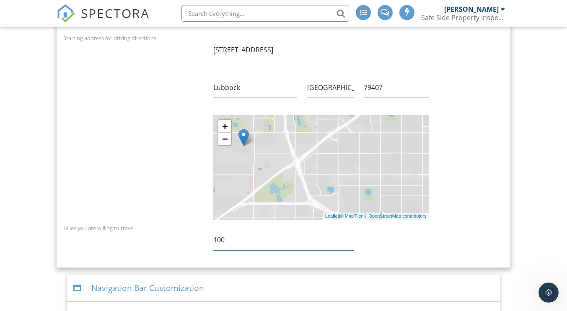
scroll to position [2412, 0]
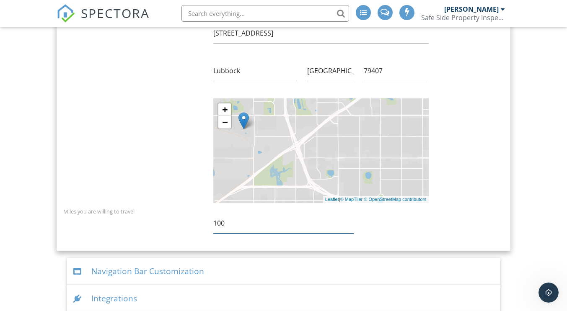
type input "100"
click at [249, 64] on input "Lubbock" at bounding box center [255, 71] width 84 height 21
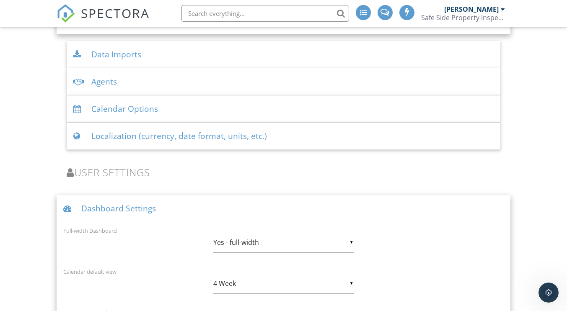
scroll to position [1880, 0]
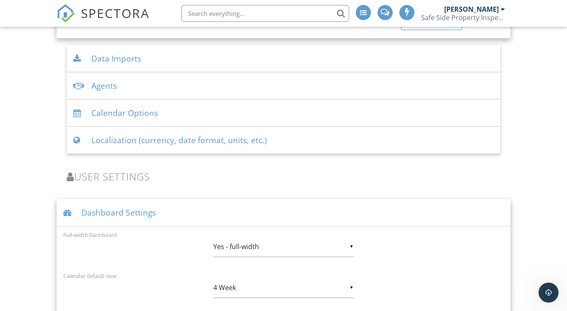
click at [192, 132] on div "Localization (currency, date format, units, etc.)" at bounding box center [283, 140] width 433 height 27
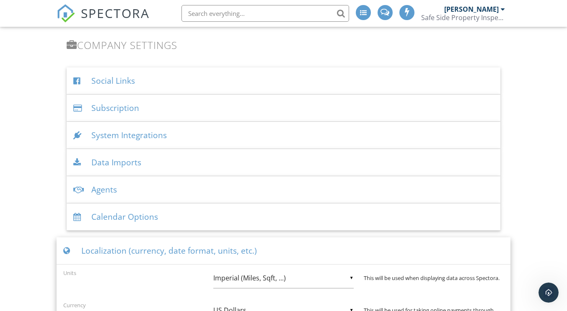
scroll to position [1303, 0]
click at [117, 166] on div "Data Imports" at bounding box center [283, 163] width 433 height 27
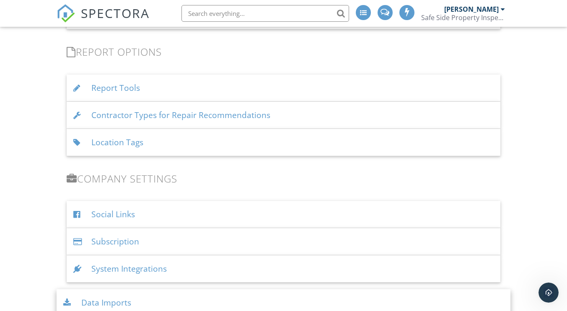
scroll to position [1170, 0]
click at [119, 93] on div "Report Tools" at bounding box center [283, 88] width 433 height 27
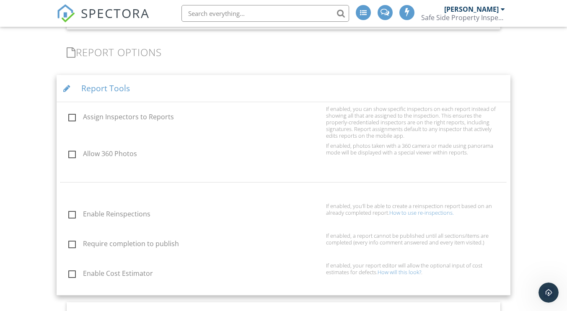
click at [72, 212] on label "Enable Reinspections" at bounding box center [194, 215] width 253 height 10
click at [69, 213] on input "Enable Reinspections" at bounding box center [65, 215] width 5 height 5
checkbox input "true"
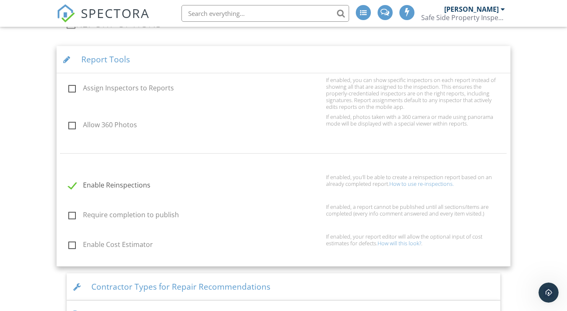
scroll to position [1200, 0]
click at [73, 213] on label "Require completion to publish" at bounding box center [194, 216] width 253 height 10
click at [69, 213] on input "Require completion to publish" at bounding box center [65, 215] width 5 height 5
checkbox input "true"
click at [387, 242] on link "How will this look?" at bounding box center [400, 243] width 44 height 8
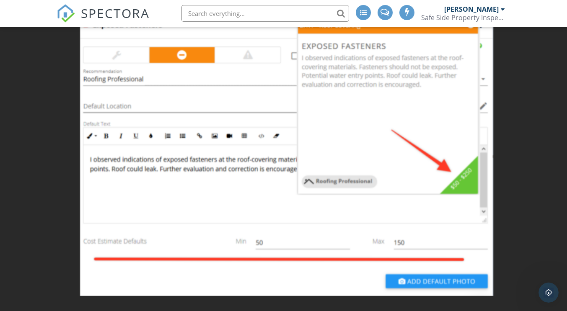
click at [541, 145] on div at bounding box center [283, 155] width 567 height 311
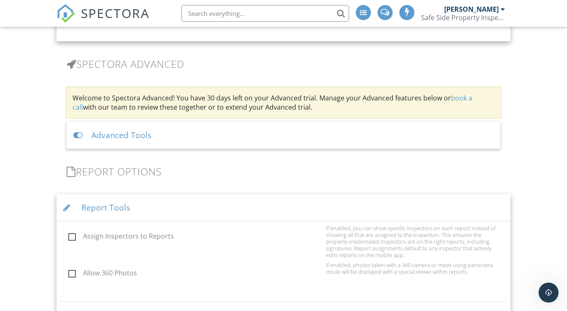
scroll to position [1051, 0]
click at [139, 136] on div "Advanced Tools" at bounding box center [283, 135] width 433 height 27
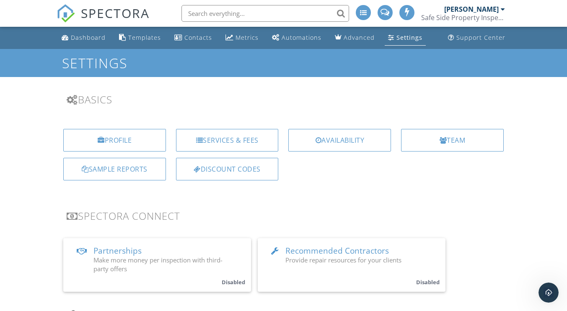
click at [83, 42] on link "Dashboard" at bounding box center [83, 38] width 51 height 16
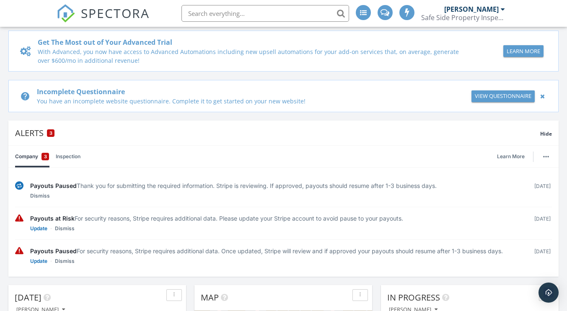
scroll to position [2, 0]
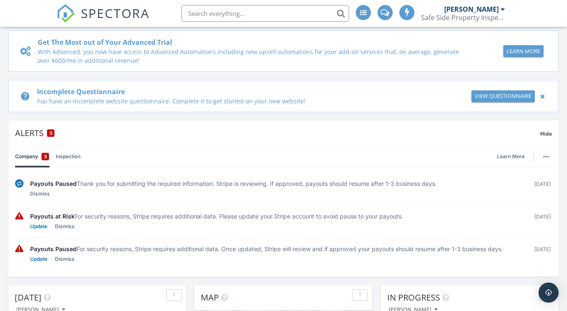
click at [39, 258] on link "Update" at bounding box center [38, 259] width 17 height 8
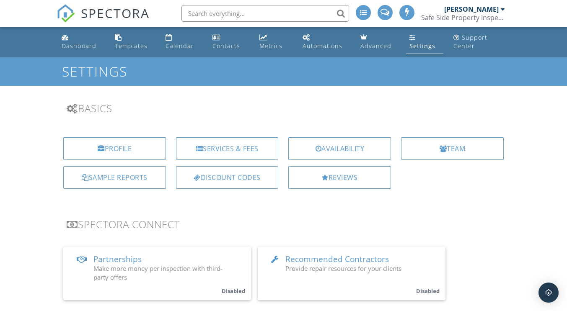
click at [63, 45] on div "Dashboard" at bounding box center [79, 46] width 35 height 8
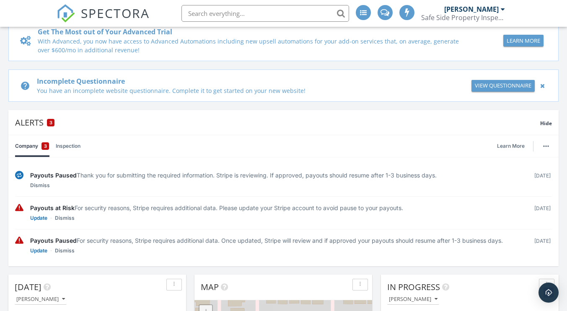
scroll to position [73, 0]
click at [39, 220] on link "Update" at bounding box center [38, 218] width 17 height 8
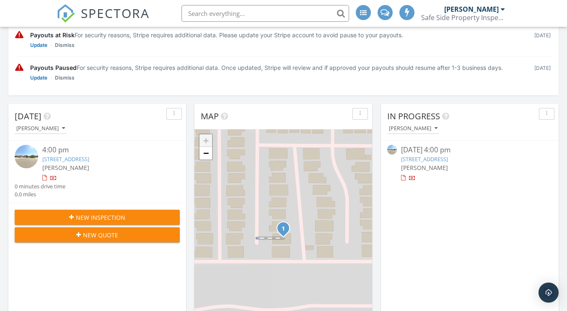
scroll to position [244, 0]
click at [89, 158] on link "[STREET_ADDRESS]" at bounding box center [65, 159] width 47 height 8
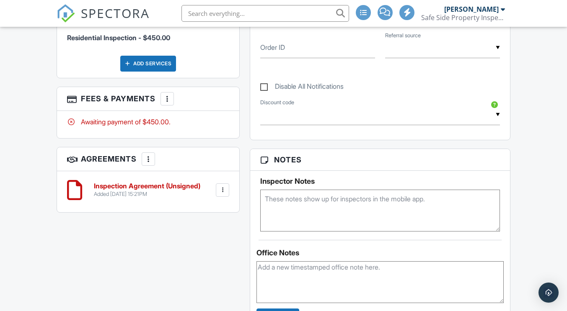
click at [147, 158] on div at bounding box center [148, 159] width 8 height 8
click at [169, 185] on li "Add Agreement" at bounding box center [199, 184] width 103 height 21
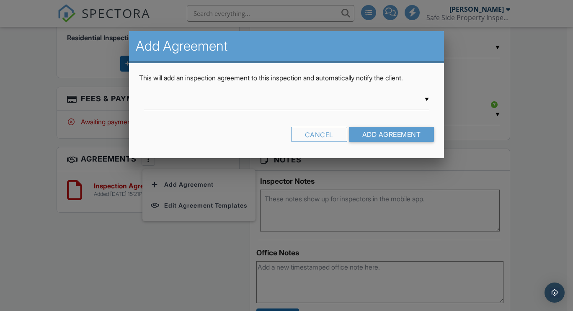
click at [430, 100] on div "▼ Safe Side Property Inspection Agreement Safe Side Property Inspection Agreeme…" at bounding box center [286, 104] width 295 height 29
click at [419, 98] on div "▼ Safe Side Property Inspection Agreement Safe Side Property Inspection Agreeme…" at bounding box center [286, 100] width 285 height 21
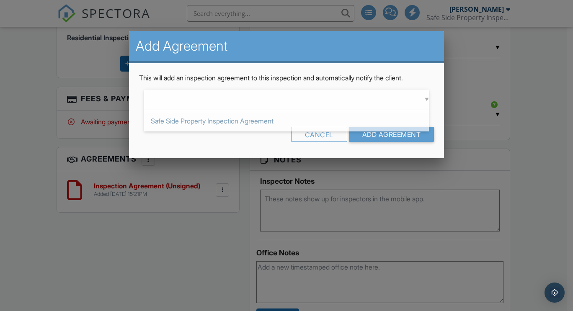
click at [336, 142] on div "Cancel Add Agreement" at bounding box center [286, 137] width 295 height 21
click at [334, 141] on div "Cancel" at bounding box center [319, 134] width 56 height 15
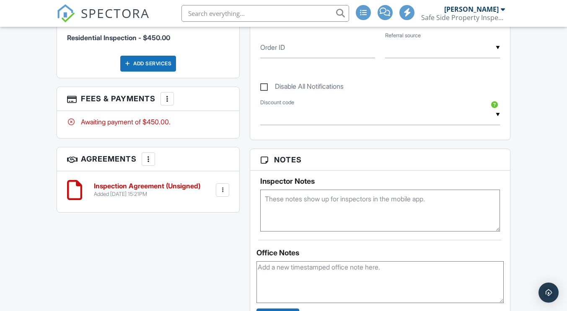
drag, startPoint x: 317, startPoint y: 156, endPoint x: 307, endPoint y: 155, distance: 10.1
click at [307, 155] on h3 "Notes" at bounding box center [379, 160] width 259 height 22
click at [153, 60] on div "Add Services" at bounding box center [148, 64] width 56 height 16
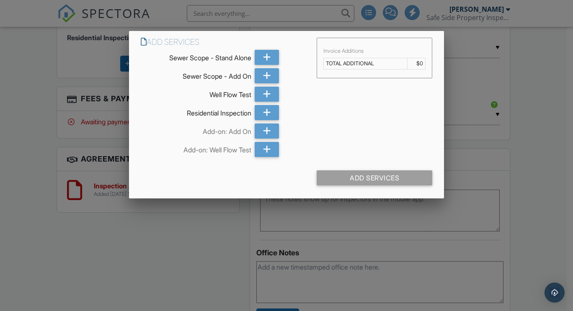
click at [268, 78] on icon at bounding box center [267, 75] width 8 height 15
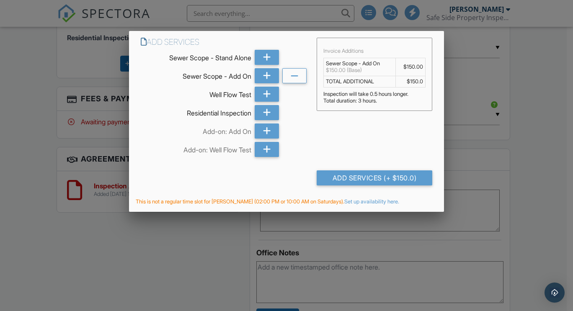
click at [350, 179] on div "Add Services (+ $150.0)" at bounding box center [375, 178] width 116 height 15
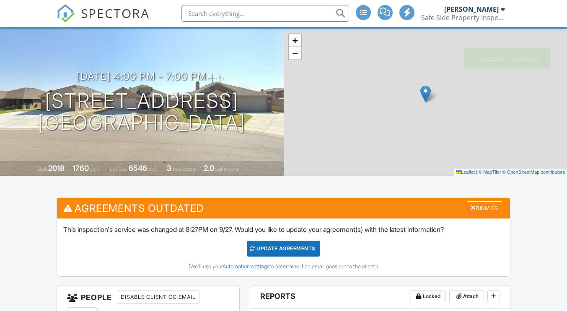
scroll to position [57, 0]
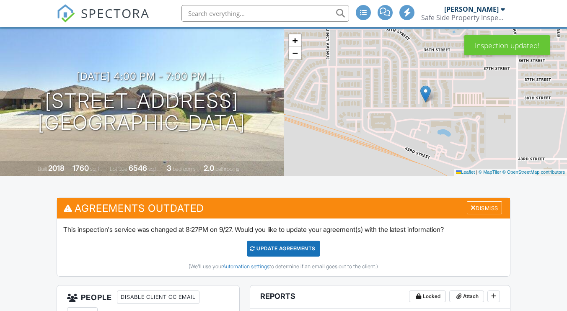
click at [261, 249] on div "Update Agreements" at bounding box center [283, 249] width 73 height 16
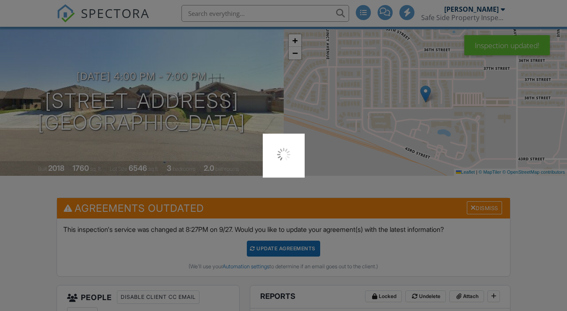
scroll to position [0, 0]
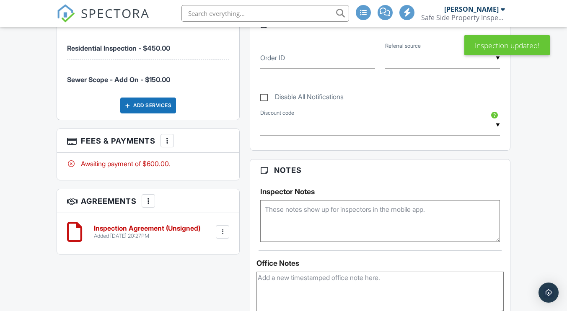
scroll to position [430, 0]
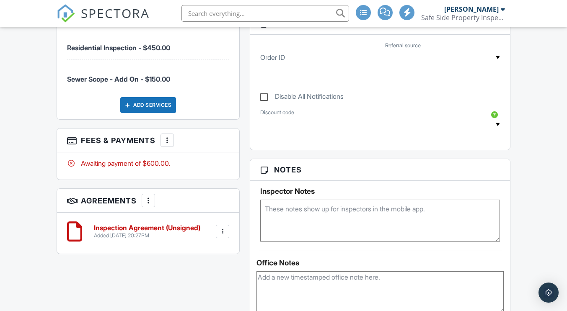
click at [148, 203] on div at bounding box center [148, 201] width 8 height 8
click at [171, 226] on li "Add Agreement" at bounding box center [199, 226] width 103 height 21
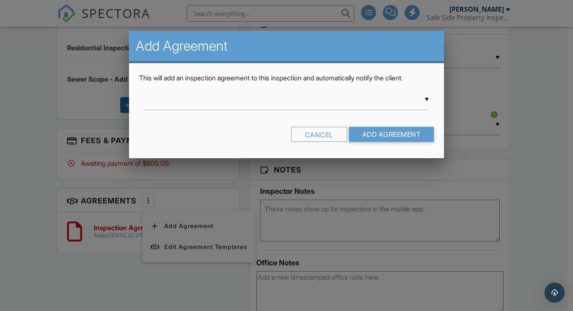
click at [427, 98] on input "text" at bounding box center [286, 100] width 285 height 21
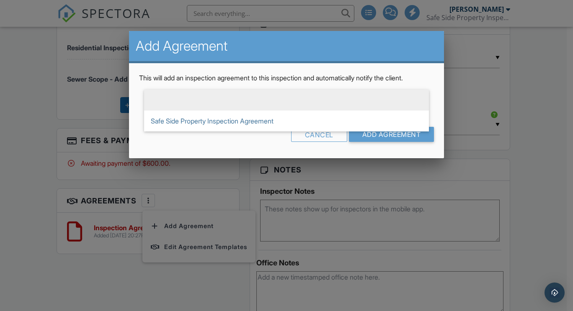
click at [326, 139] on div "Cancel" at bounding box center [319, 134] width 56 height 15
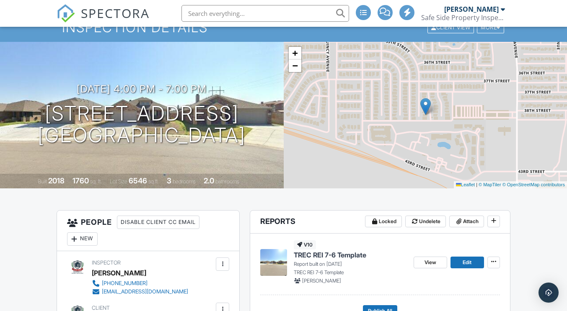
scroll to position [0, 0]
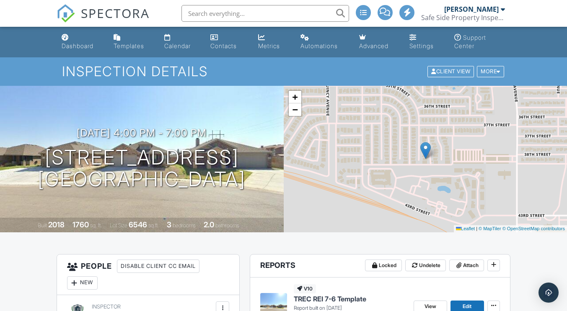
click at [413, 39] on div "Settings" at bounding box center [412, 37] width 7 height 7
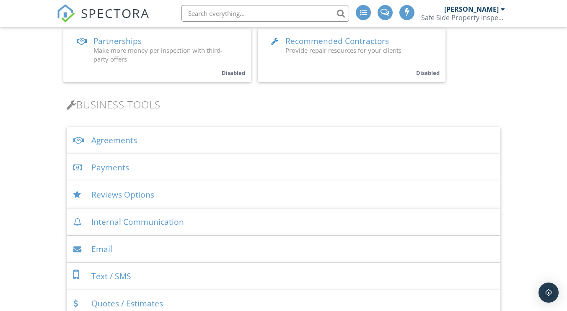
scroll to position [219, 0]
click at [120, 137] on div "Agreements" at bounding box center [283, 140] width 433 height 27
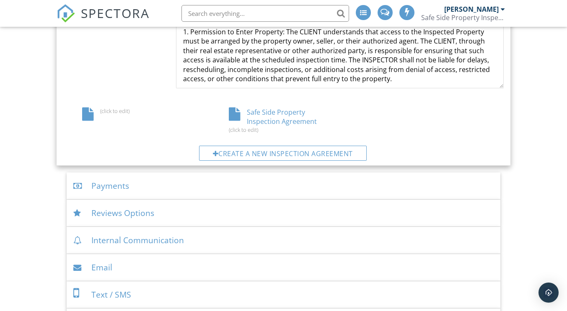
scroll to position [471, 0]
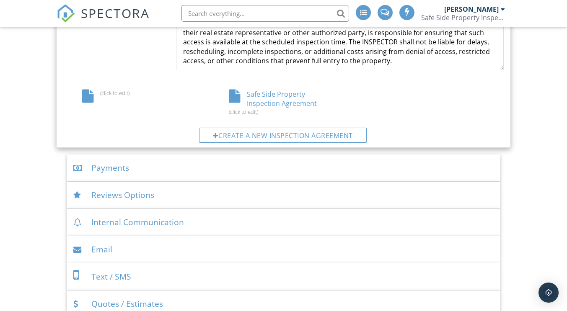
click at [224, 138] on div "Create a new inspection agreement" at bounding box center [283, 135] width 168 height 15
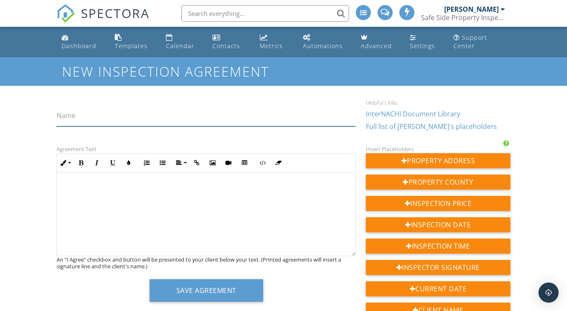
click at [96, 117] on input "Name" at bounding box center [206, 116] width 299 height 21
type input "Sewer Scope Service Agreement"
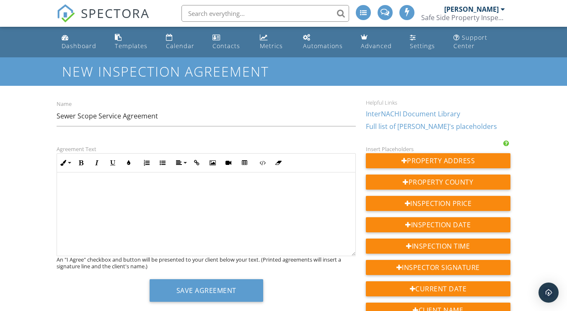
click at [94, 186] on p at bounding box center [206, 187] width 285 height 9
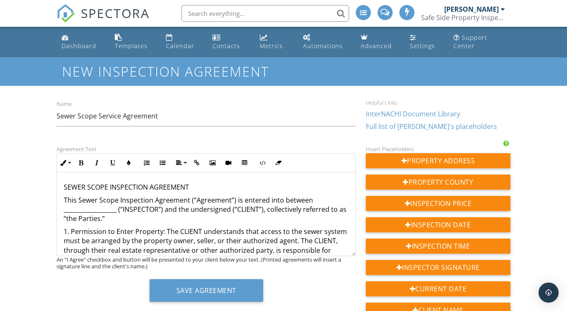
click at [119, 209] on p "This Sewer Scope Inspection Agreement (“Agreement”) is entered into between ___…" at bounding box center [206, 210] width 285 height 28
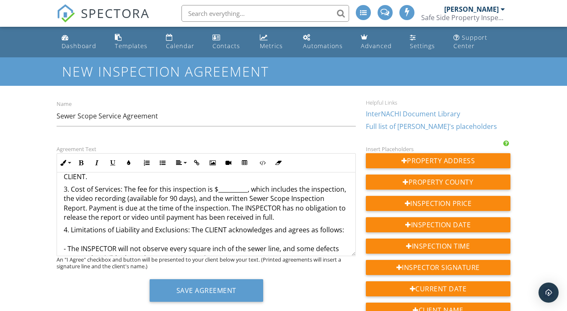
scroll to position [198, 0]
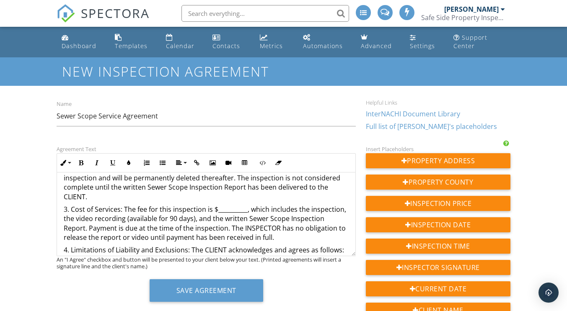
click at [246, 211] on p "3. Cost of Services: The fee for this inspection is $__________, which includes…" at bounding box center [206, 224] width 285 height 38
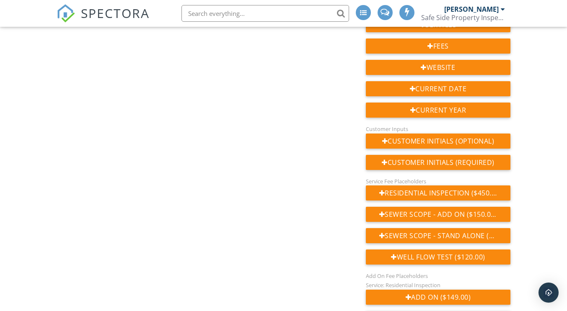
scroll to position [312, 0]
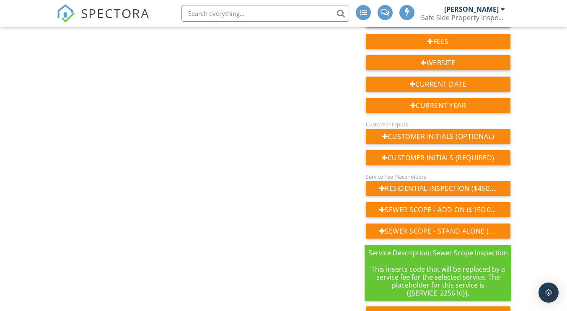
click at [443, 225] on div "Sewer Scope - Stand Alone ($275.00)" at bounding box center [438, 231] width 145 height 15
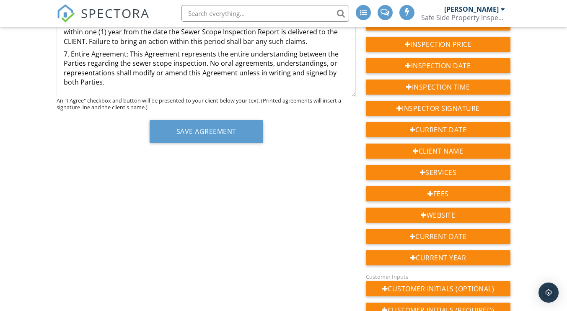
scroll to position [160, 0]
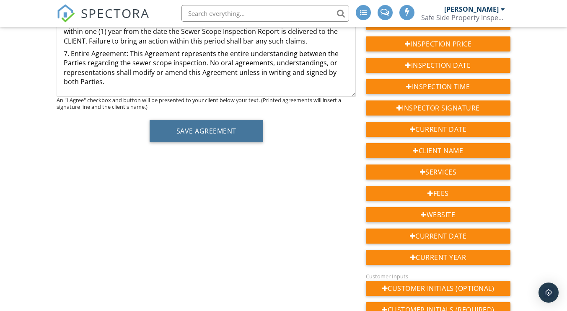
click at [211, 132] on button "Save Agreement" at bounding box center [207, 131] width 114 height 23
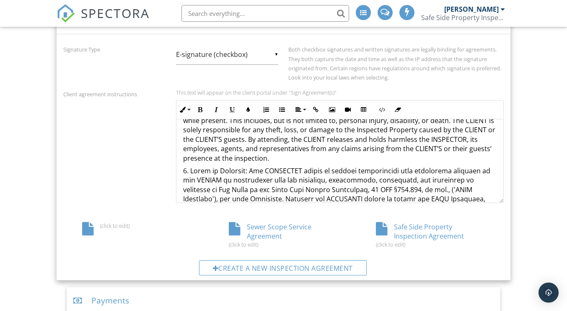
scroll to position [124, 0]
click at [95, 228] on div "(click to edit)" at bounding box center [136, 226] width 109 height 7
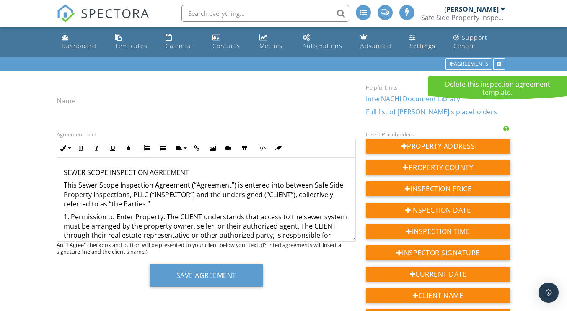
click at [498, 64] on div at bounding box center [499, 64] width 4 height 5
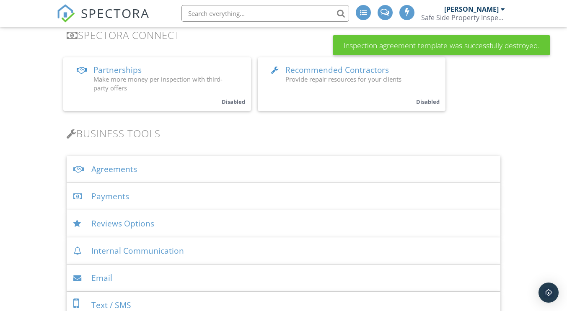
scroll to position [190, 0]
click at [262, 169] on div "Agreements" at bounding box center [283, 168] width 433 height 27
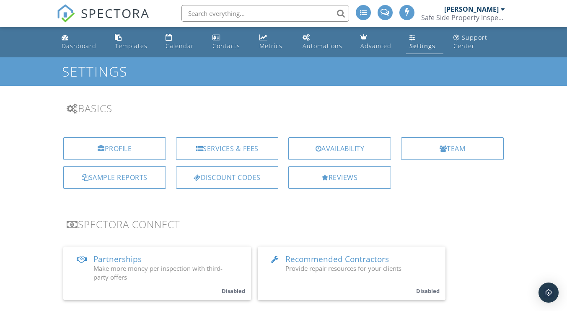
click at [74, 42] on div "Dashboard" at bounding box center [79, 46] width 35 height 8
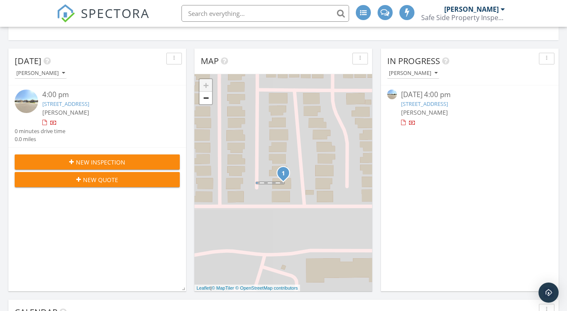
scroll to position [298, 0]
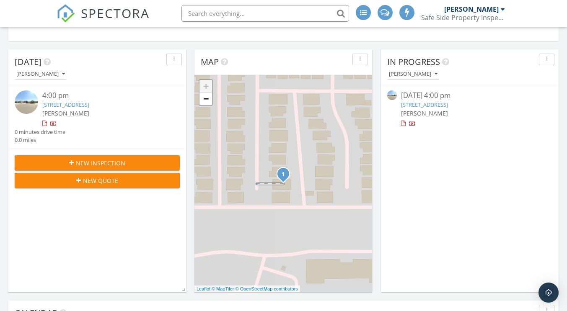
click at [417, 104] on link "[STREET_ADDRESS]" at bounding box center [424, 105] width 47 height 8
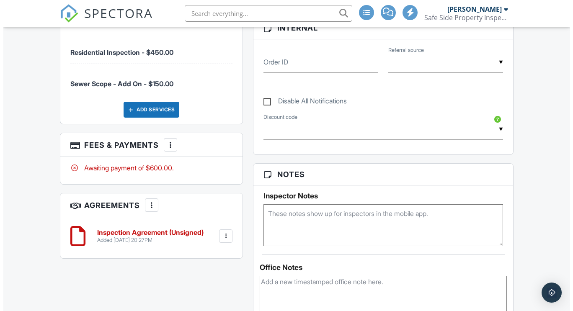
scroll to position [427, 0]
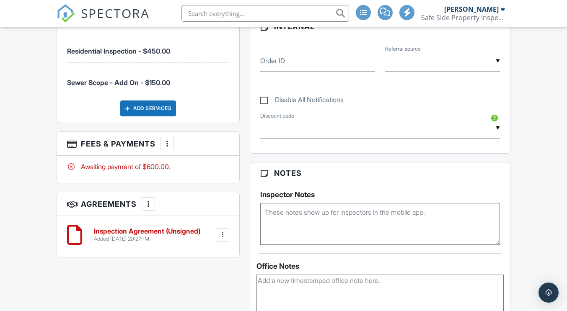
click at [147, 205] on div at bounding box center [148, 204] width 8 height 8
click at [170, 232] on li "Add Agreement" at bounding box center [199, 229] width 103 height 21
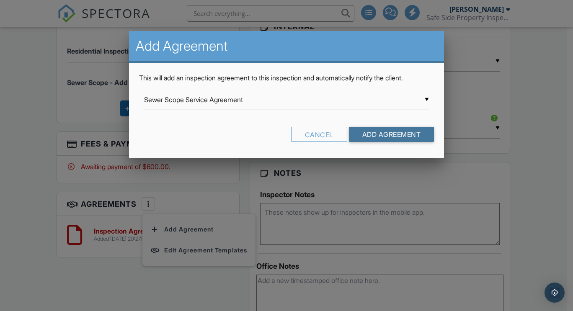
click at [366, 130] on input "Add Agreement" at bounding box center [391, 134] width 85 height 15
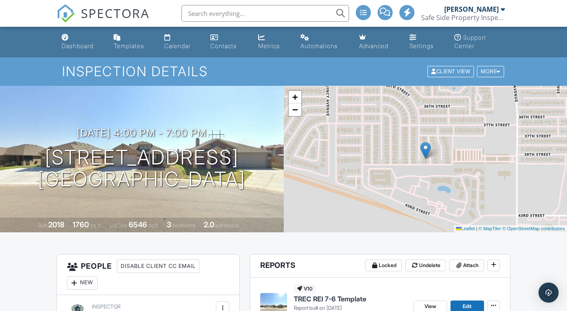
click at [319, 41] on link "Automations" at bounding box center [323, 42] width 52 height 24
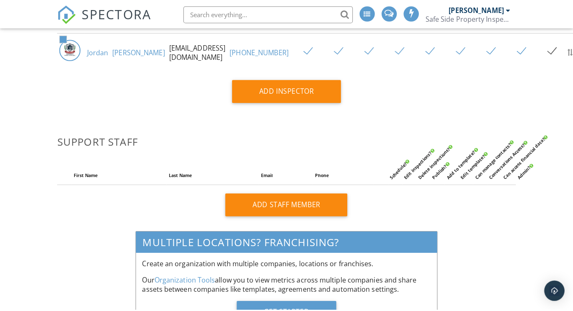
scroll to position [123, 0]
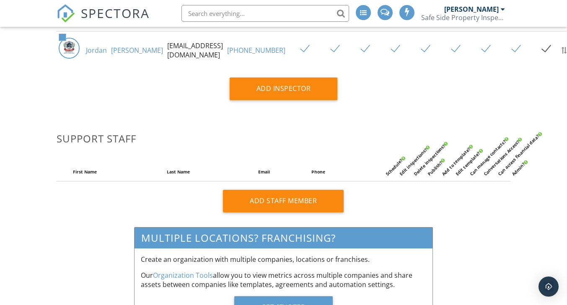
type input "[EMAIL_ADDRESS][DOMAIN_NAME]"
click at [324, 191] on div "Add Staff Member" at bounding box center [283, 201] width 121 height 23
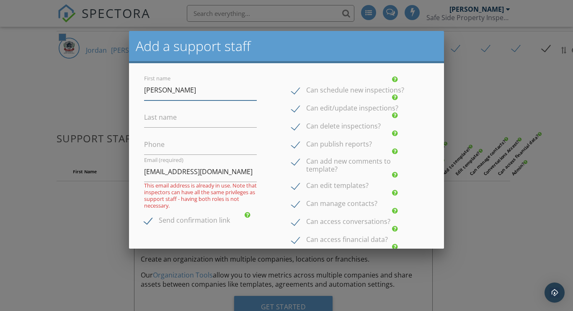
type input "[PERSON_NAME]"
type input "[PHONE_NUMBER]"
click at [218, 173] on input "[EMAIL_ADDRESS][DOMAIN_NAME]" at bounding box center [200, 172] width 113 height 21
drag, startPoint x: 218, startPoint y: 173, endPoint x: 114, endPoint y: 182, distance: 103.5
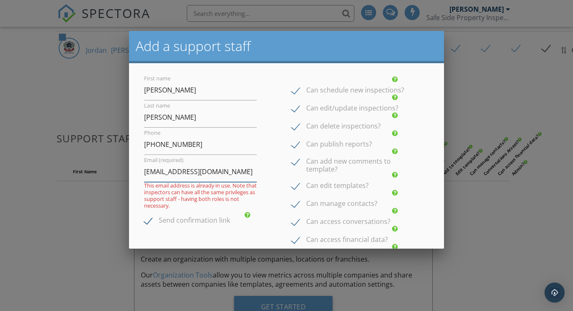
click at [114, 182] on body "SPECTORA Jordan Parker Safe Side Property Inspections Role: Inspector Change Ro…" at bounding box center [283, 119] width 567 height 485
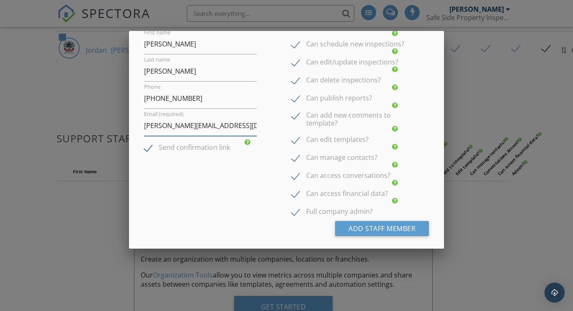
scroll to position [62, 0]
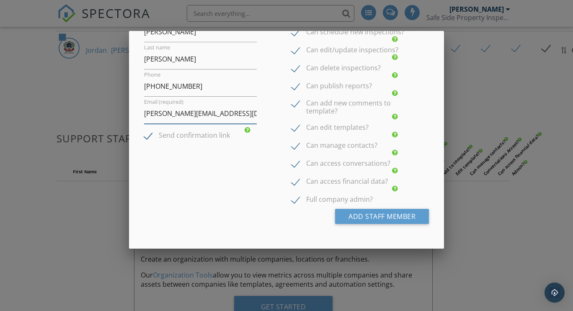
type input "[PERSON_NAME][EMAIL_ADDRESS][DOMAIN_NAME]"
click at [354, 211] on button "Add Staff Member" at bounding box center [382, 216] width 94 height 15
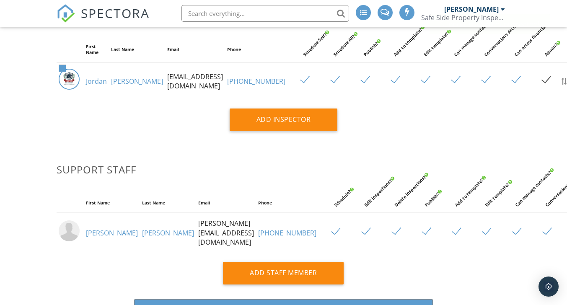
scroll to position [93, 0]
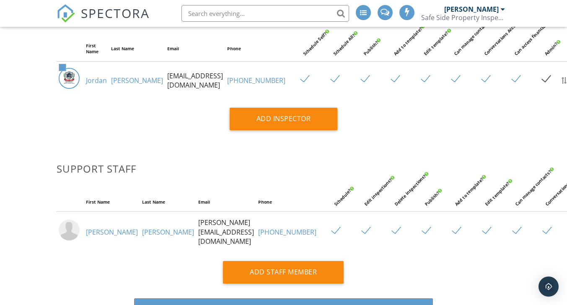
click at [542, 78] on label at bounding box center [549, 79] width 15 height 10
click at [542, 80] on label at bounding box center [549, 79] width 15 height 10
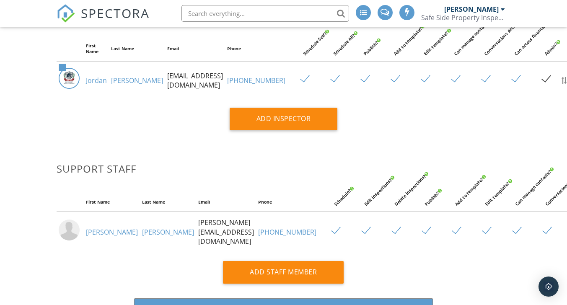
checkbox input "true"
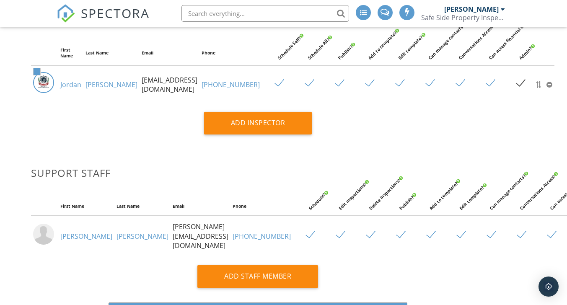
click at [47, 238] on img at bounding box center [43, 234] width 21 height 21
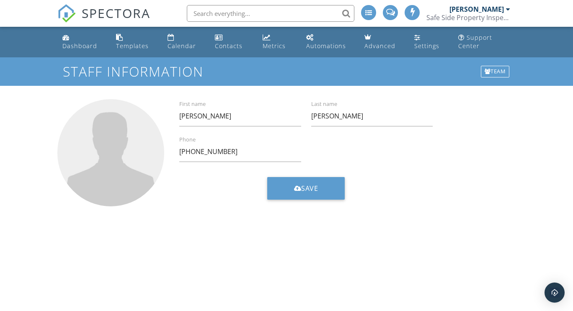
click at [102, 134] on div at bounding box center [110, 152] width 107 height 107
